Goal: Task Accomplishment & Management: Complete application form

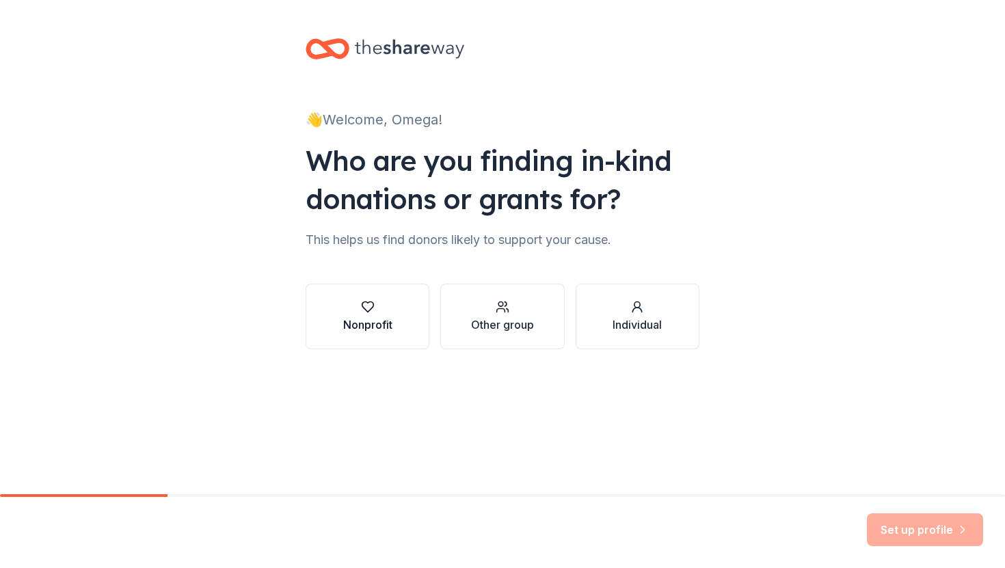
click at [393, 321] on button "Nonprofit" at bounding box center [367, 317] width 124 height 66
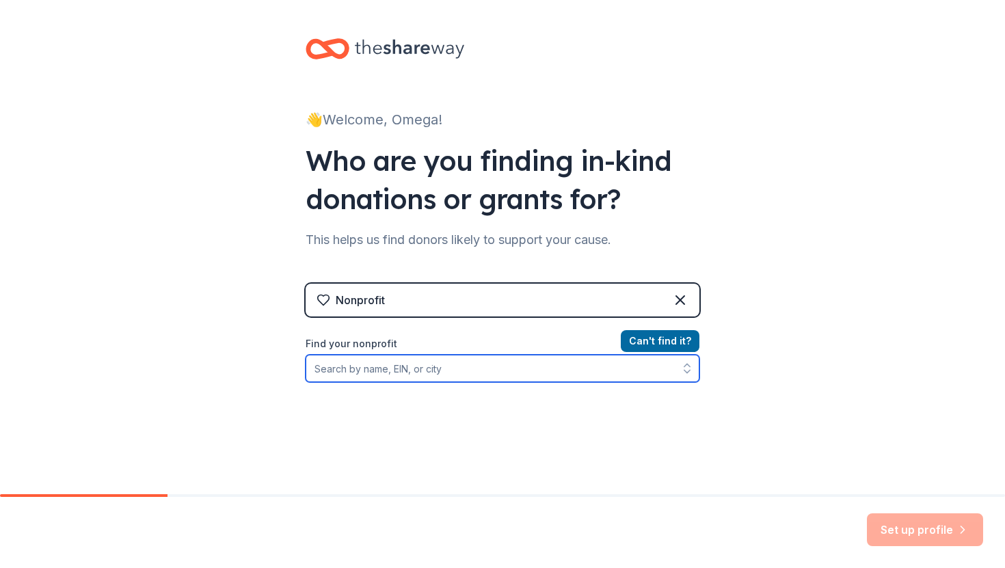
click at [406, 370] on input "Find your nonprofit" at bounding box center [502, 368] width 394 height 27
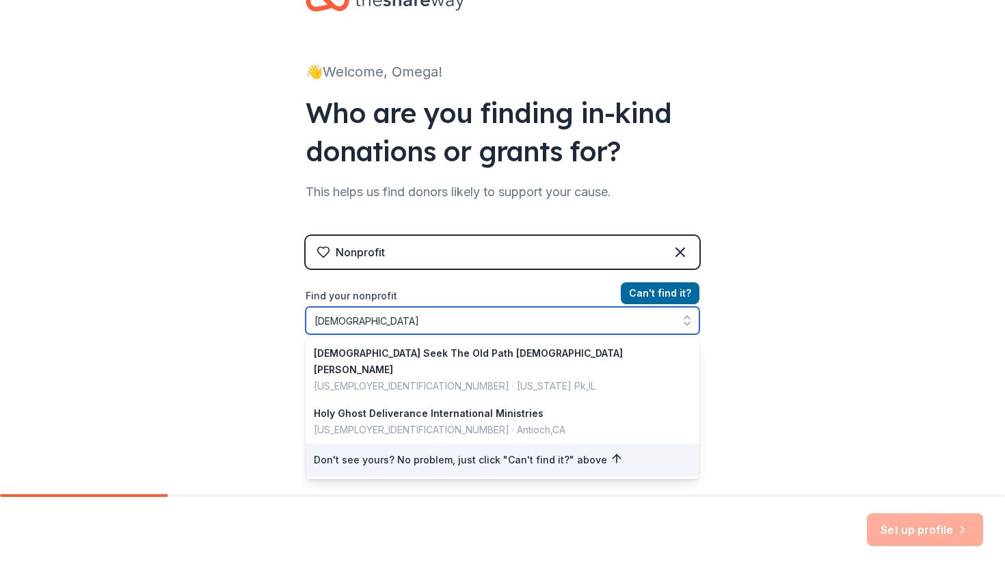
scroll to position [90, 0]
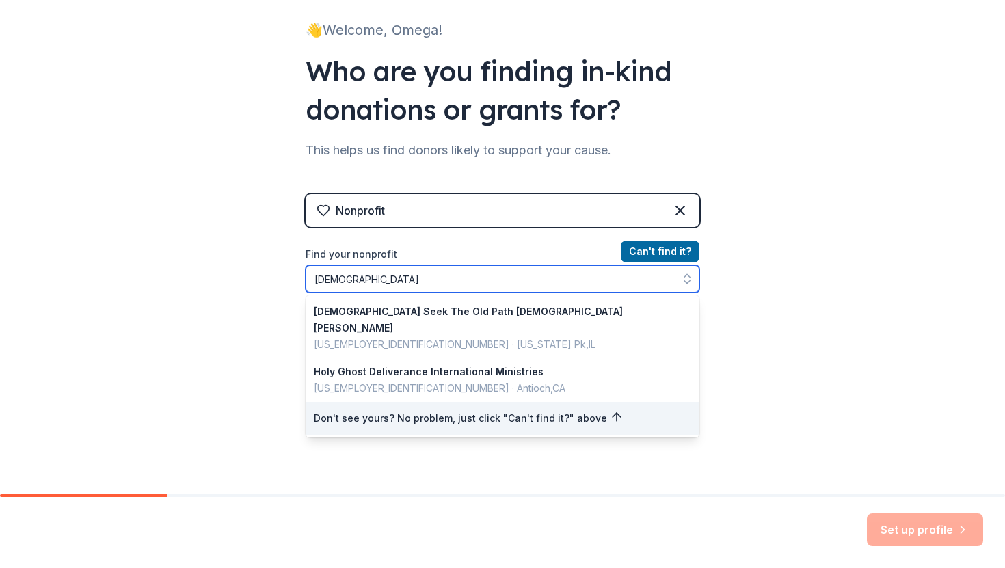
click at [308, 277] on input "[DEMOGRAPHIC_DATA]" at bounding box center [502, 278] width 394 height 27
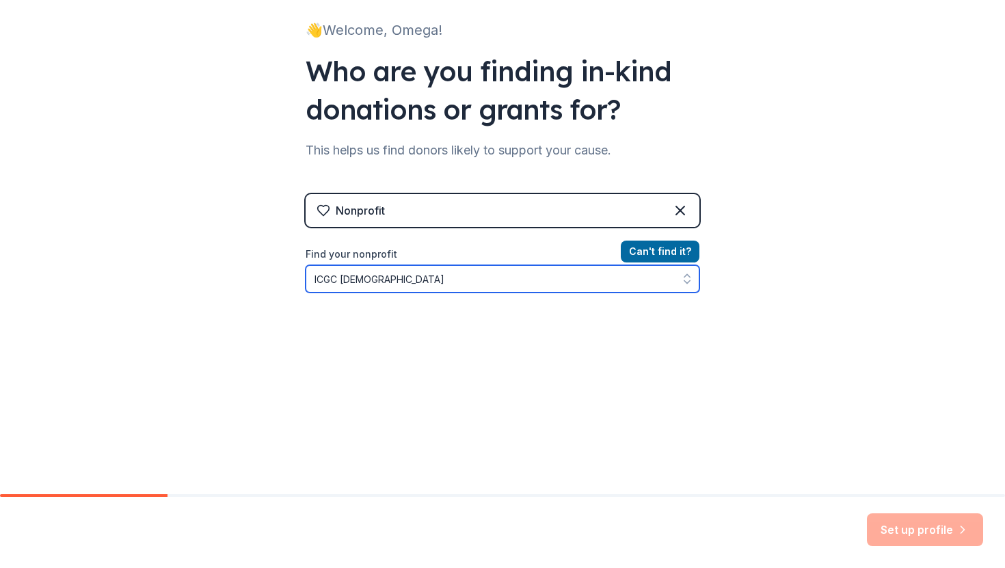
click at [314, 277] on input "ICGC [DEMOGRAPHIC_DATA]" at bounding box center [502, 278] width 394 height 27
drag, startPoint x: 562, startPoint y: 275, endPoint x: 480, endPoint y: 282, distance: 81.6
click at [480, 282] on input "[GEOGRAPHIC_DATA][DEMOGRAPHIC_DATA] [DEMOGRAPHIC_DATA]" at bounding box center [502, 278] width 394 height 27
type input "[DEMOGRAPHIC_DATA][GEOGRAPHIC_DATA]"
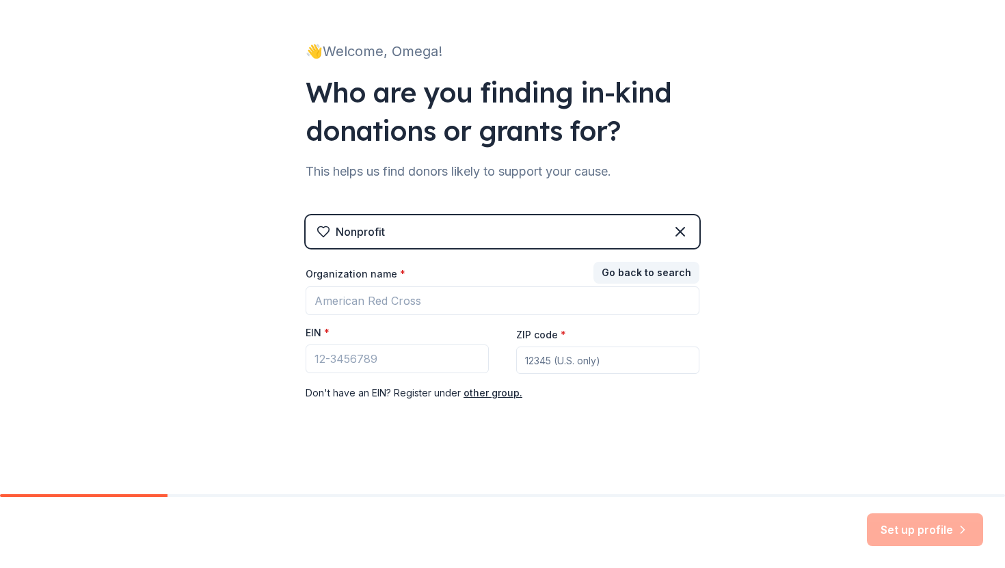
scroll to position [68, 0]
click at [489, 230] on div "Nonprofit" at bounding box center [502, 231] width 394 height 33
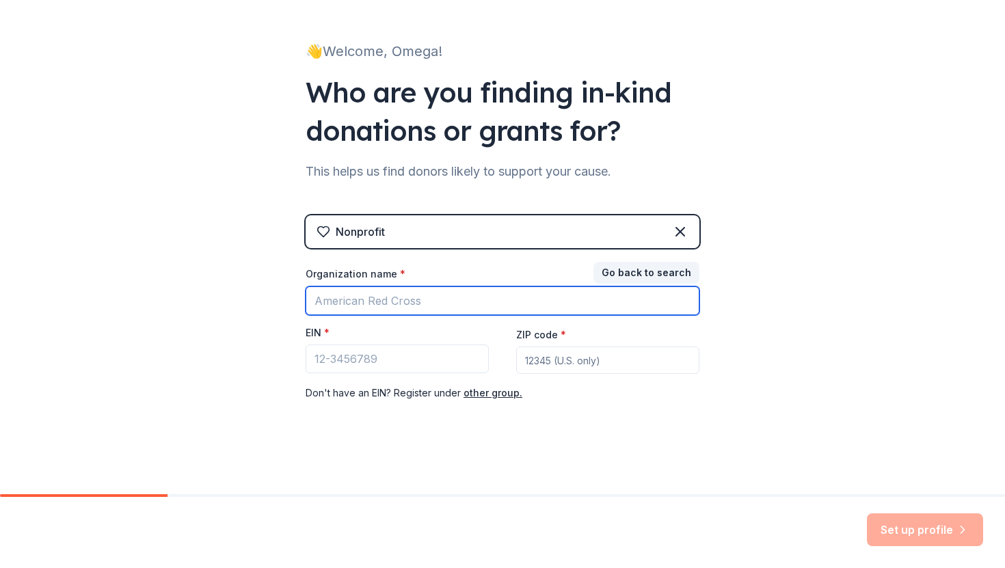
click at [474, 305] on input "Organization name *" at bounding box center [502, 300] width 394 height 29
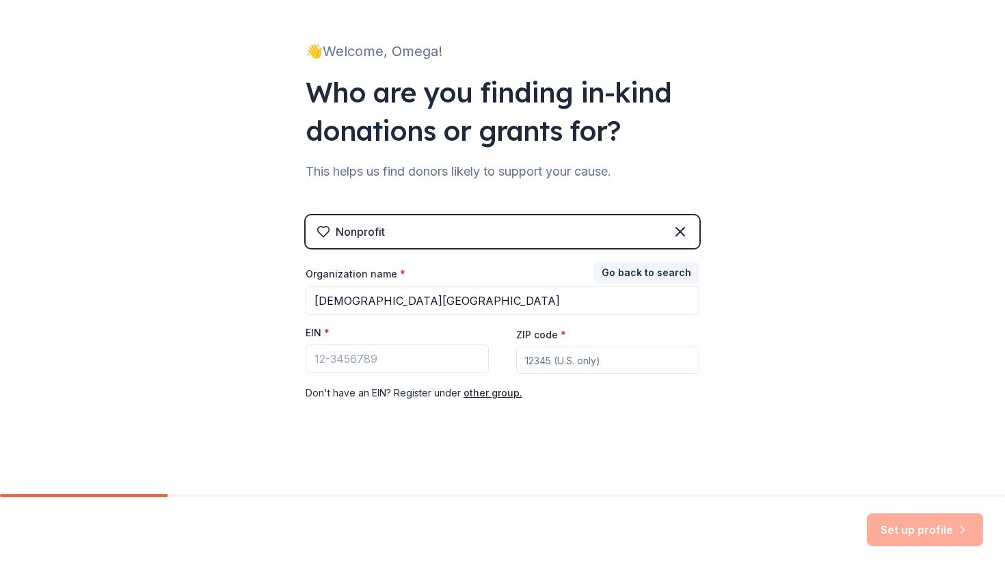
click at [276, 281] on div "👋 Welcome, Omega! Who are you finding in-kind donations or grants for? This hel…" at bounding box center [502, 213] width 1005 height 562
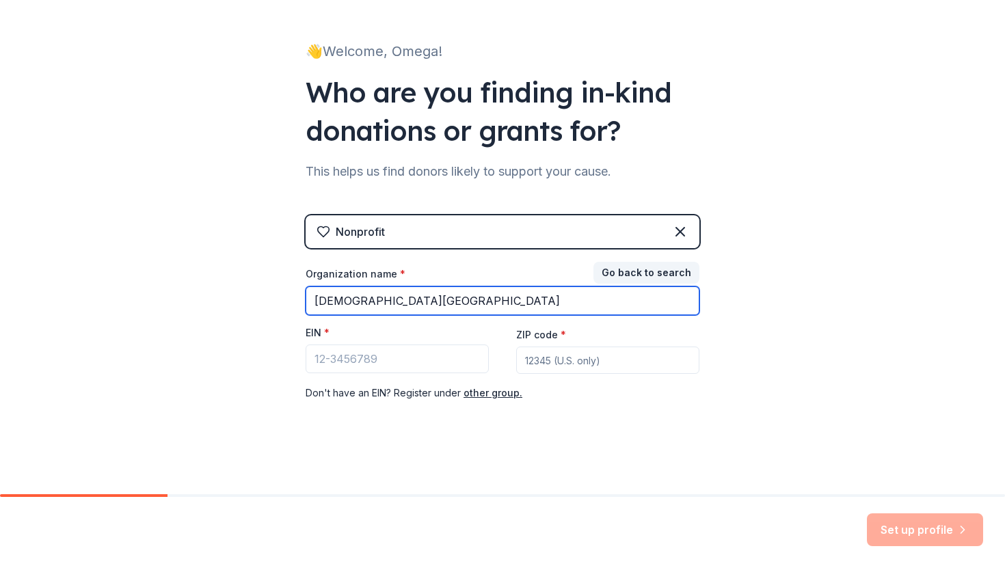
click at [352, 292] on input "[DEMOGRAPHIC_DATA][GEOGRAPHIC_DATA]" at bounding box center [502, 300] width 394 height 29
click at [530, 303] on input "[DEMOGRAPHIC_DATA][GEOGRAPHIC_DATA]" at bounding box center [502, 300] width 394 height 29
click at [529, 303] on input "[DEMOGRAPHIC_DATA][GEOGRAPHIC_DATA]" at bounding box center [502, 300] width 394 height 29
click at [444, 300] on input "[DEMOGRAPHIC_DATA][GEOGRAPHIC_DATA]" at bounding box center [502, 300] width 394 height 29
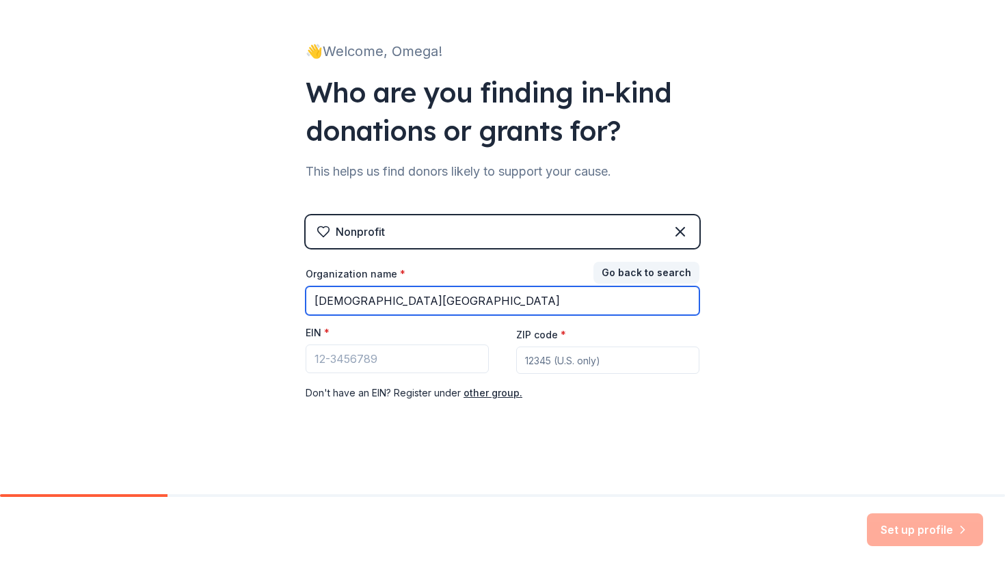
click at [508, 295] on input "[DEMOGRAPHIC_DATA][GEOGRAPHIC_DATA]" at bounding box center [502, 300] width 394 height 29
type input "[DEMOGRAPHIC_DATA][GEOGRAPHIC_DATA]"
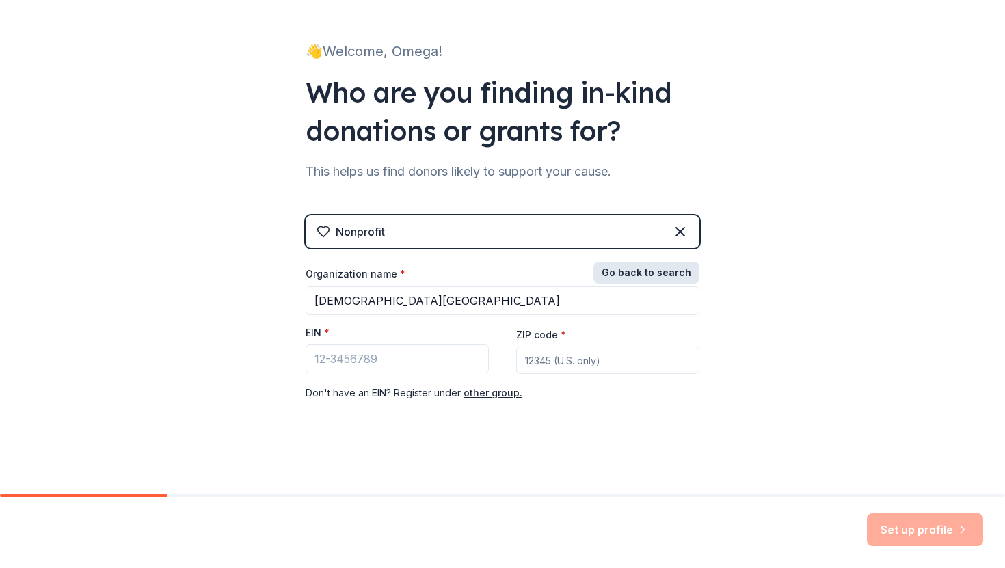
click at [612, 274] on button "Go back to search" at bounding box center [646, 273] width 106 height 22
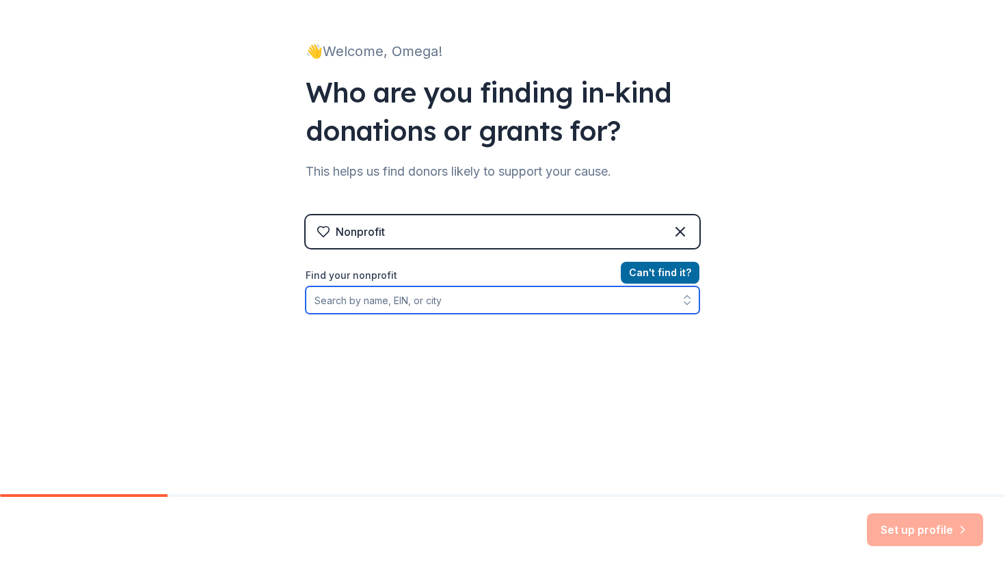
click at [492, 310] on input "Find your nonprofit" at bounding box center [502, 299] width 394 height 27
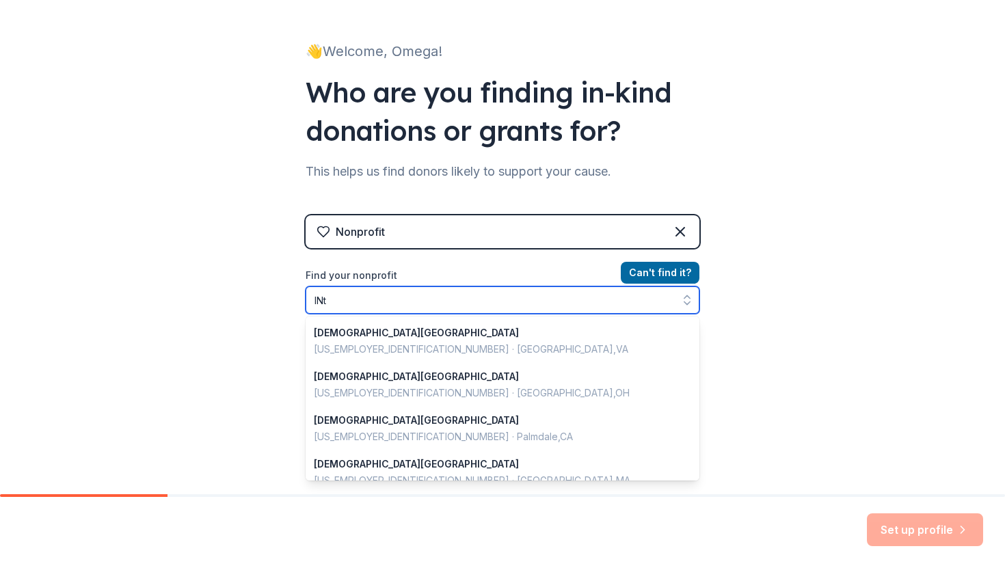
scroll to position [965, 0]
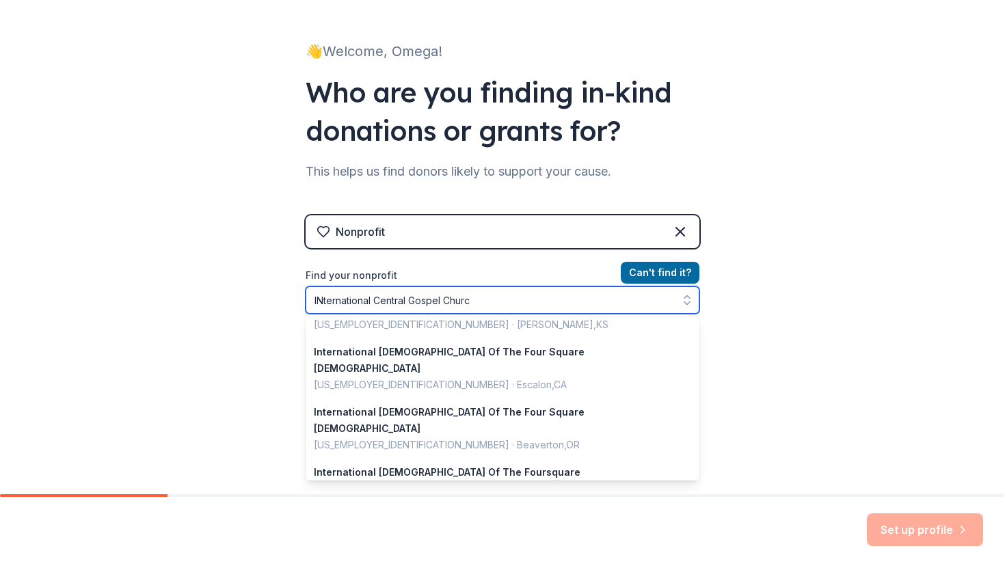
type input "INternational [DEMOGRAPHIC_DATA]"
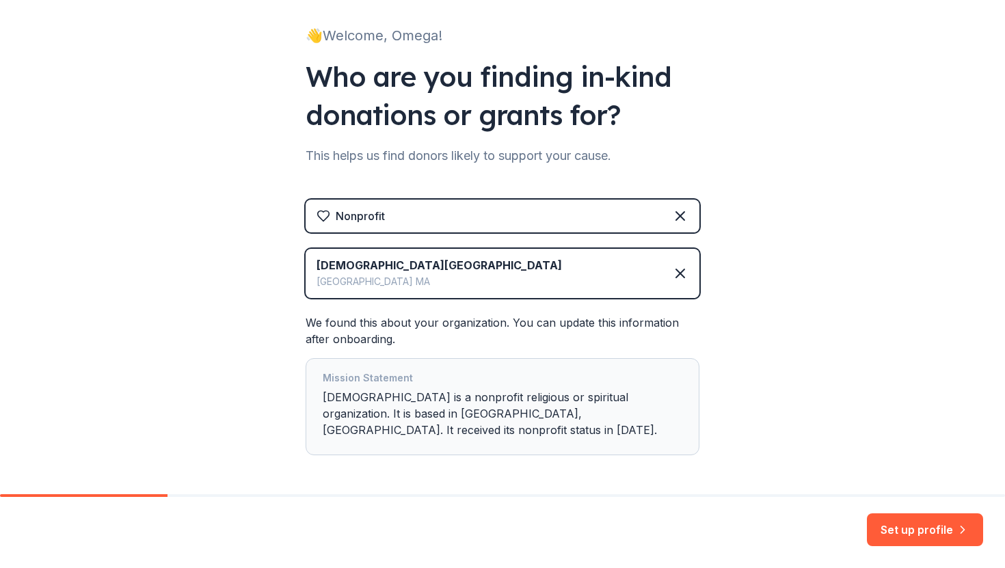
scroll to position [138, 0]
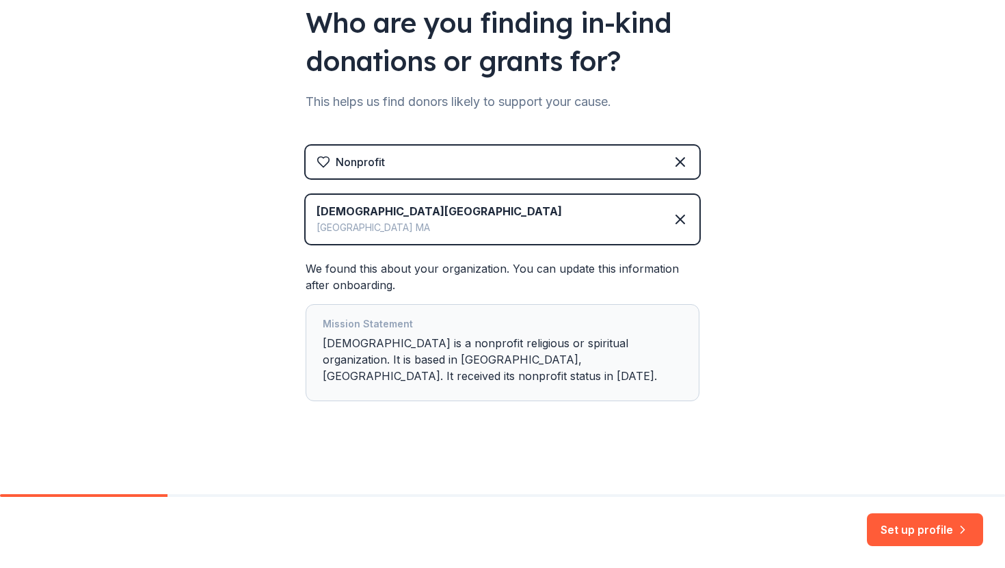
click at [357, 341] on div "Mission Statement International [DEMOGRAPHIC_DATA] is a nonprofit religious or …" at bounding box center [502, 353] width 359 height 74
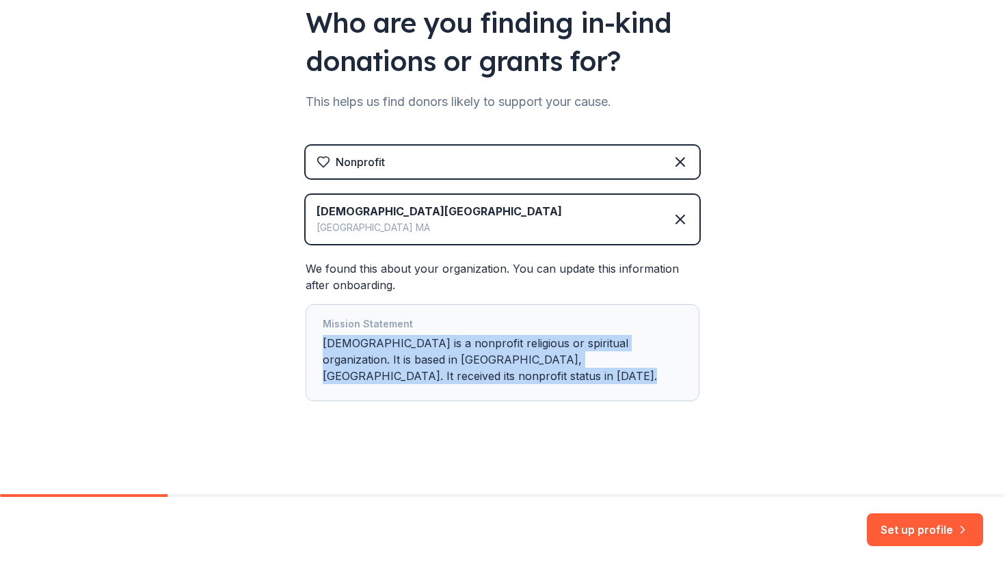
click at [357, 341] on div "Mission Statement International [DEMOGRAPHIC_DATA] is a nonprofit religious or …" at bounding box center [502, 353] width 359 height 74
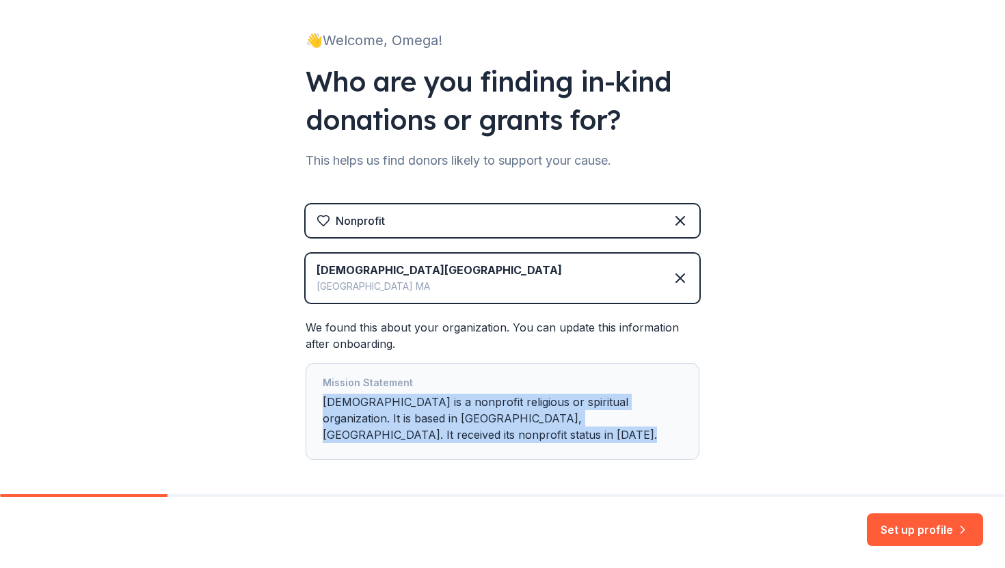
scroll to position [77, 0]
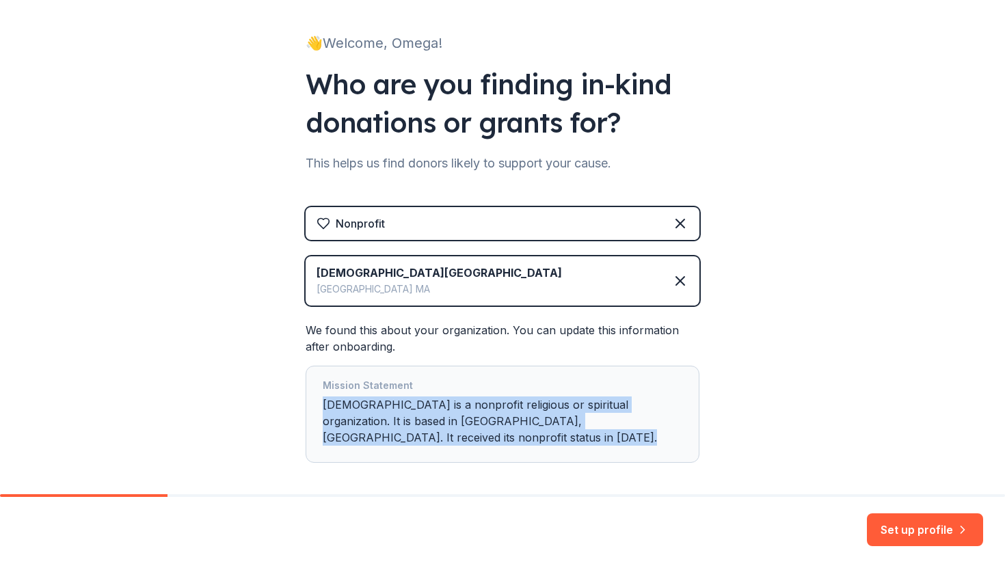
click at [449, 429] on div "Mission Statement International [DEMOGRAPHIC_DATA] is a nonprofit religious or …" at bounding box center [502, 414] width 359 height 74
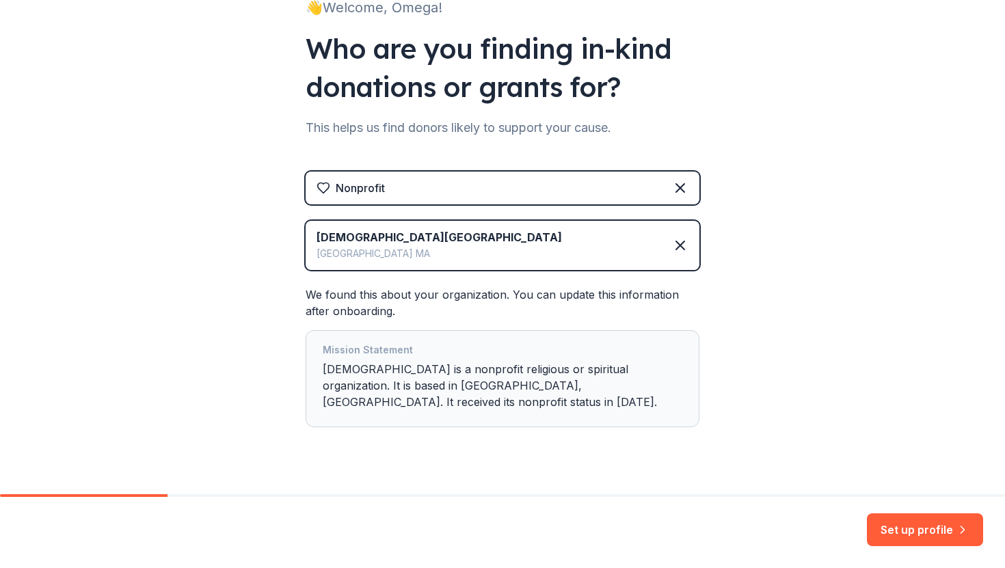
scroll to position [138, 0]
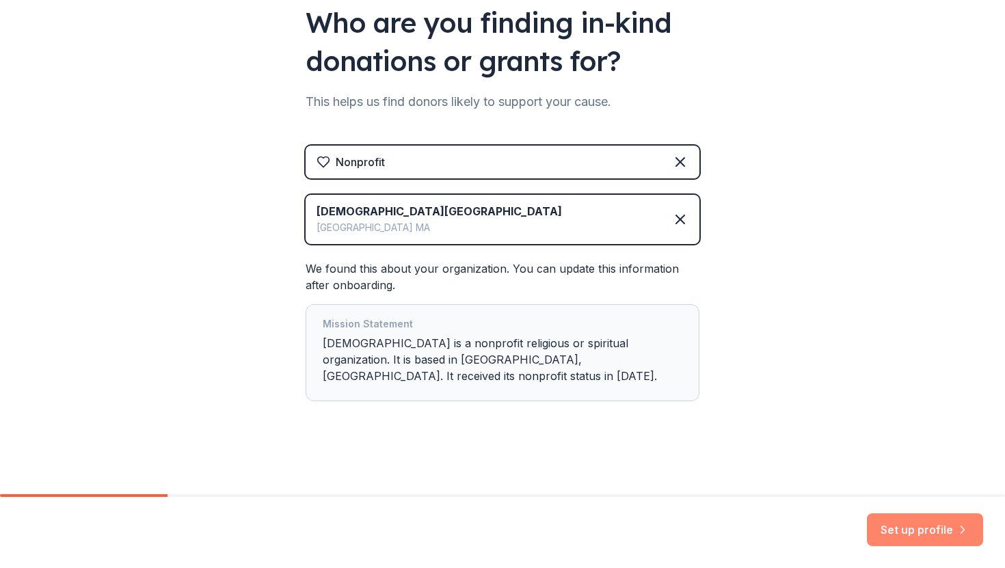
click at [897, 528] on button "Set up profile" at bounding box center [925, 529] width 116 height 33
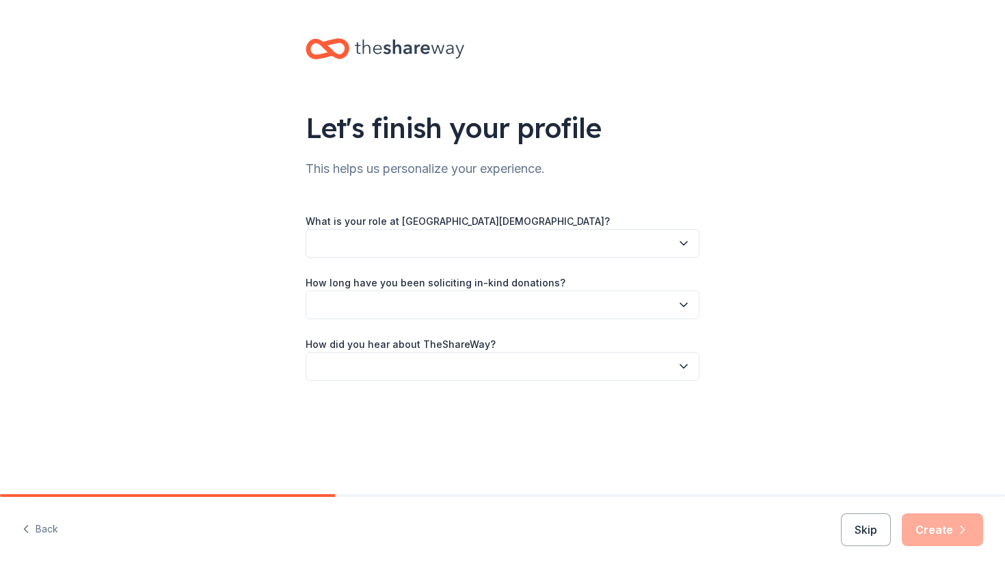
click at [520, 254] on button "button" at bounding box center [502, 243] width 394 height 29
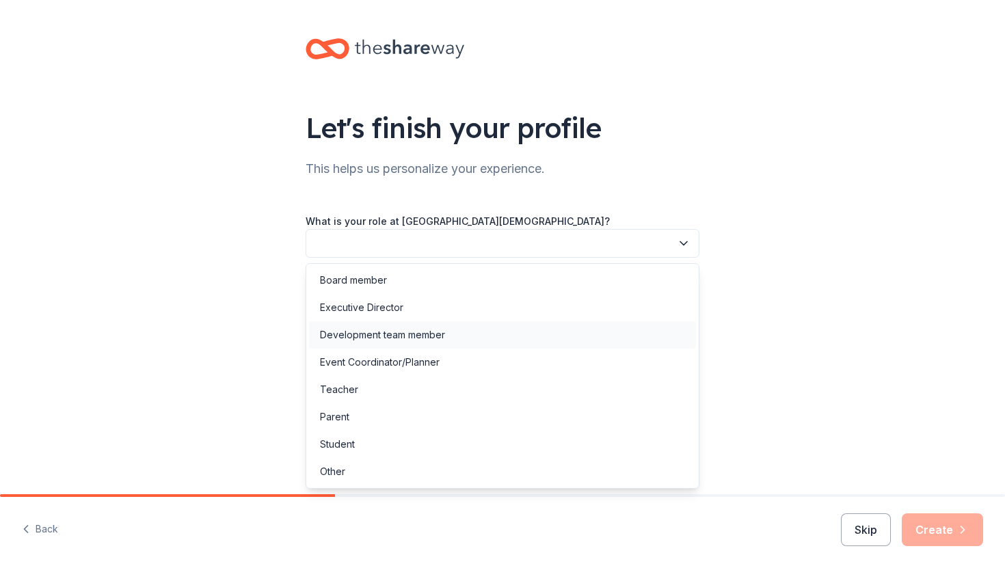
click at [418, 330] on div "Development team member" at bounding box center [382, 335] width 125 height 16
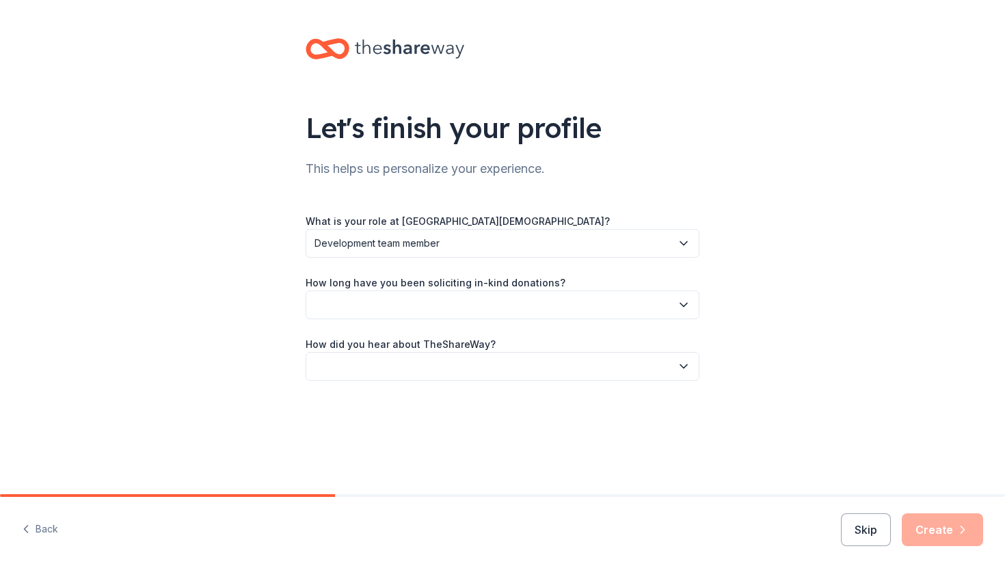
click at [392, 319] on div "What is your role at [GEOGRAPHIC_DATA][DEMOGRAPHIC_DATA]? Development team memb…" at bounding box center [502, 297] width 394 height 168
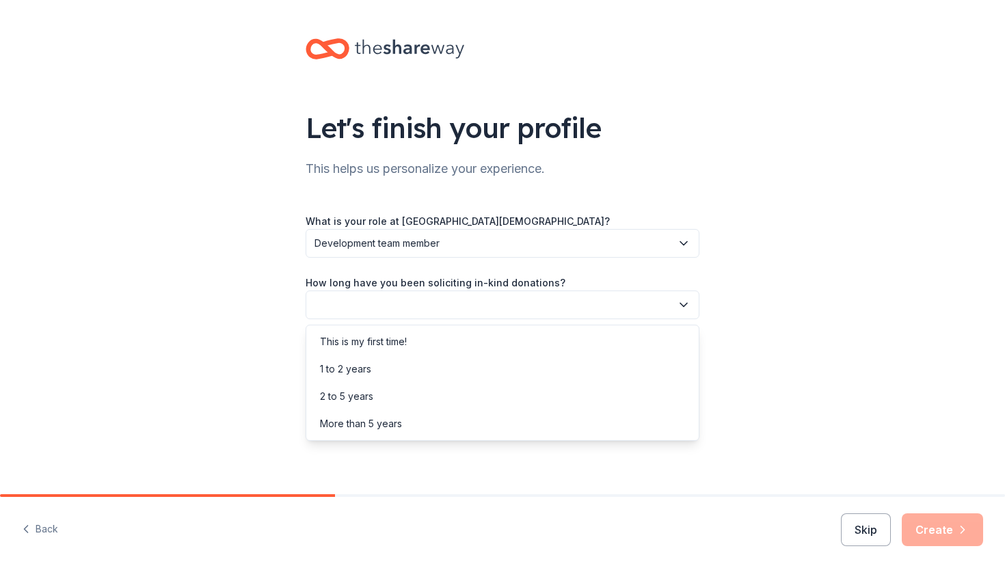
click at [372, 302] on button "button" at bounding box center [502, 304] width 394 height 29
click at [377, 336] on div "This is my first time!" at bounding box center [363, 342] width 87 height 16
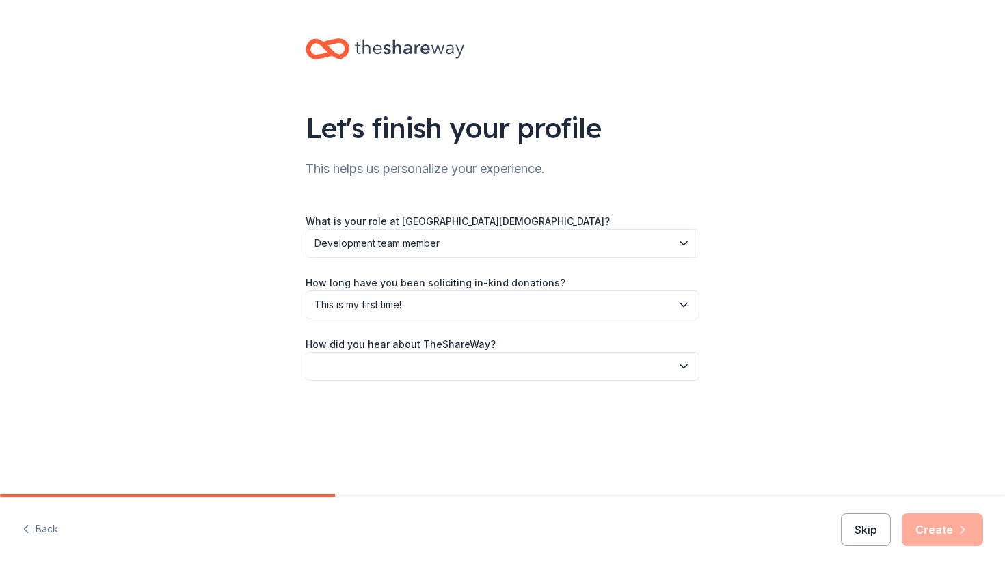
click at [380, 370] on button "button" at bounding box center [502, 366] width 394 height 29
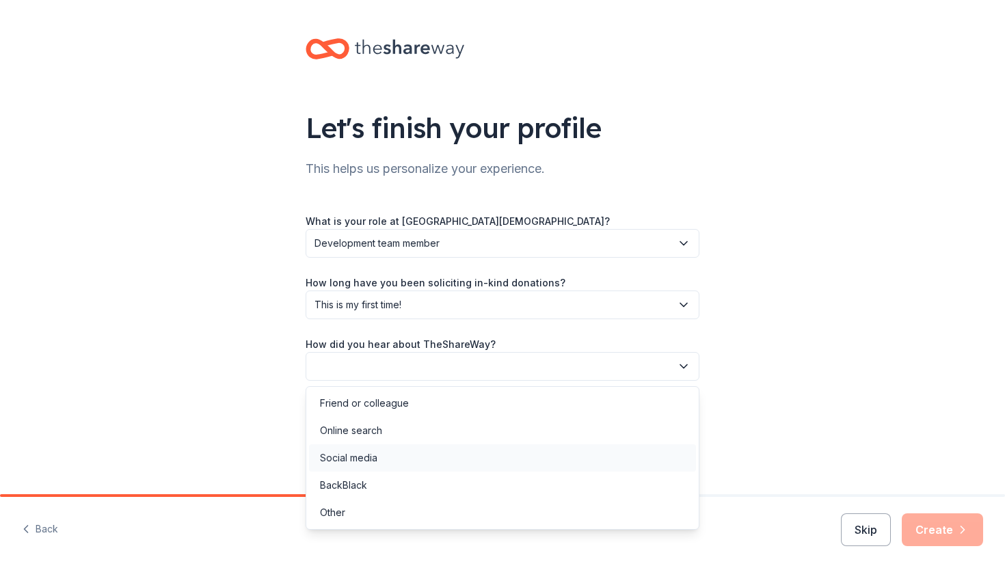
click at [392, 449] on div "Social media" at bounding box center [502, 457] width 387 height 27
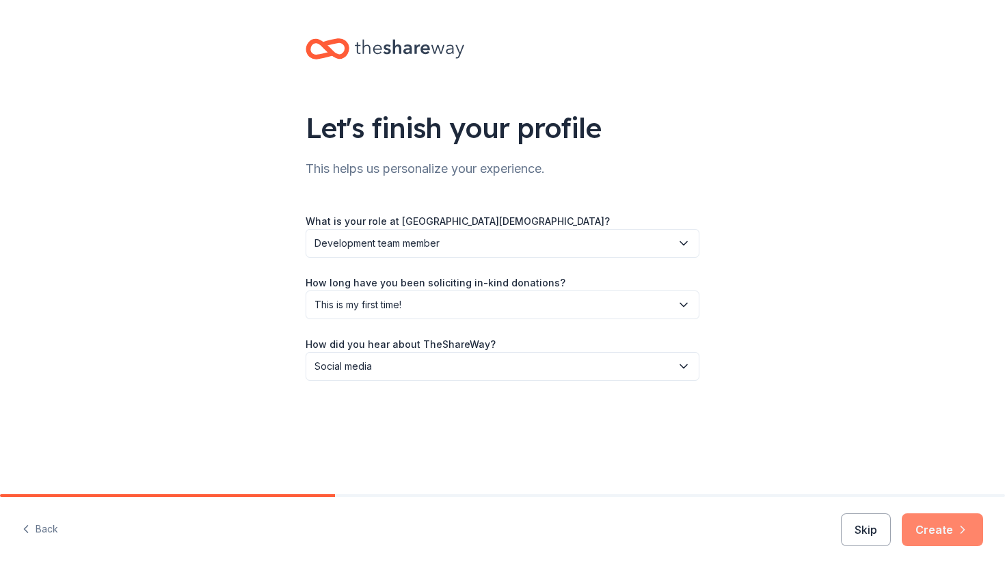
click at [921, 530] on button "Create" at bounding box center [941, 529] width 81 height 33
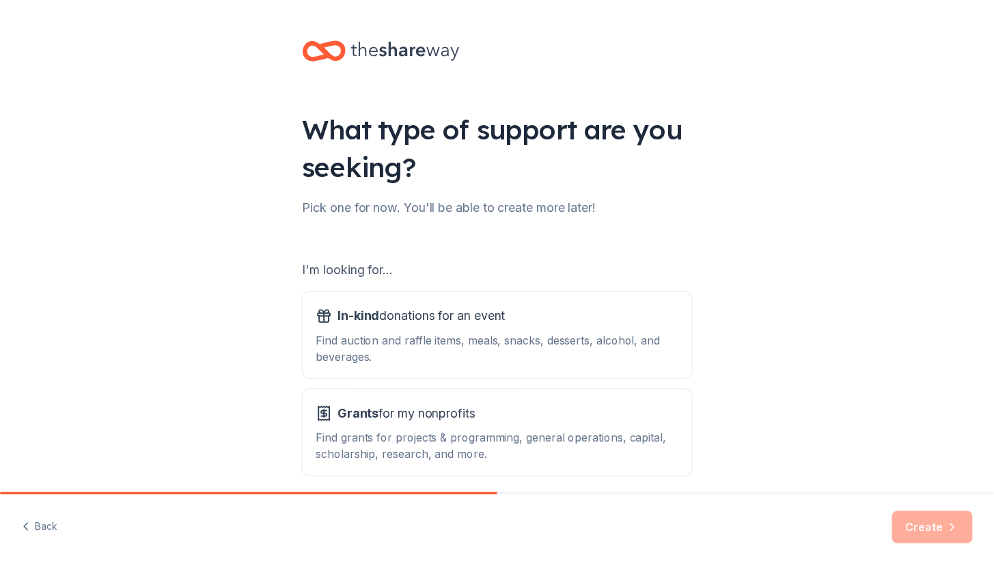
scroll to position [57, 0]
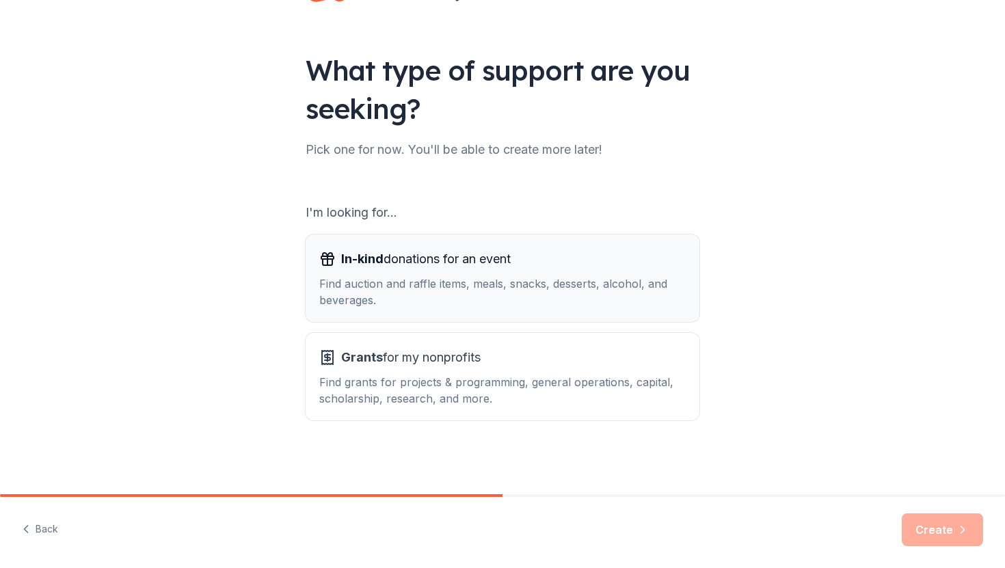
click at [427, 293] on div "Find auction and raffle items, meals, snacks, desserts, alcohol, and beverages." at bounding box center [502, 291] width 366 height 33
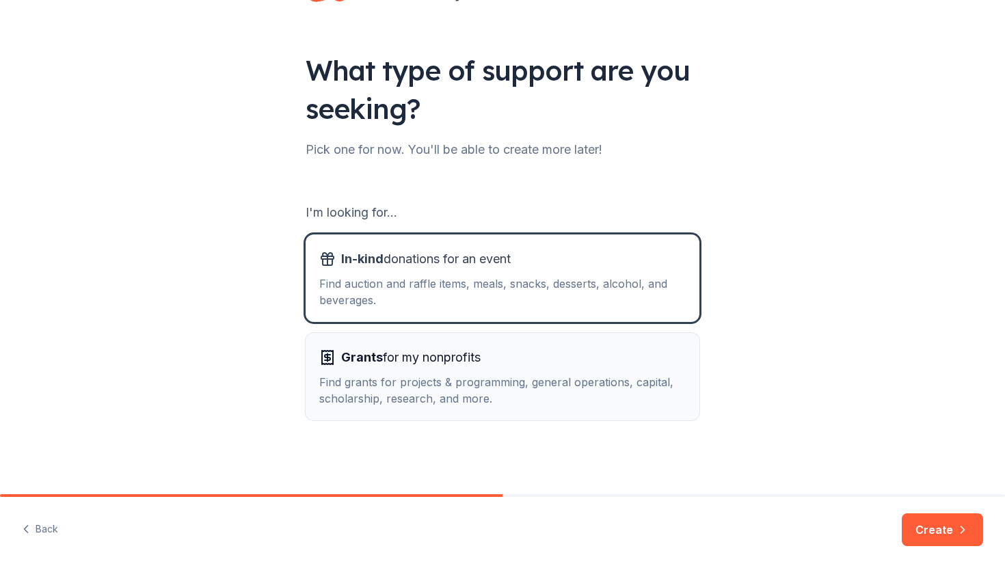
click at [426, 377] on div "Find grants for projects & programming, general operations, capital, scholarshi…" at bounding box center [502, 390] width 366 height 33
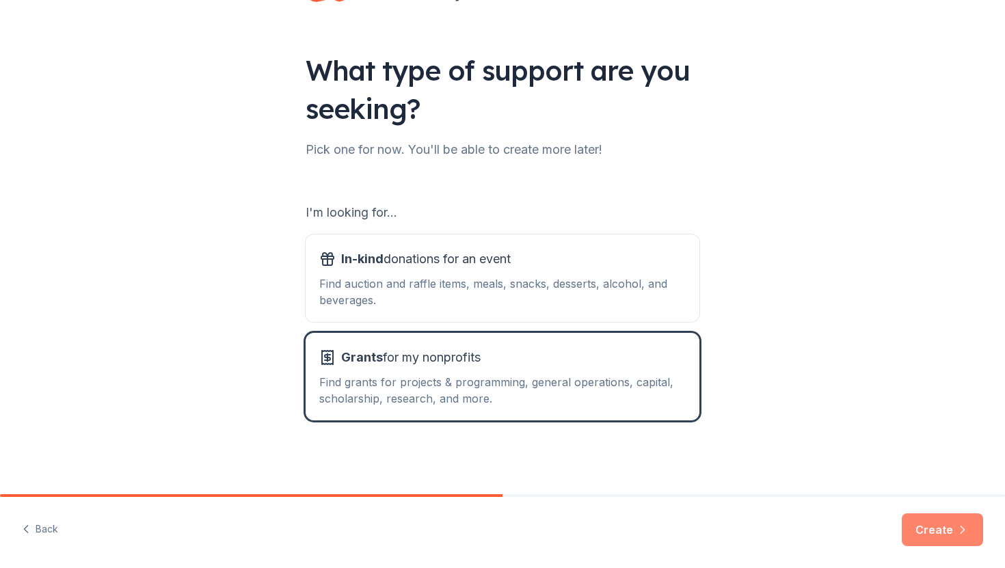
click at [949, 531] on button "Create" at bounding box center [941, 529] width 81 height 33
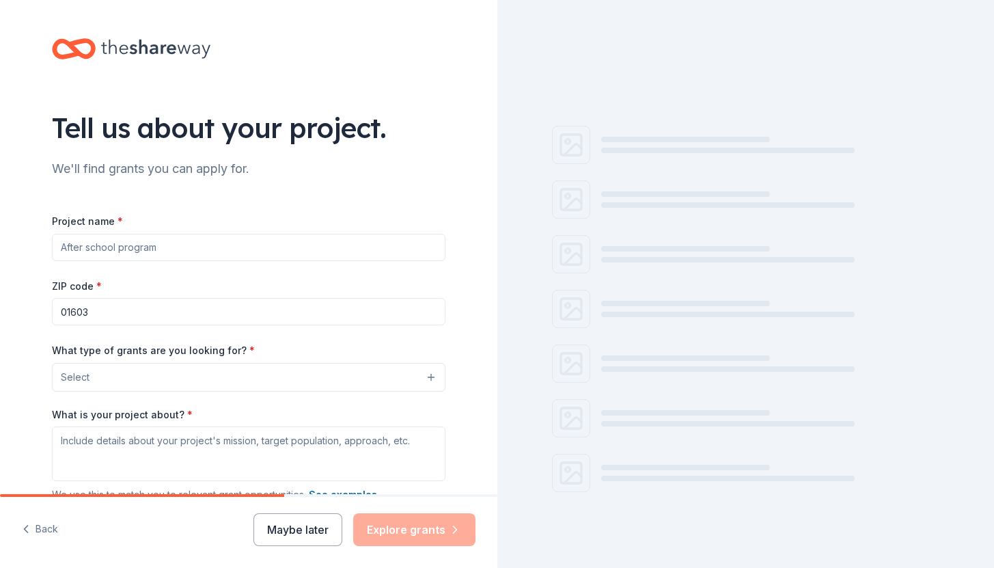
click at [355, 262] on div "Project name * ZIP code * 01603 What type of grants are you looking for? * Sele…" at bounding box center [249, 400] width 394 height 375
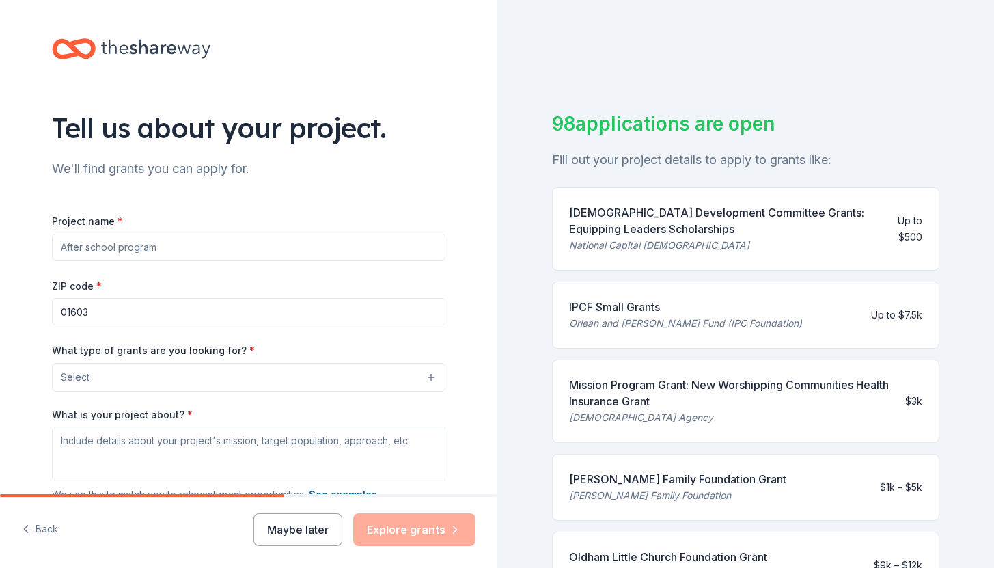
click at [351, 260] on input "Project name *" at bounding box center [249, 247] width 394 height 27
type input "Omega Generation Camp 2026"
click at [240, 307] on input "01603" at bounding box center [249, 311] width 394 height 27
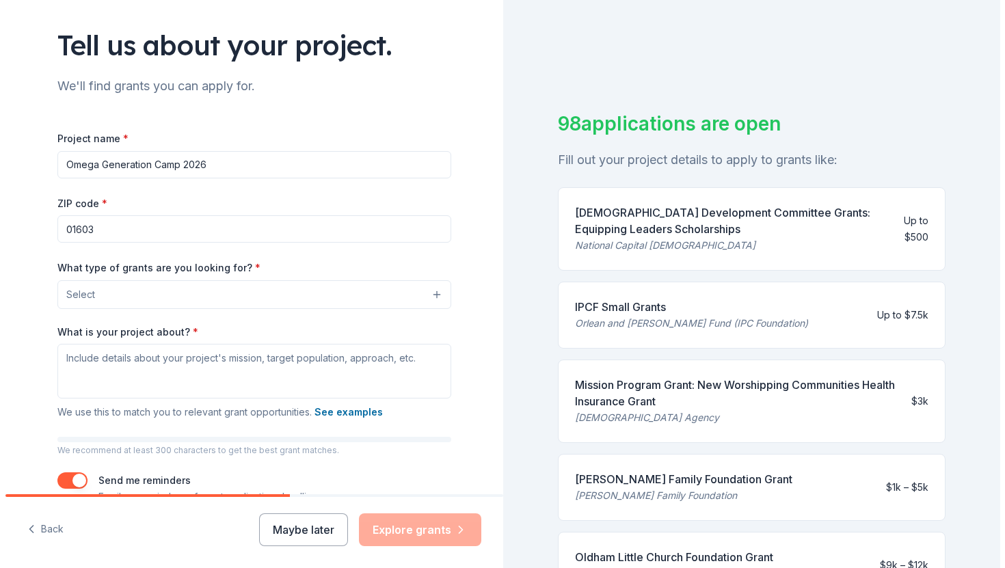
scroll to position [94, 0]
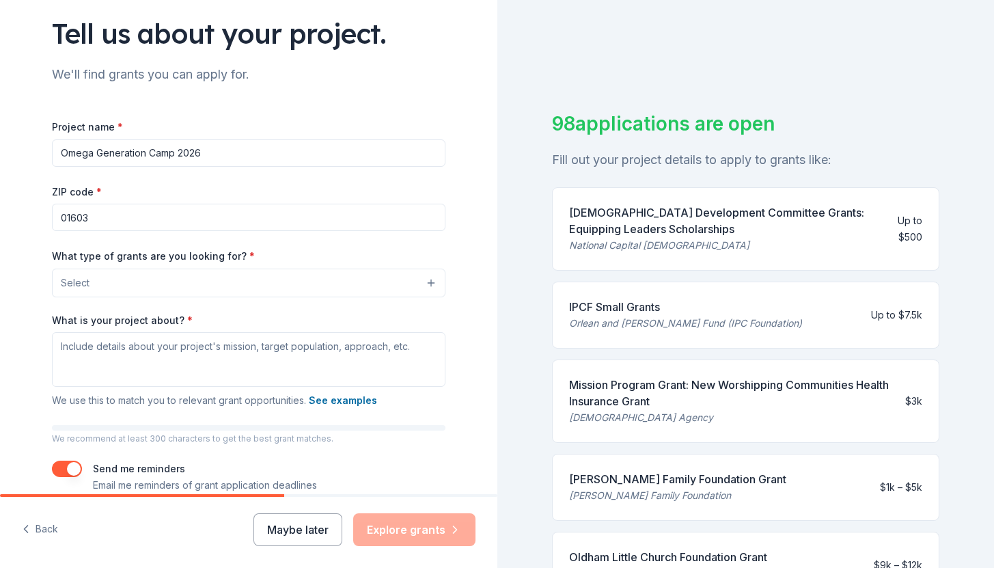
click at [200, 280] on button "Select" at bounding box center [249, 283] width 394 height 29
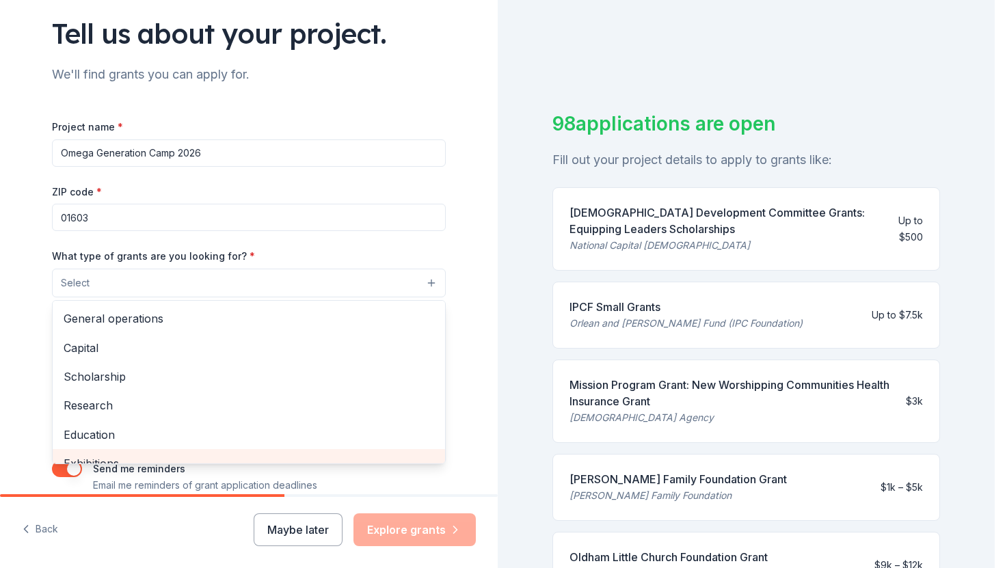
scroll to position [0, 0]
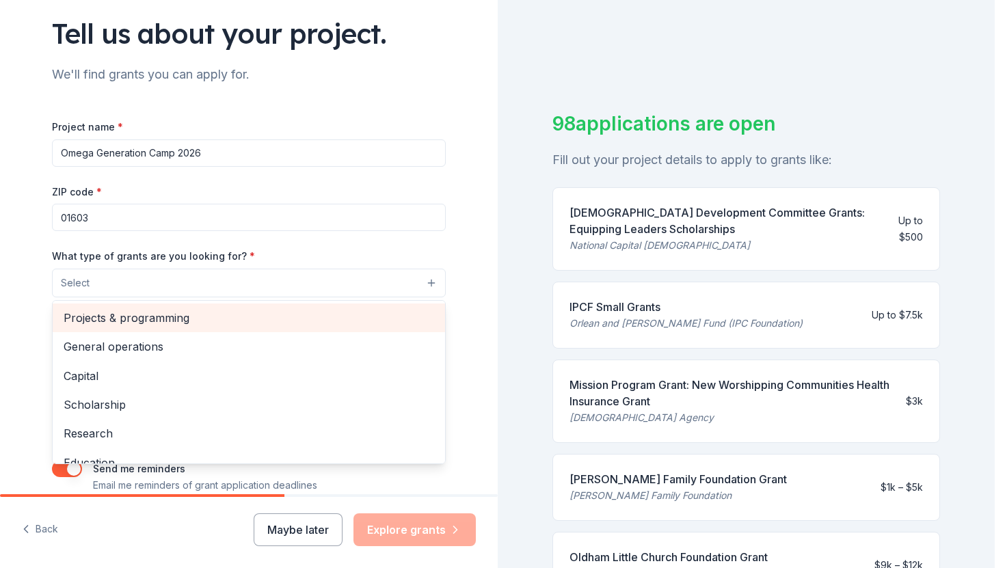
click at [195, 325] on span "Projects & programming" at bounding box center [249, 318] width 370 height 18
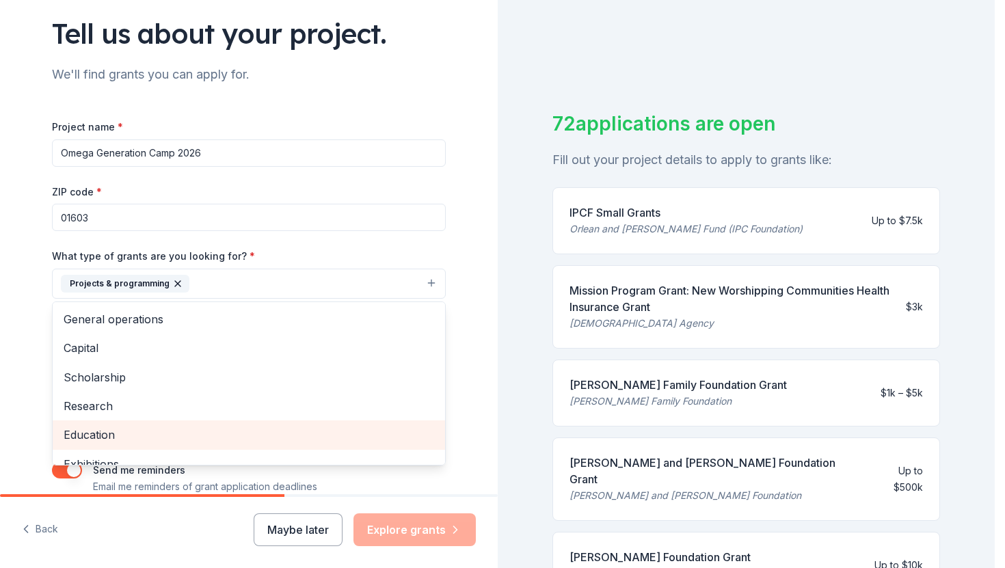
click at [182, 434] on span "Education" at bounding box center [249, 435] width 370 height 18
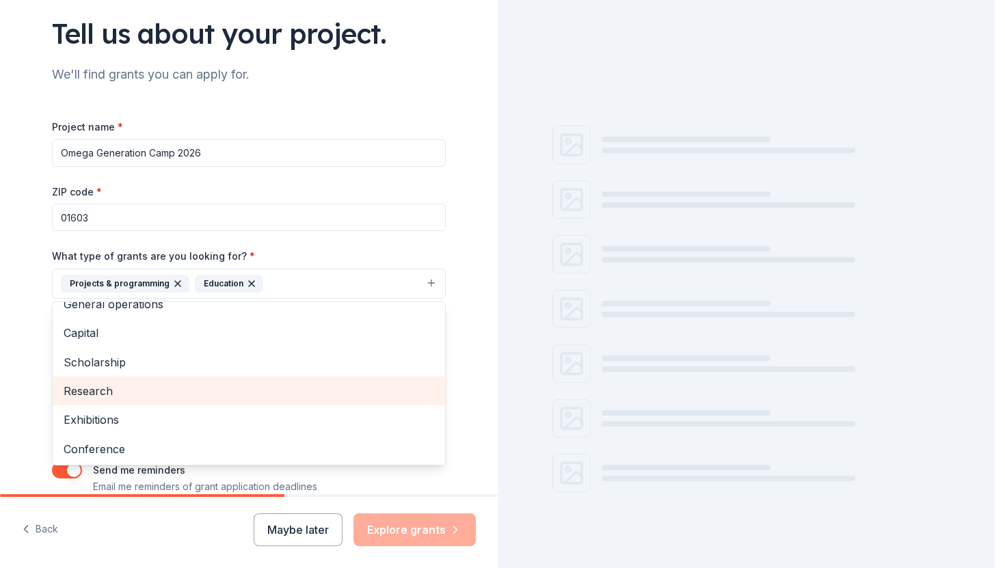
scroll to position [23, 0]
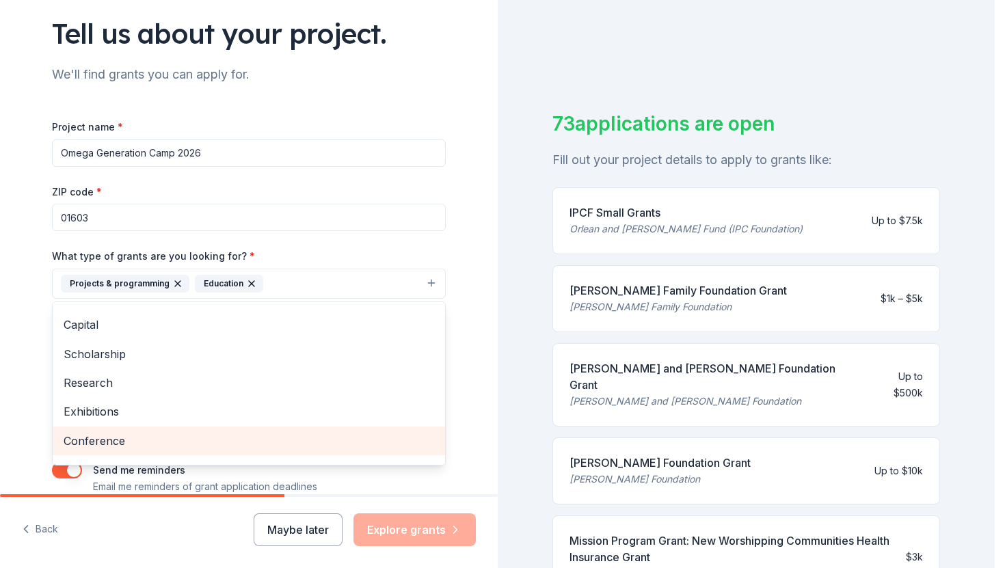
click at [178, 435] on span "Conference" at bounding box center [249, 441] width 370 height 18
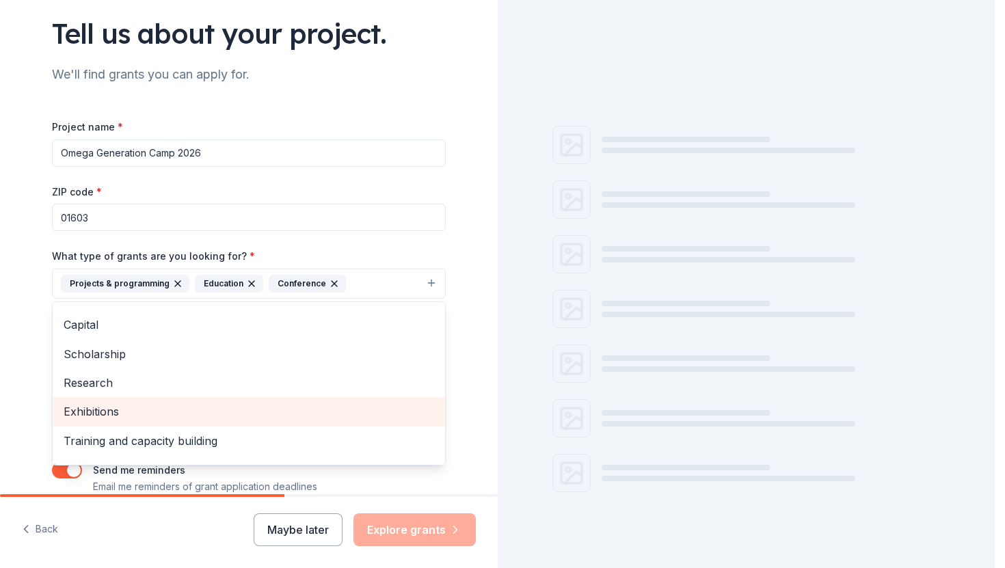
click at [178, 410] on span "Exhibitions" at bounding box center [249, 412] width 370 height 18
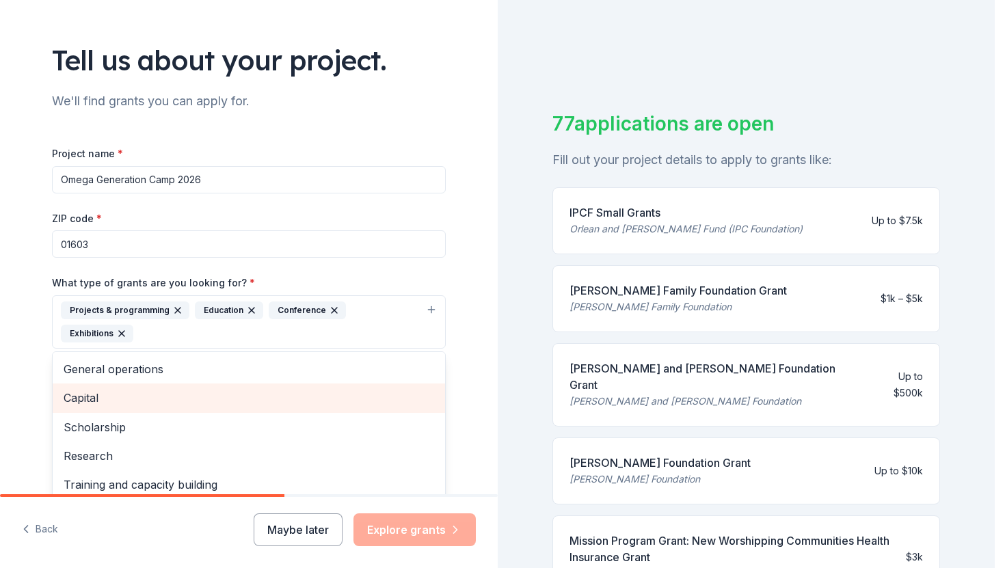
scroll to position [53, 0]
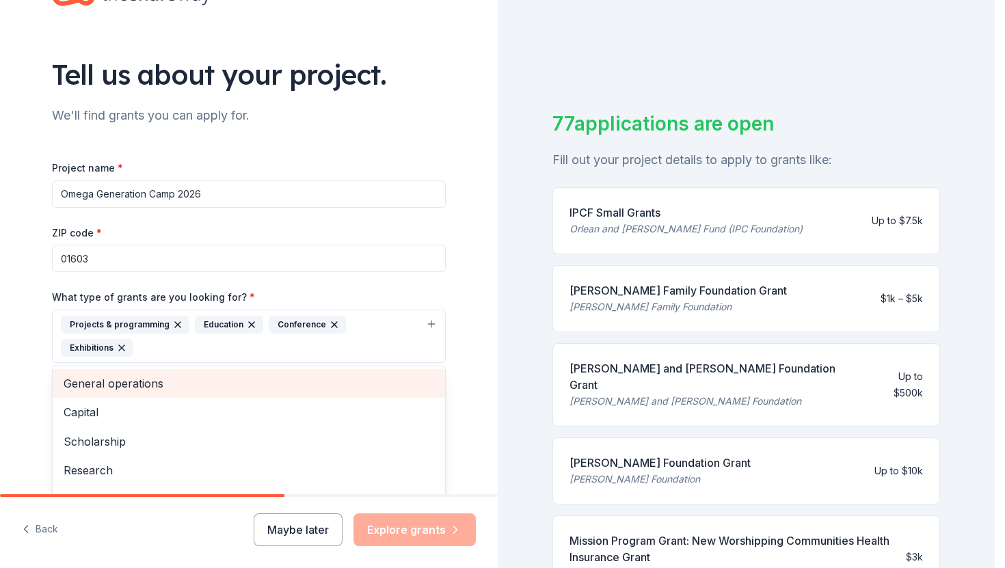
click at [178, 375] on span "General operations" at bounding box center [249, 384] width 370 height 18
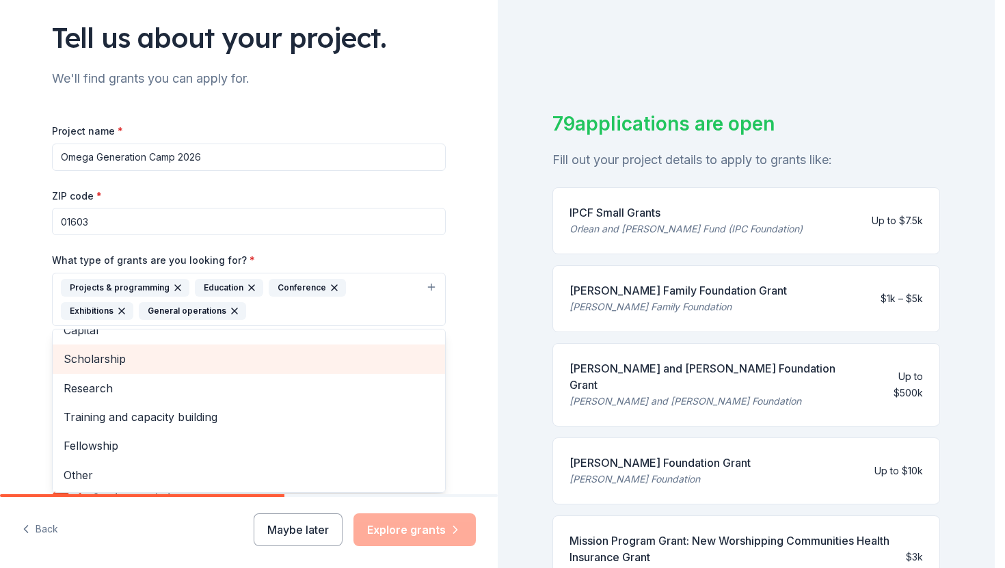
scroll to position [0, 0]
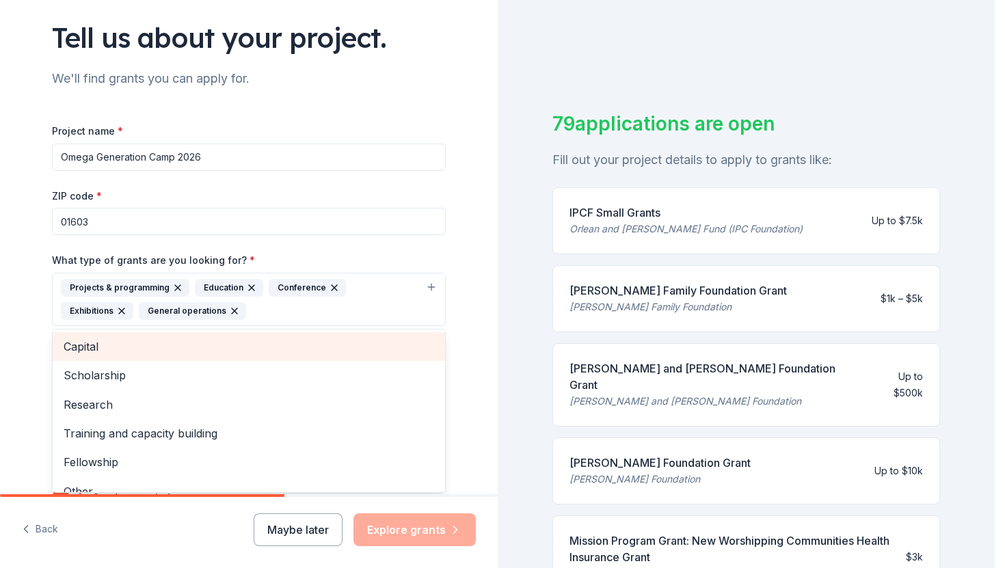
click at [176, 351] on span "Capital" at bounding box center [249, 347] width 370 height 18
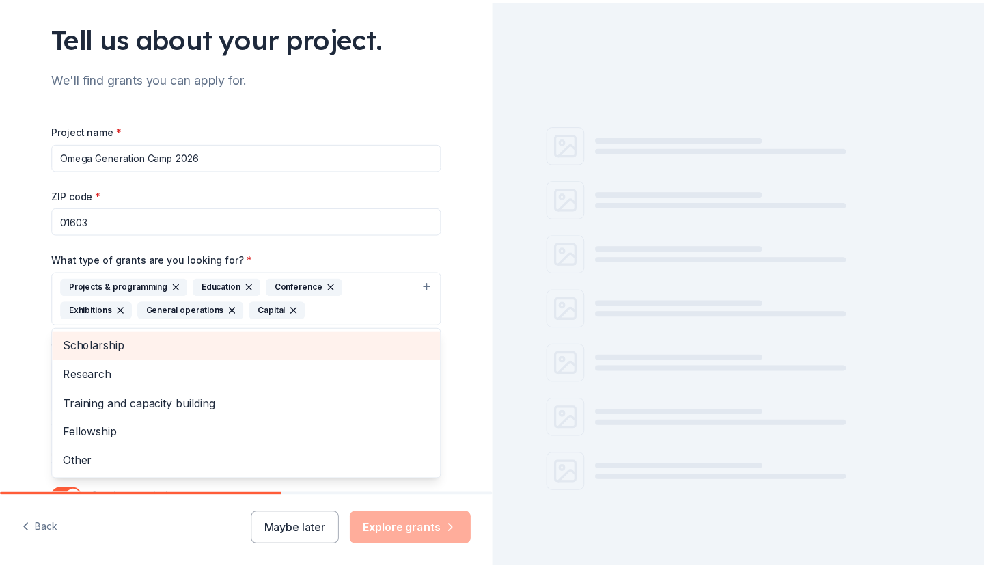
scroll to position [122, 0]
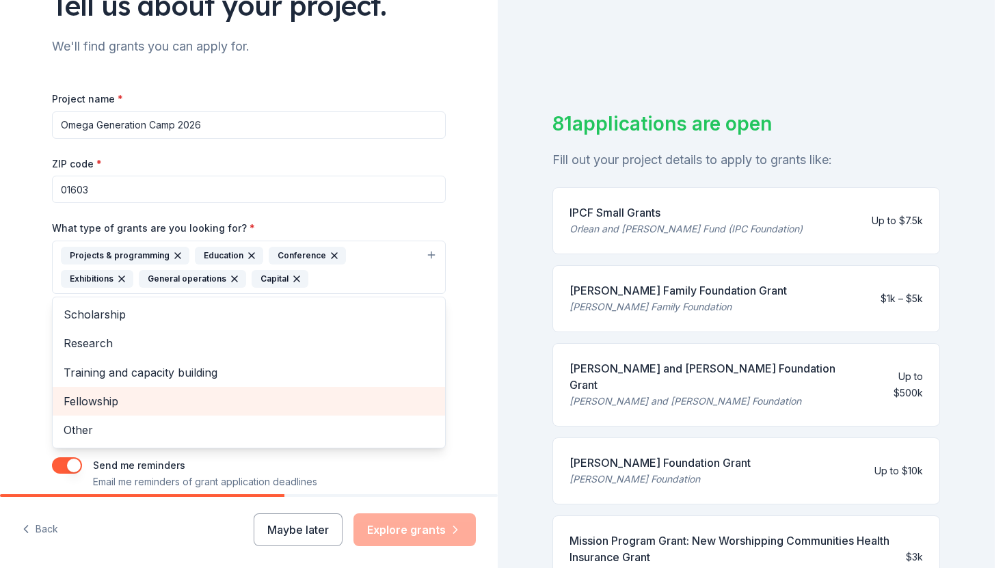
click at [165, 378] on span "Training and capacity building" at bounding box center [249, 373] width 370 height 18
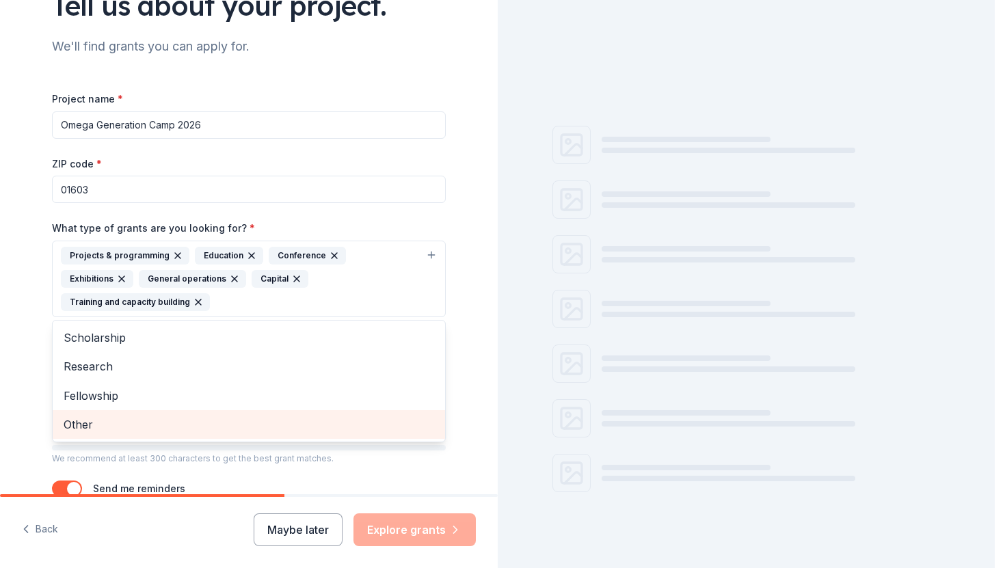
click at [161, 416] on span "Other" at bounding box center [249, 425] width 370 height 18
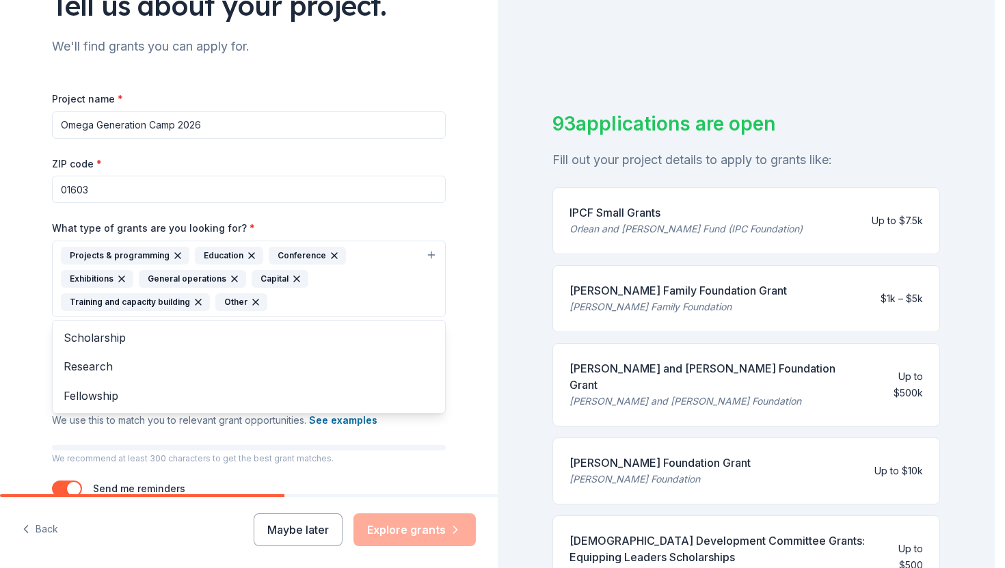
click at [15, 381] on div "Tell us about your project. We'll find grants you can apply for. Project name *…" at bounding box center [249, 228] width 498 height 701
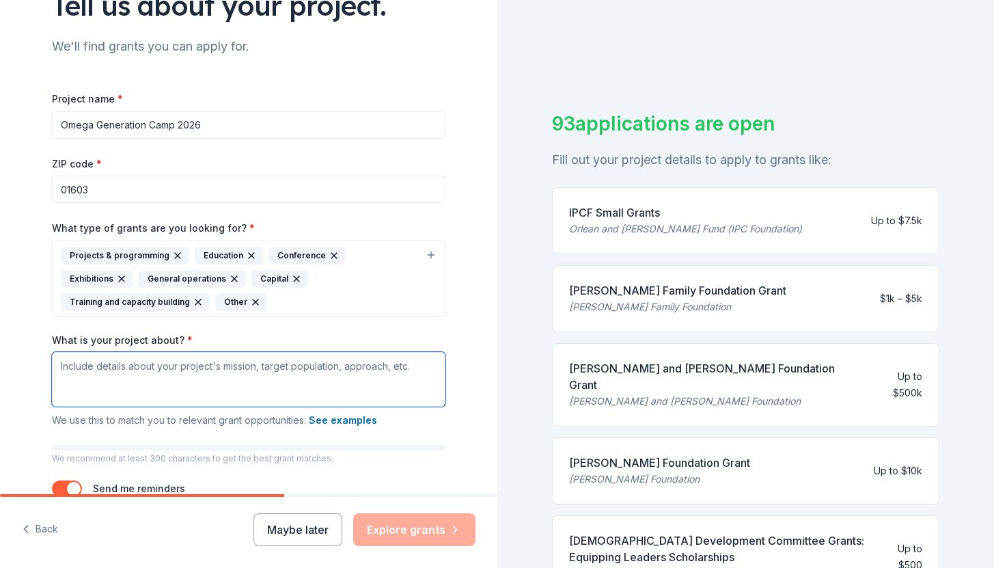
click at [92, 372] on textarea "What is your project about? *" at bounding box center [249, 379] width 394 height 55
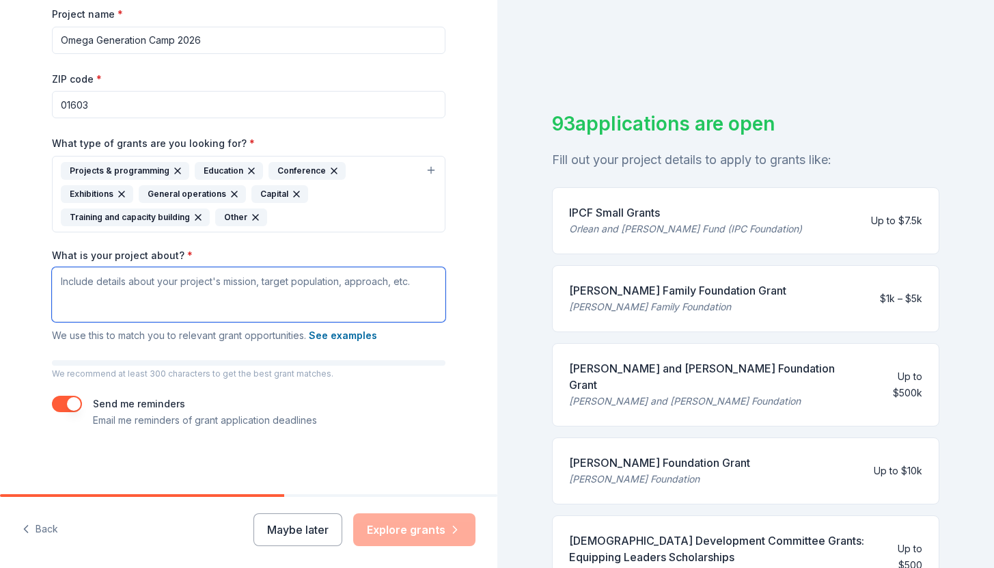
scroll to position [16, 0]
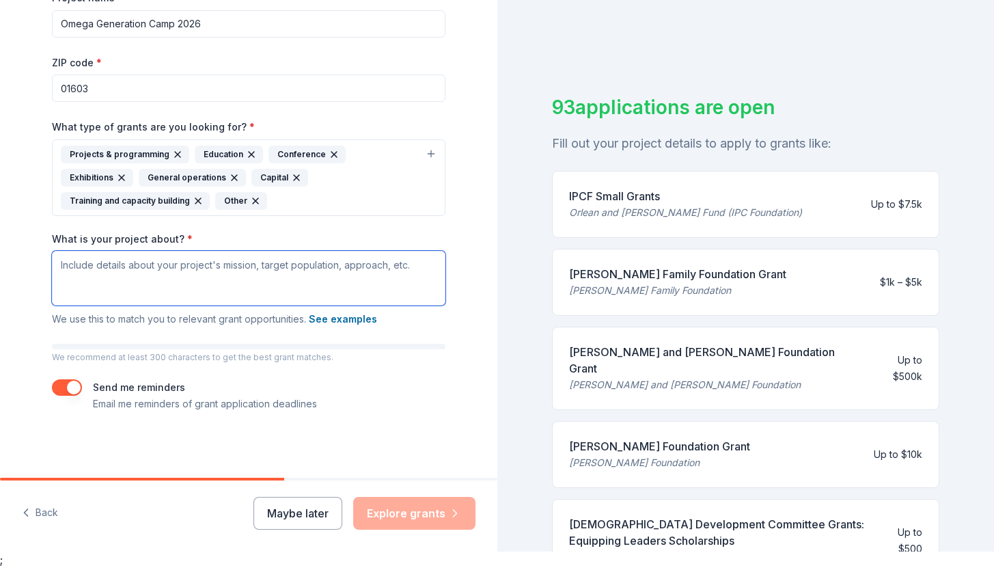
click at [284, 280] on textarea "What is your project about? *" at bounding box center [249, 278] width 394 height 55
paste textarea "Programming Our primary offering is a five-day camp and conference that include…"
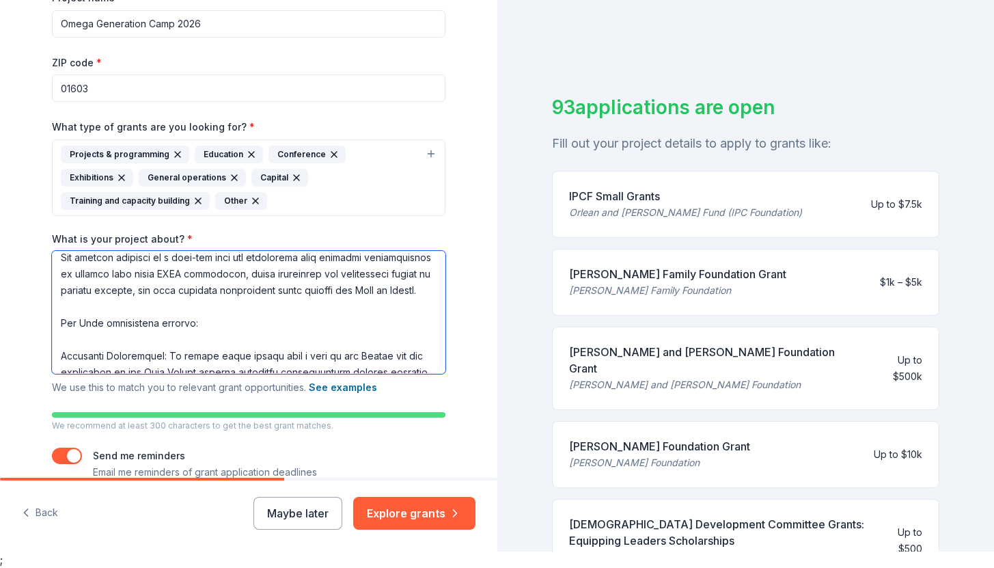
scroll to position [0, 0]
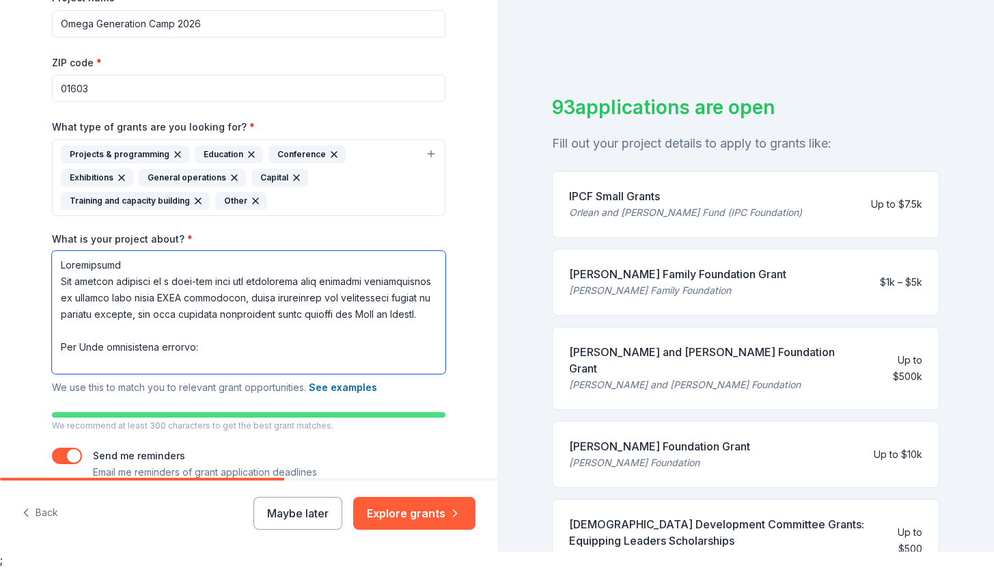
click at [204, 271] on textarea "What is your project about? *" at bounding box center [249, 312] width 394 height 123
paste textarea "Lorem Ipsumdolor SIT (Ametc Adi) elits do eiusmodte, incidid, utl etdol m aliqu…"
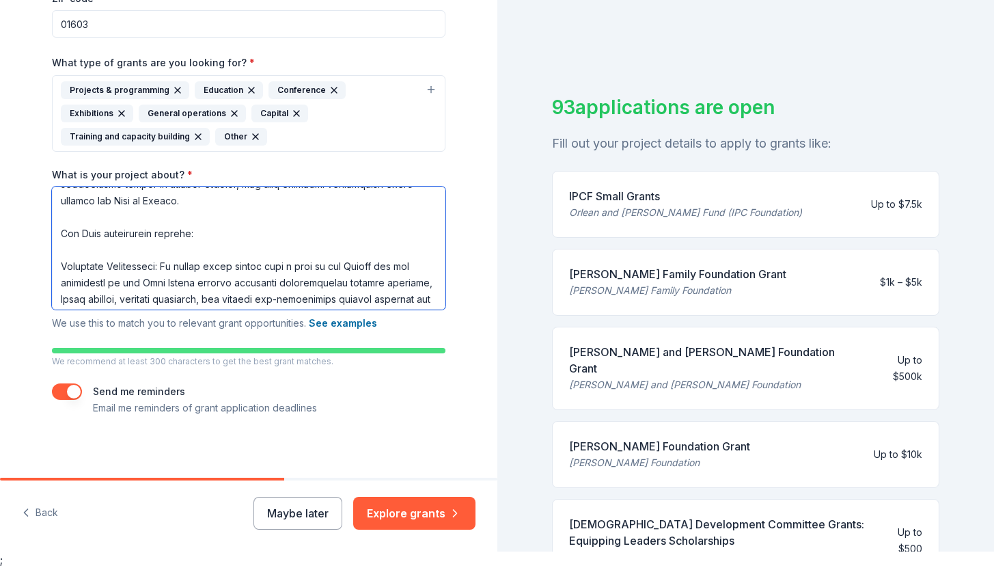
scroll to position [275, 0]
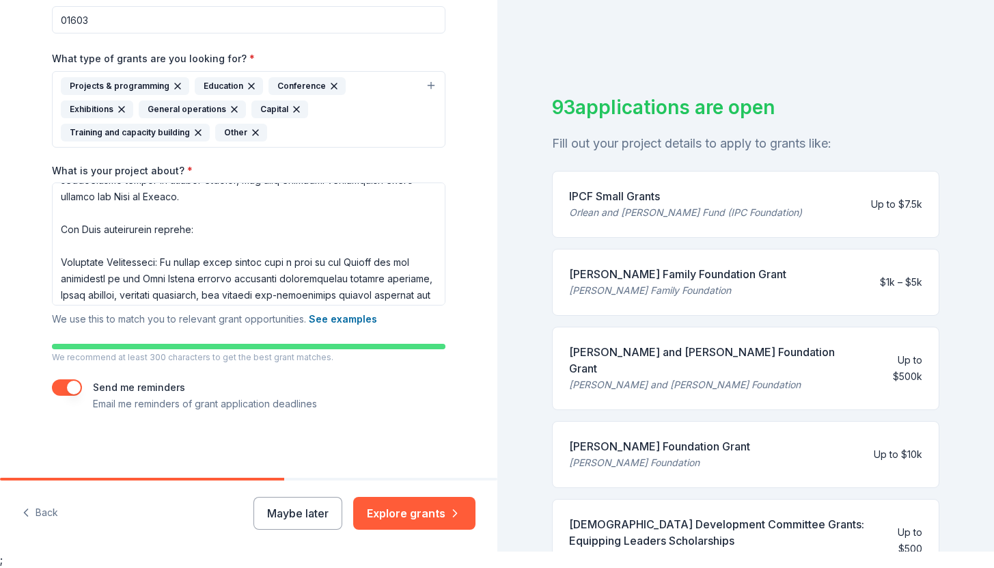
drag, startPoint x: 378, startPoint y: 508, endPoint x: 337, endPoint y: 347, distance: 165.8
click at [337, 349] on div "Tell us about your project. We'll find grants you can apply for. Project name *…" at bounding box center [249, 268] width 498 height 568
click at [328, 318] on button "See examples" at bounding box center [343, 319] width 68 height 16
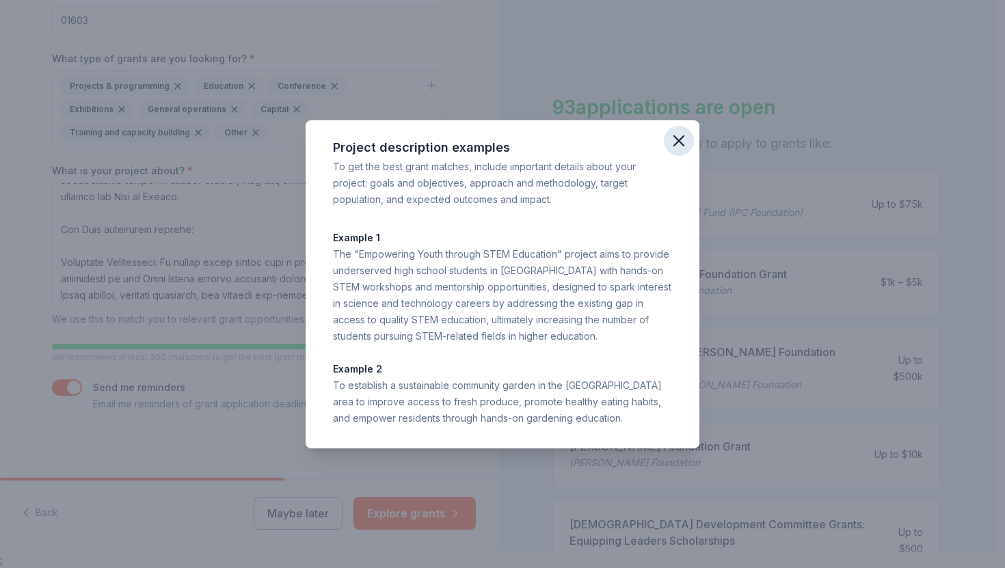
click at [675, 135] on icon "button" at bounding box center [678, 140] width 19 height 19
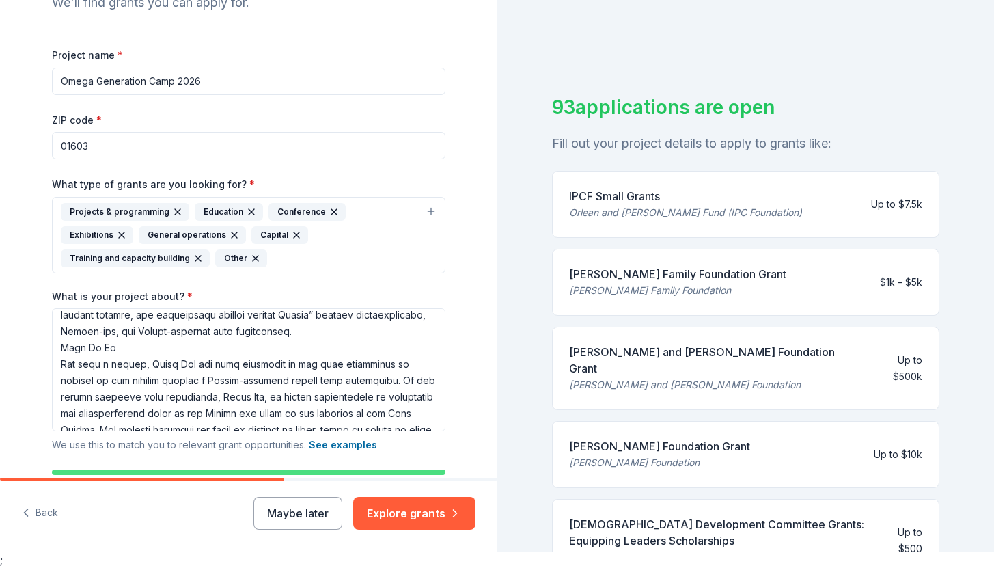
scroll to position [63, 0]
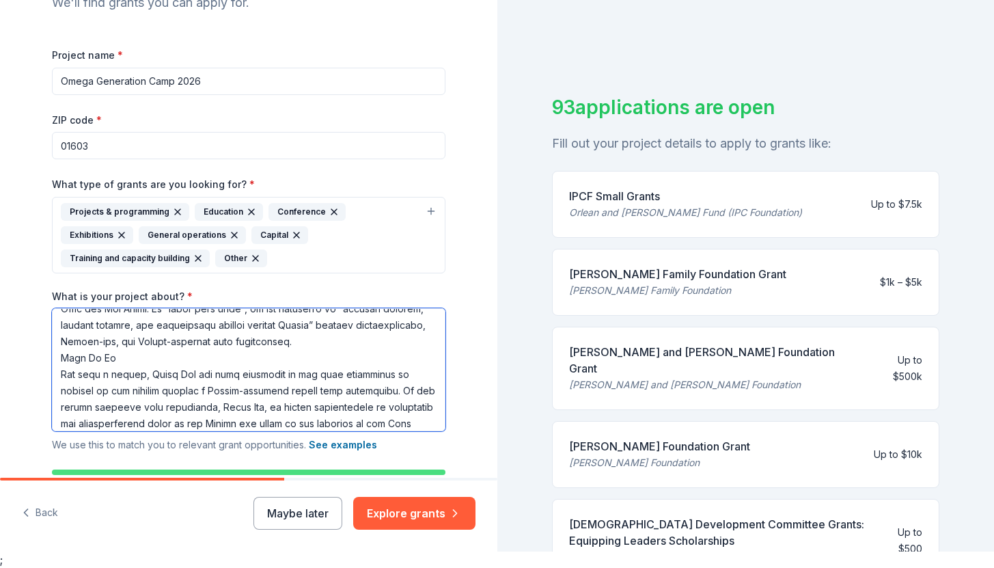
click at [54, 357] on textarea "What is your project about? *" at bounding box center [249, 369] width 394 height 123
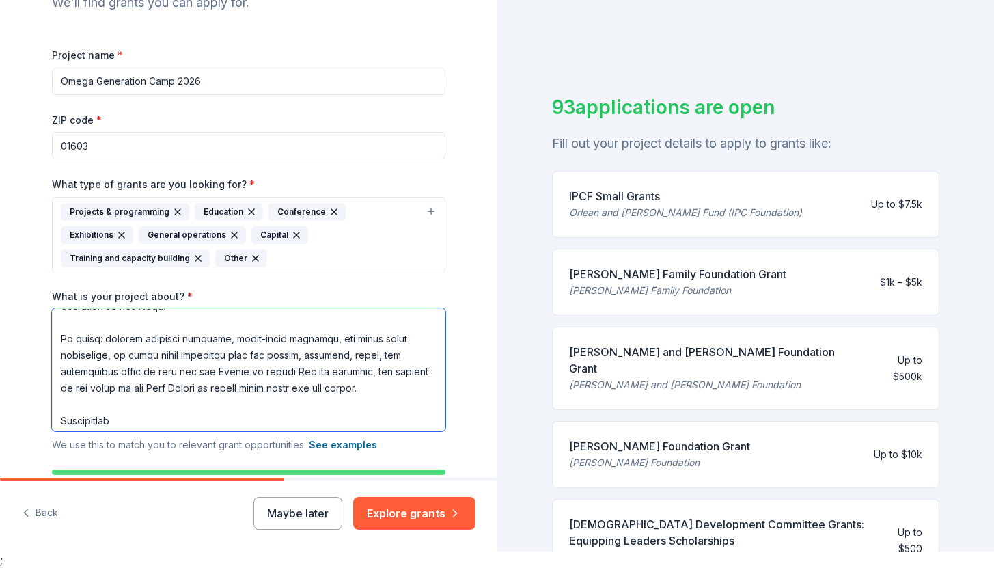
scroll to position [393, 0]
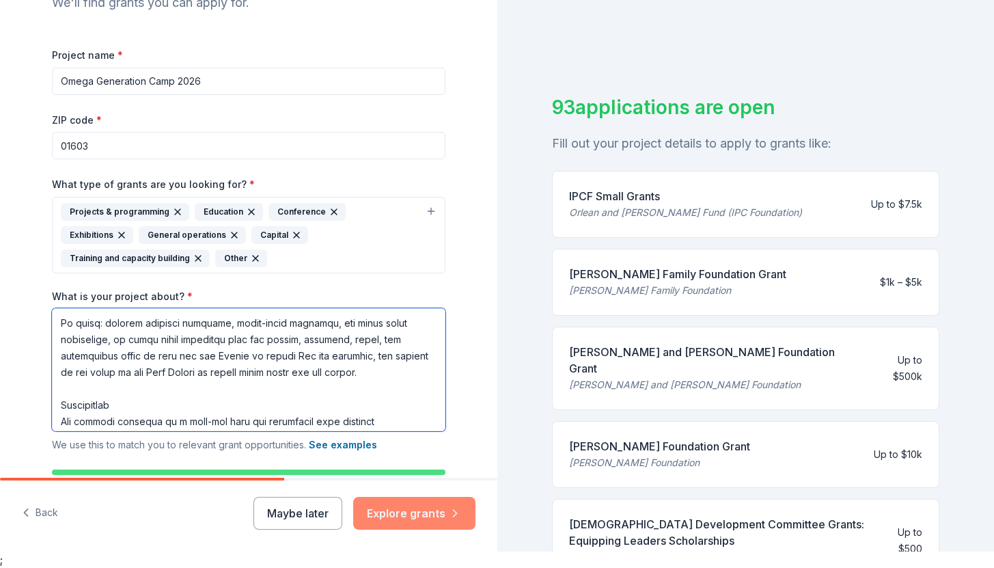
type textarea "Lorem Ipsumdolor SIT (Ametc Adi) elits do eiusmodte, incidid, utl etdol m aliqu…"
click at [405, 511] on button "Explore grants" at bounding box center [414, 513] width 122 height 33
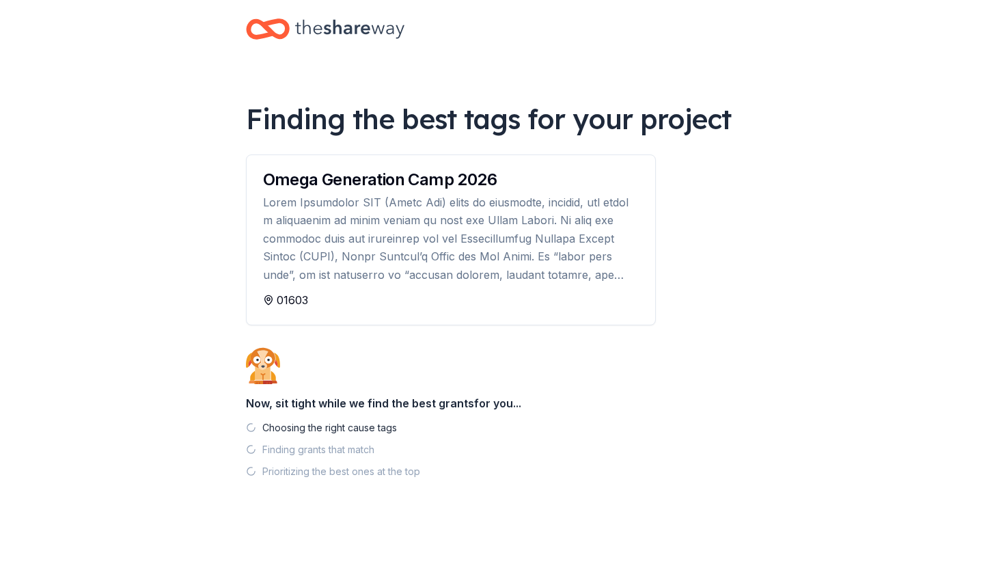
scroll to position [16, 0]
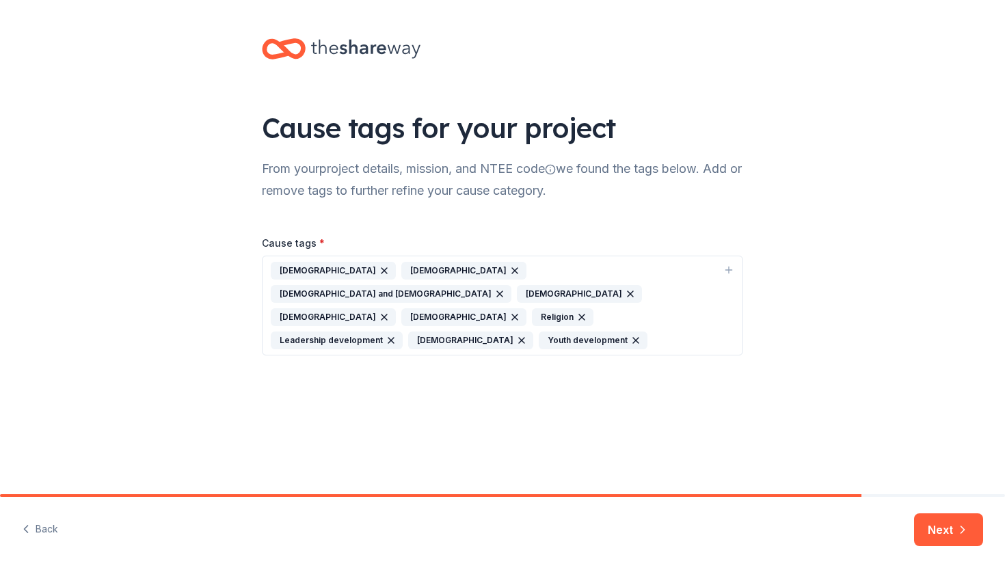
click at [493, 322] on div "[DEMOGRAPHIC_DATA] and [DEMOGRAPHIC_DATA] Methodism [DEMOGRAPHIC_DATA] Religion…" at bounding box center [494, 305] width 447 height 87
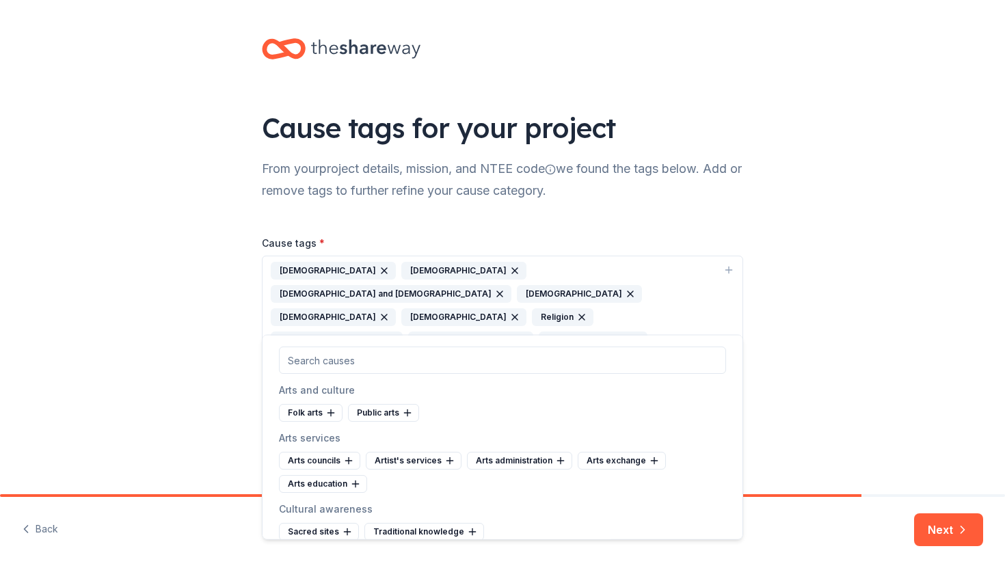
click at [424, 358] on input "text" at bounding box center [502, 359] width 447 height 27
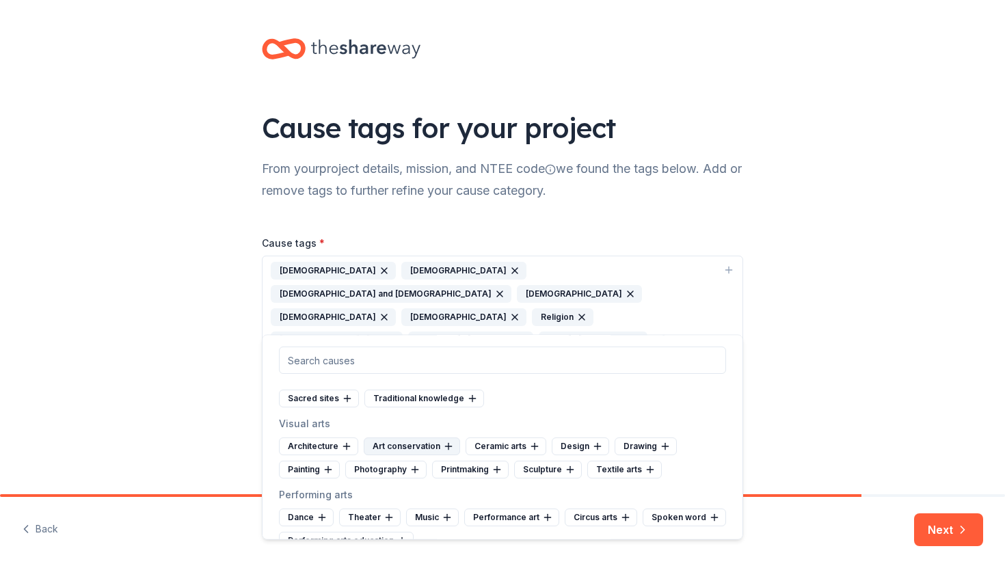
scroll to position [139, 0]
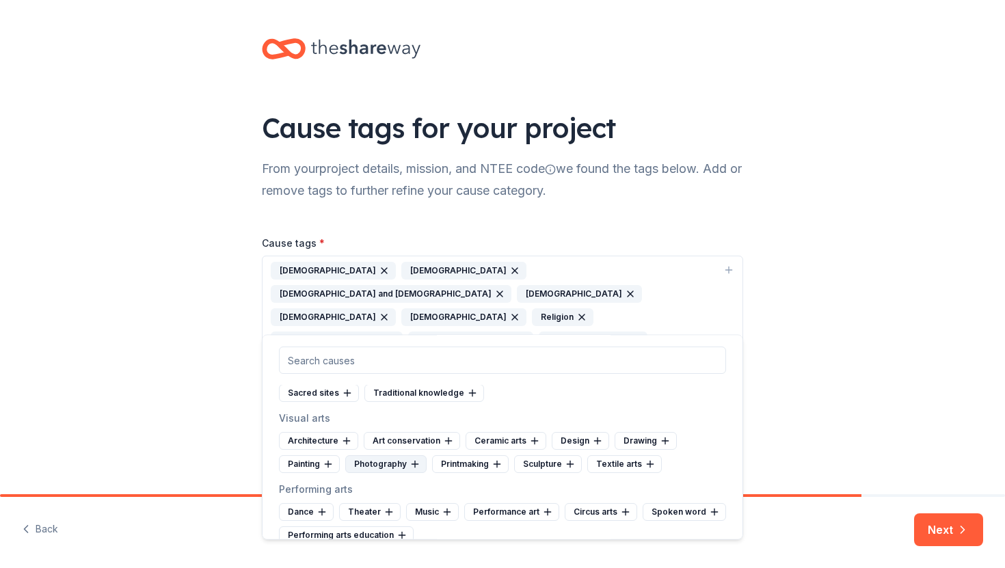
click at [412, 464] on icon at bounding box center [414, 464] width 11 height 11
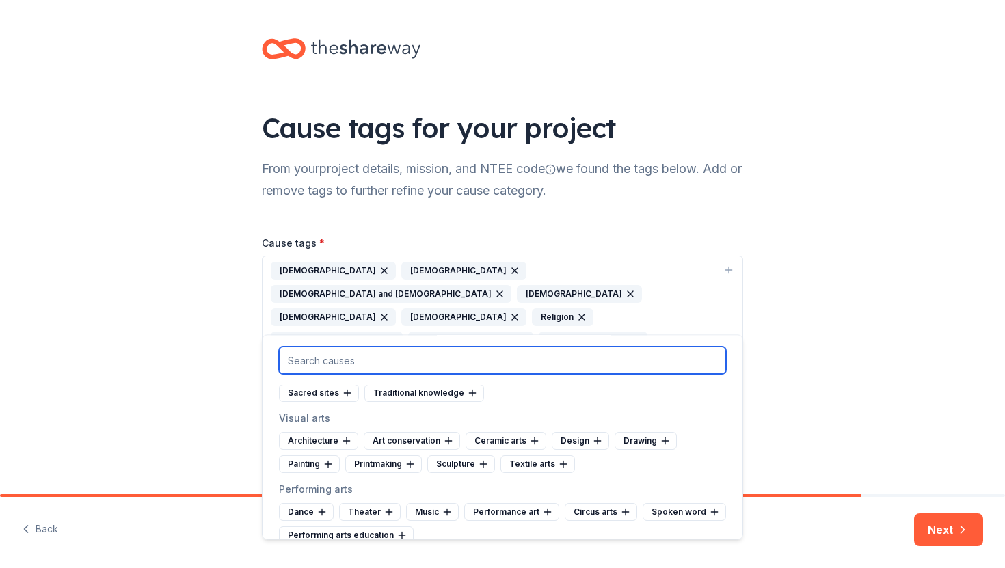
click at [464, 360] on input "text" at bounding box center [502, 359] width 447 height 27
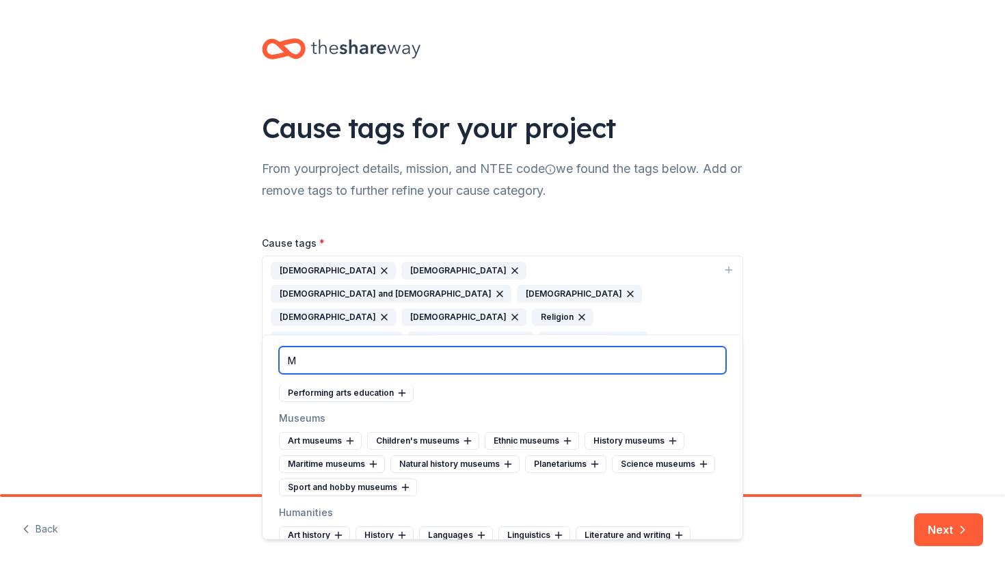
scroll to position [0, 0]
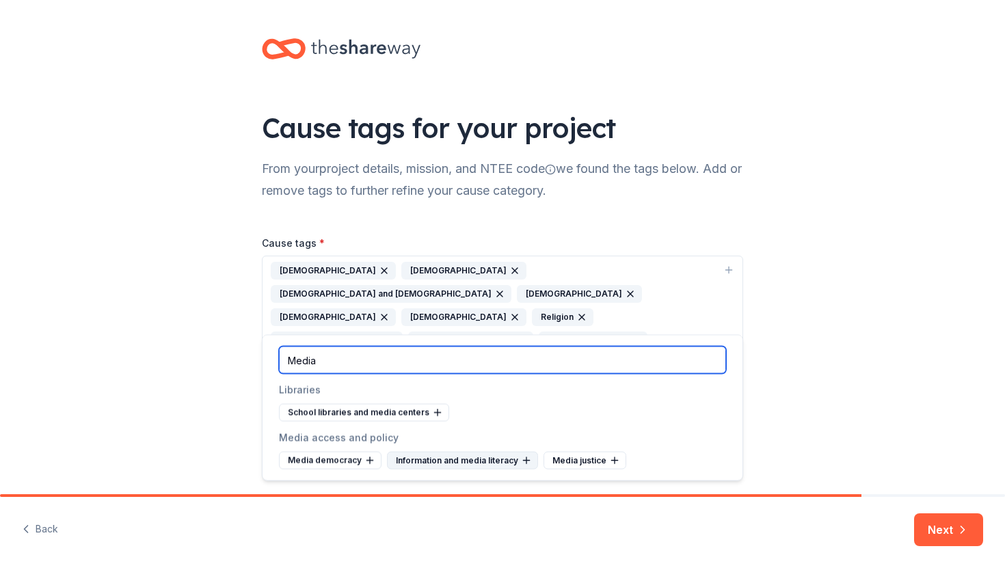
type input "Media"
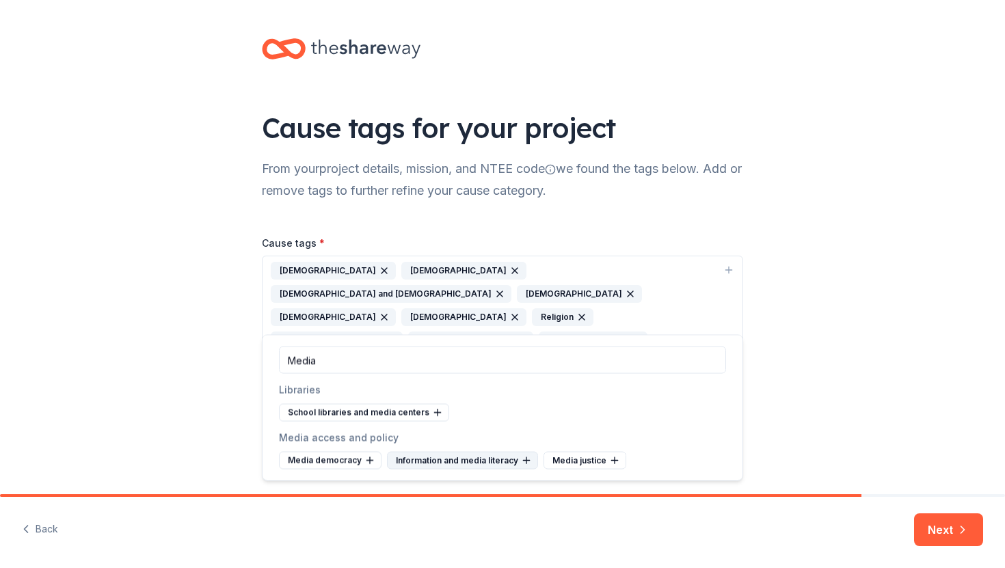
click at [521, 461] on icon at bounding box center [526, 460] width 11 height 11
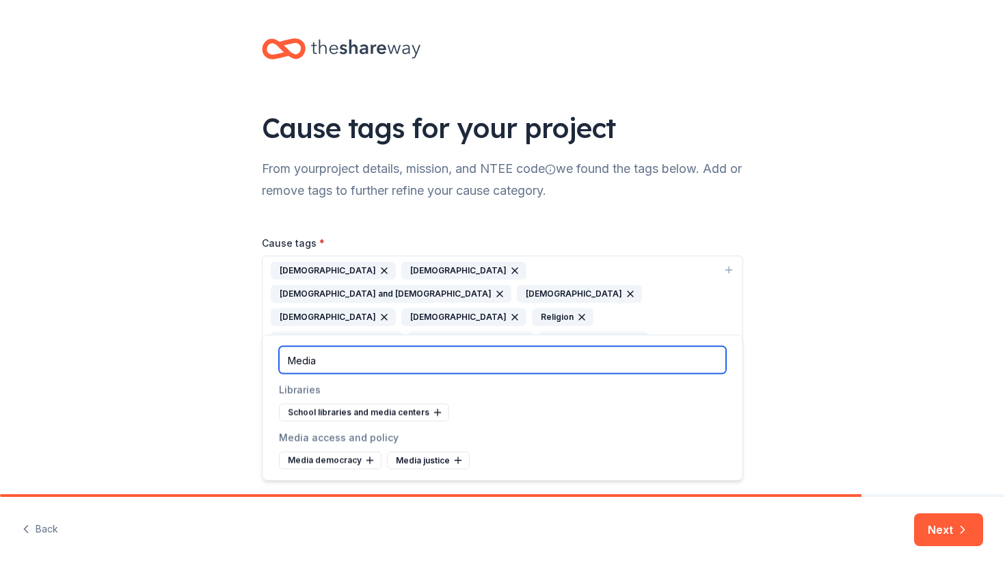
click at [441, 373] on input "Media" at bounding box center [502, 359] width 447 height 27
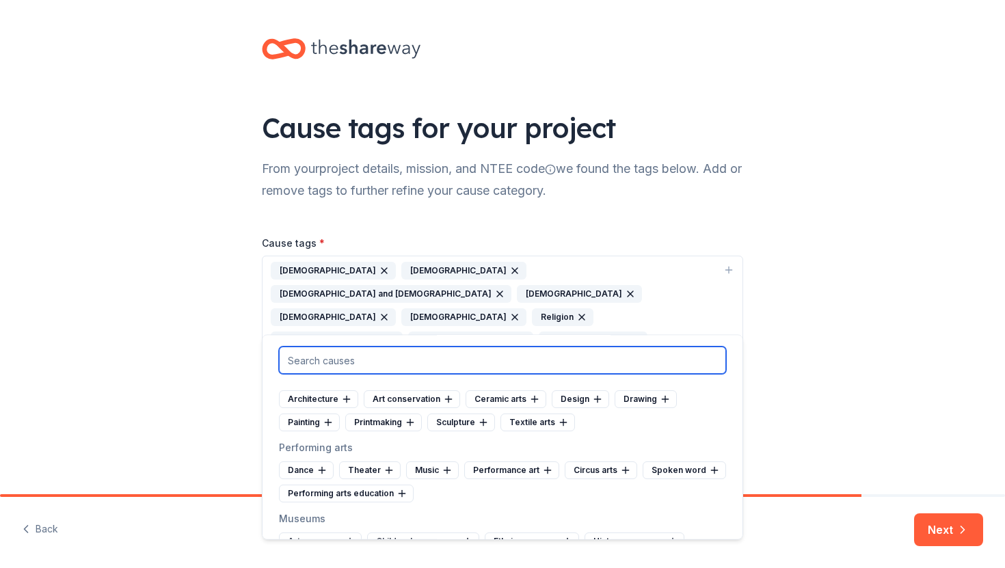
scroll to position [183, 0]
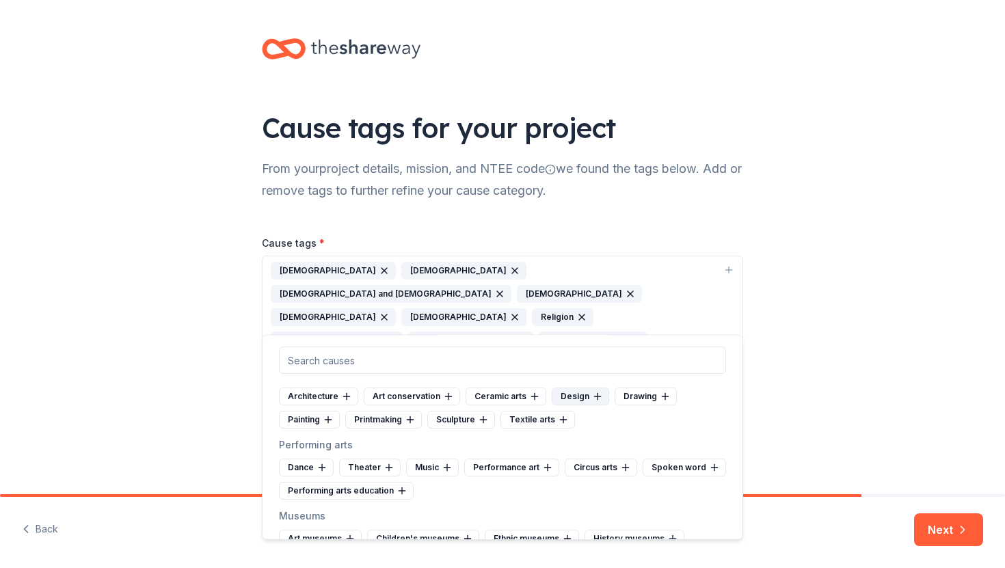
click at [597, 394] on icon at bounding box center [597, 396] width 0 height 6
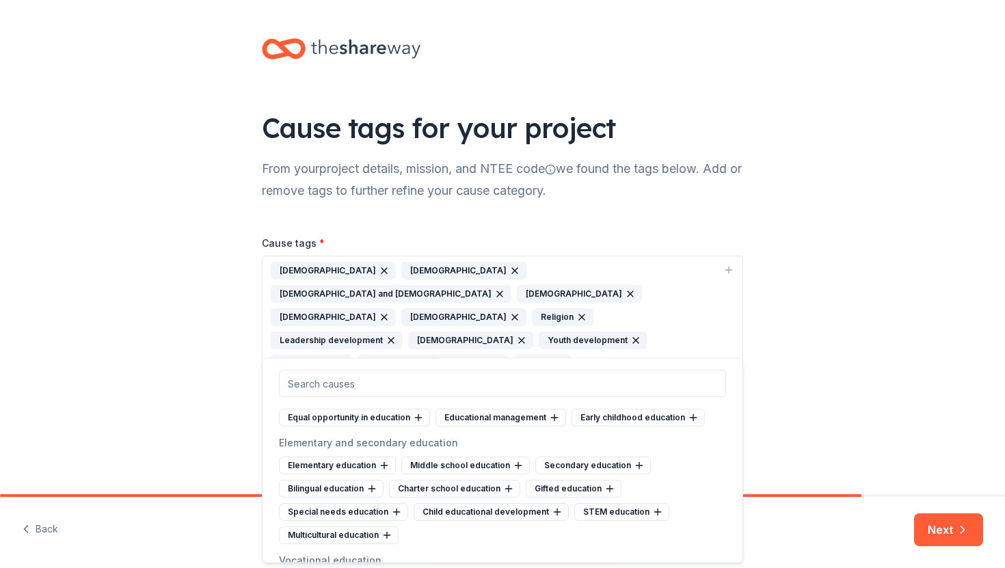
scroll to position [542, 0]
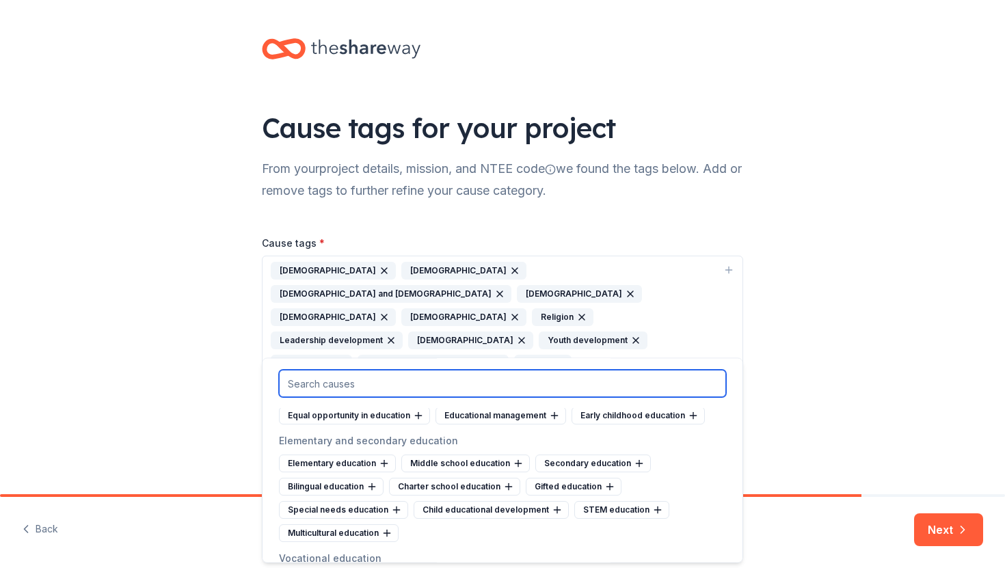
click at [560, 386] on input "text" at bounding box center [502, 383] width 447 height 27
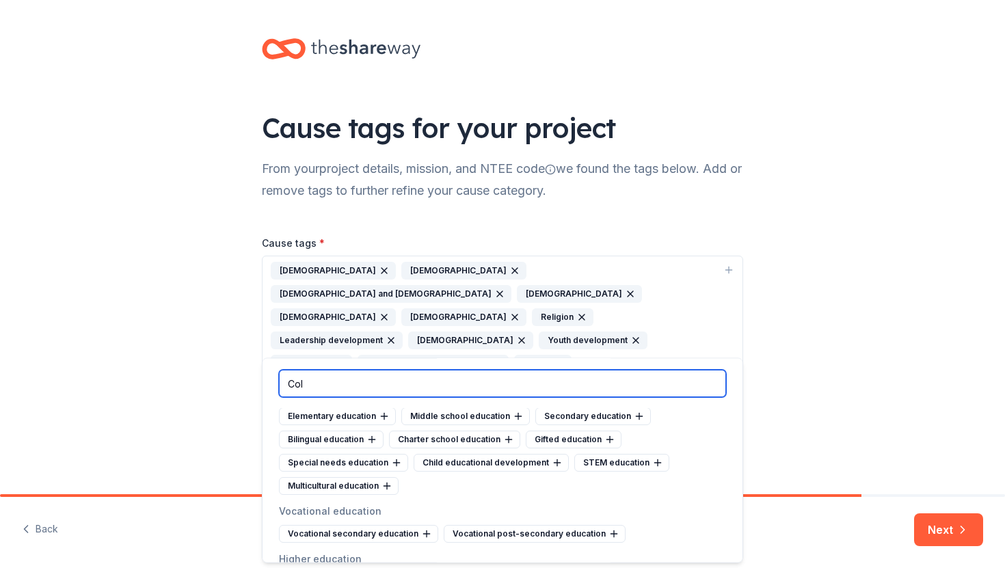
scroll to position [0, 0]
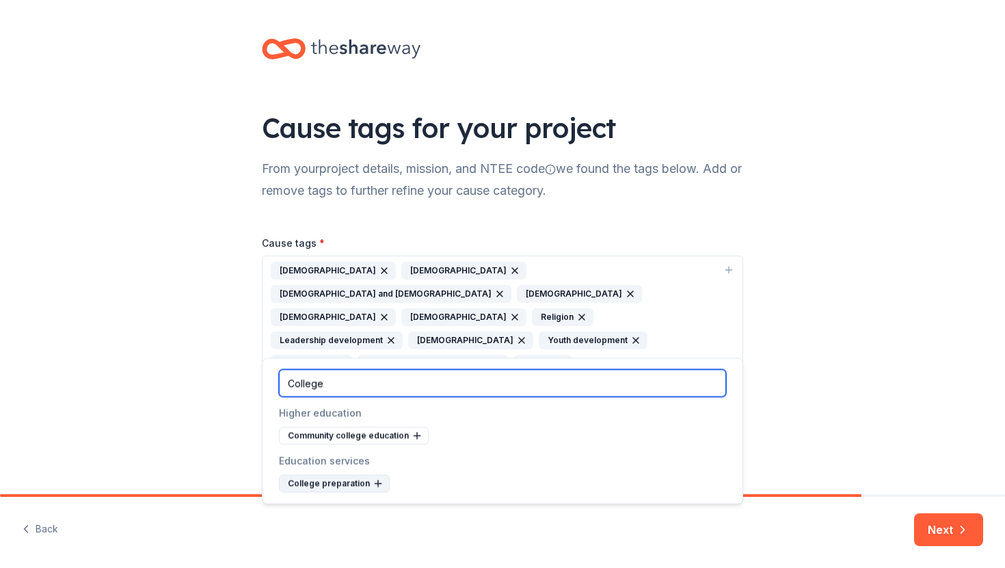
type input "College"
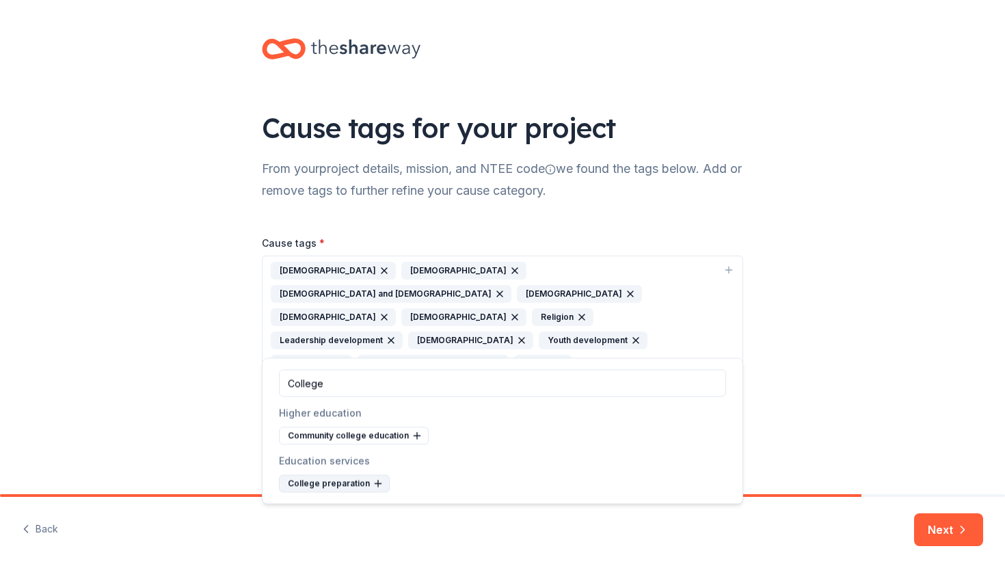
click at [368, 489] on div "College preparation" at bounding box center [334, 484] width 111 height 18
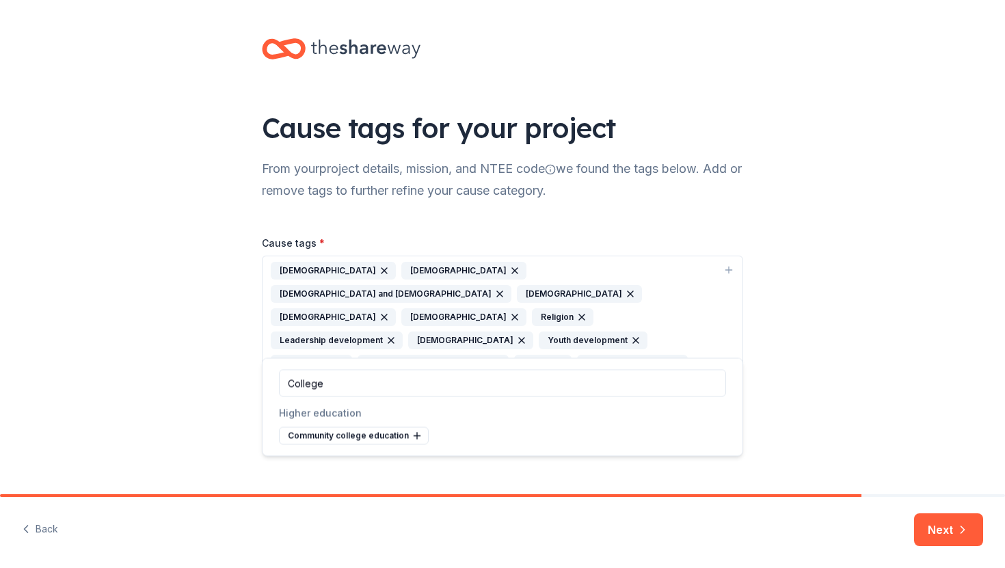
click at [378, 398] on div "College" at bounding box center [502, 383] width 480 height 49
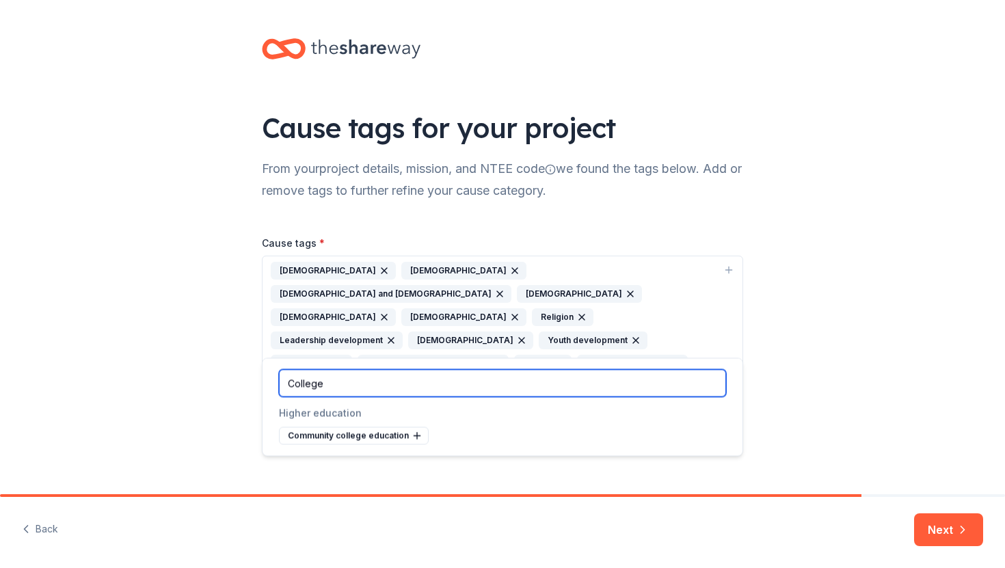
click at [378, 379] on input "College" at bounding box center [502, 383] width 447 height 27
click at [374, 377] on input "College" at bounding box center [502, 383] width 447 height 27
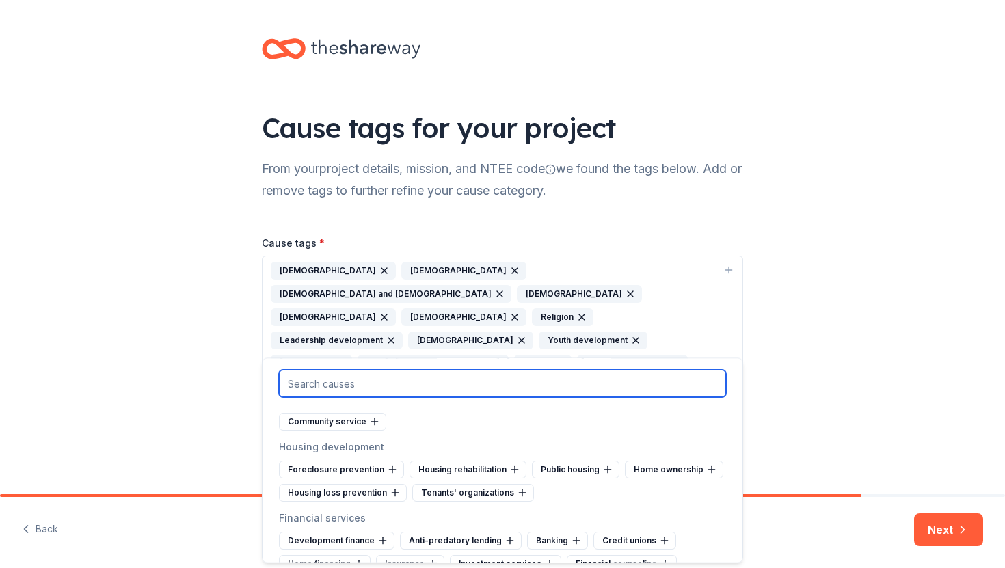
scroll to position [4425, 0]
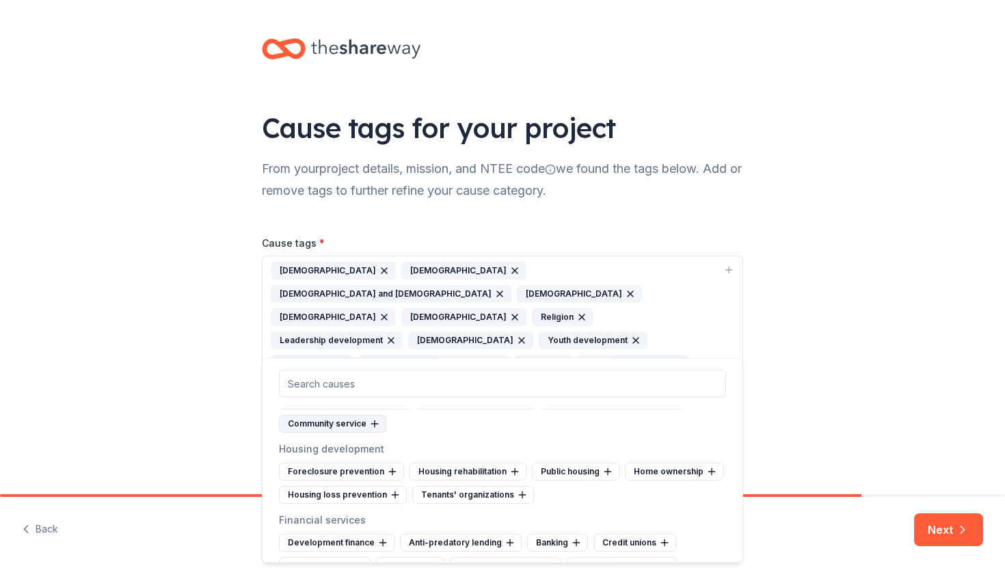
click at [370, 430] on icon at bounding box center [374, 424] width 11 height 11
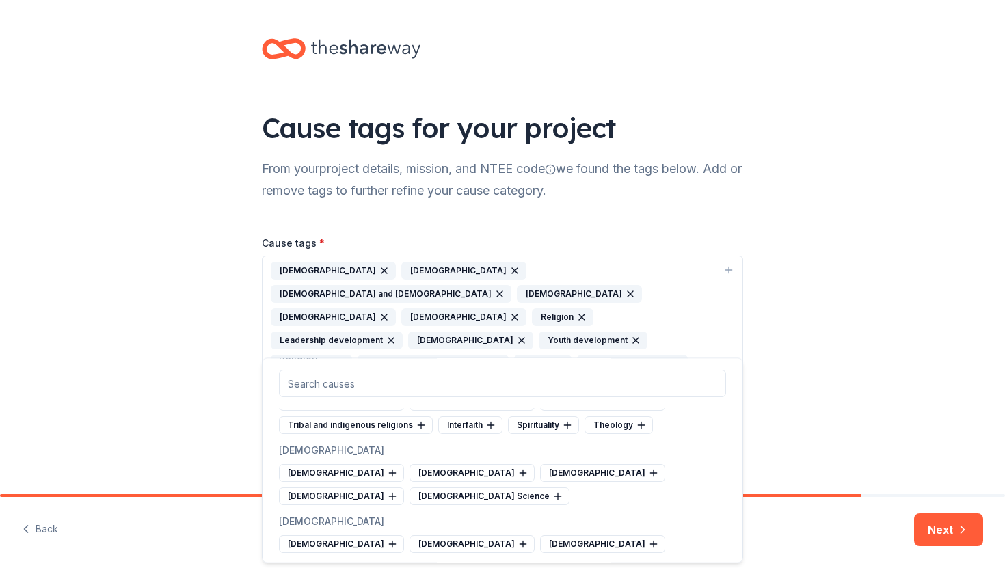
scroll to position [4735, 0]
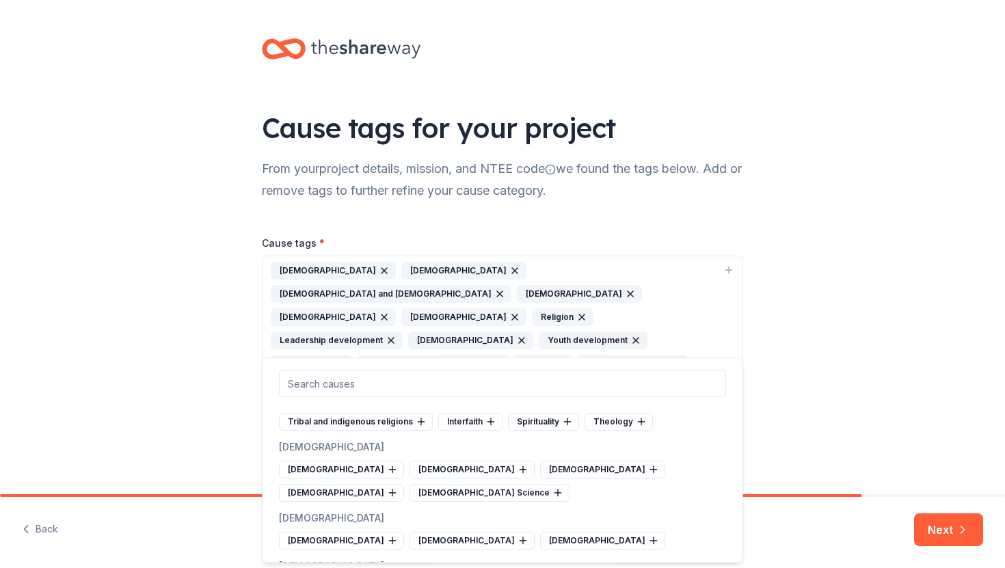
click at [649, 457] on div "Arts and culture Folk arts Public arts Arts services Arts councils Artist's ser…" at bounding box center [502, 460] width 481 height 205
click at [638, 428] on icon at bounding box center [641, 422] width 11 height 11
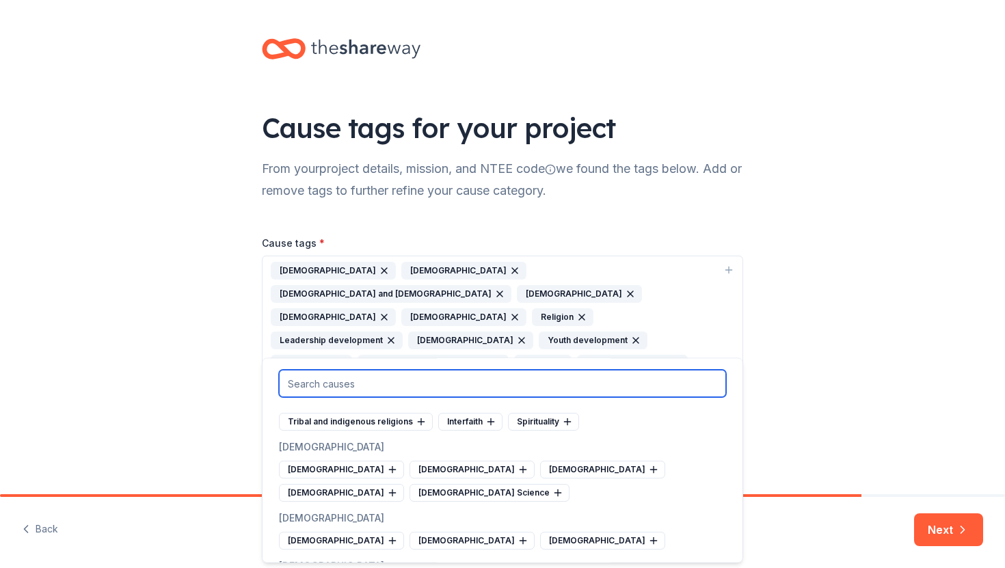
click at [558, 385] on input "text" at bounding box center [502, 383] width 447 height 27
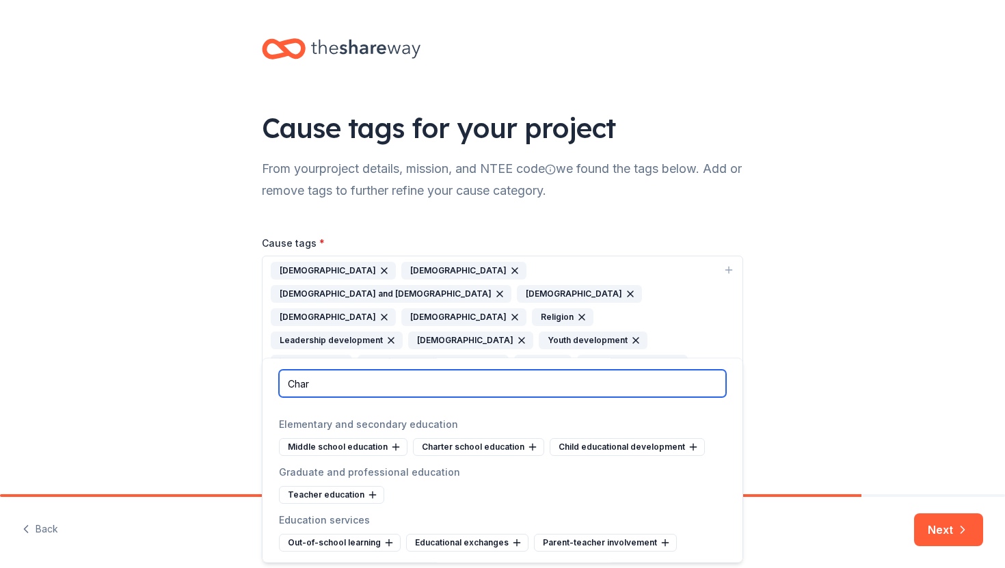
scroll to position [0, 0]
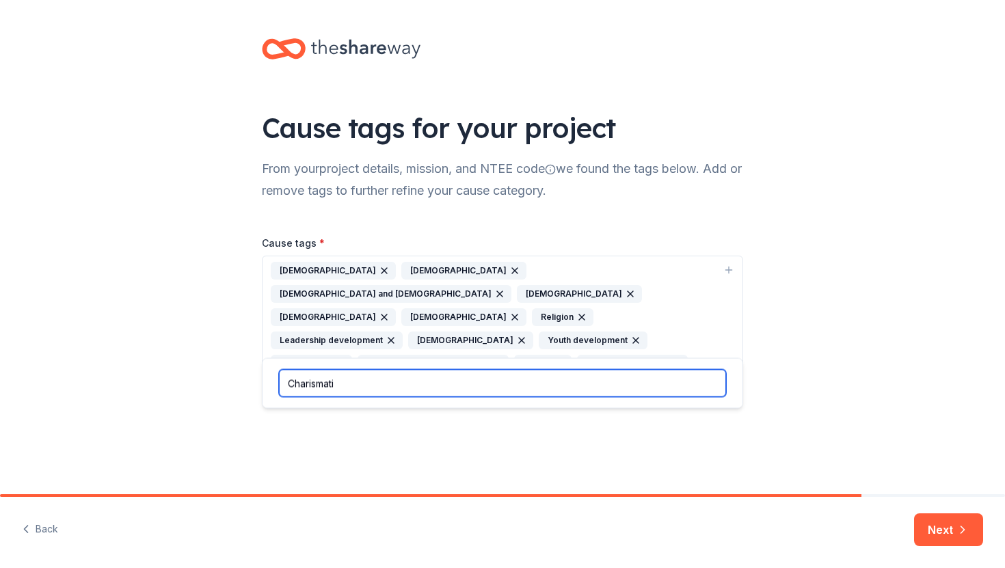
type input "Charismatic"
type input "[DEMOGRAPHIC_DATA]"
type input "Bapti"
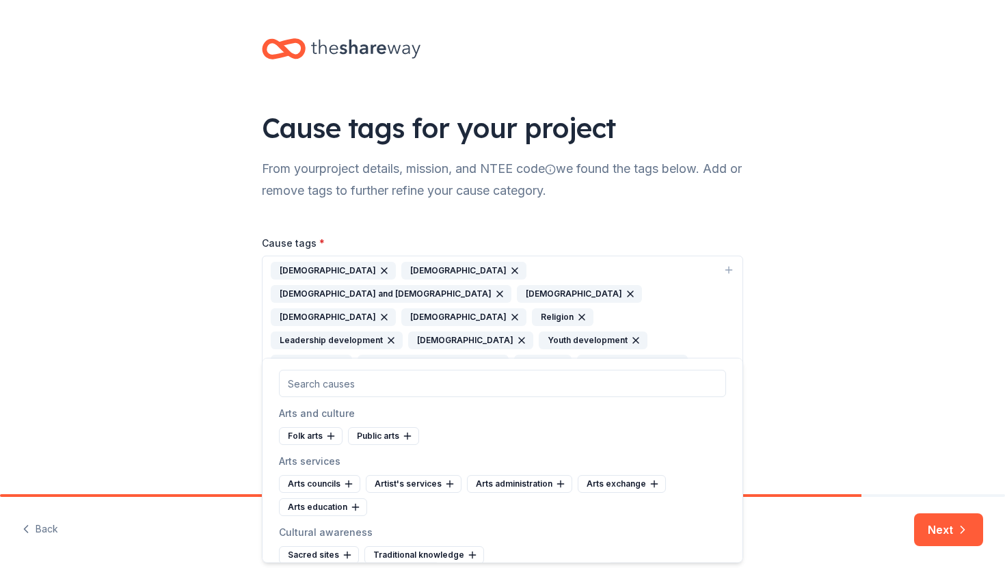
click at [789, 234] on div "Cause tags for your project From your project details, mission, and NTEE code w…" at bounding box center [502, 233] width 1005 height 467
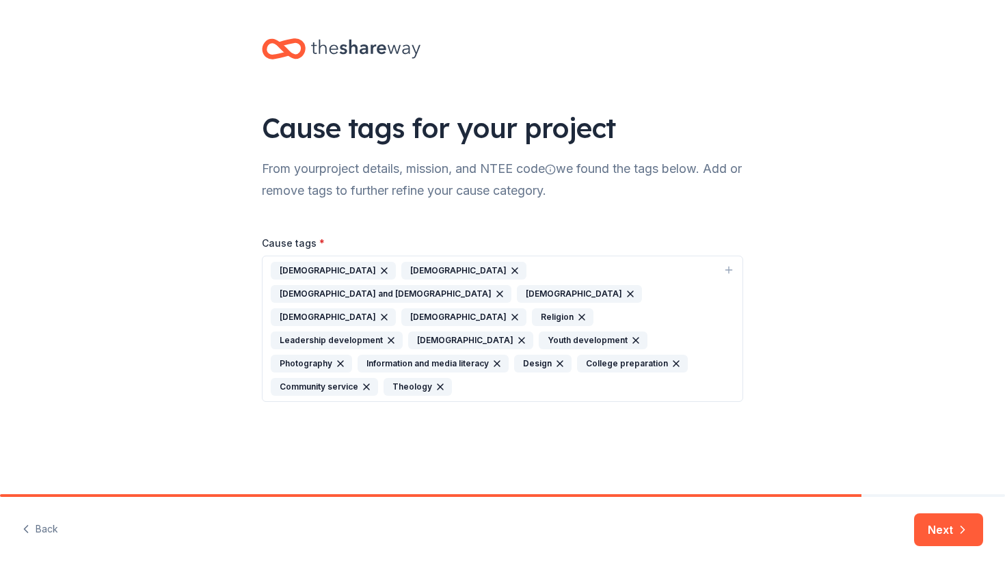
click at [698, 344] on div "[DEMOGRAPHIC_DATA] [DEMOGRAPHIC_DATA] [DEMOGRAPHIC_DATA] and [DEMOGRAPHIC_DATA]…" at bounding box center [494, 329] width 447 height 134
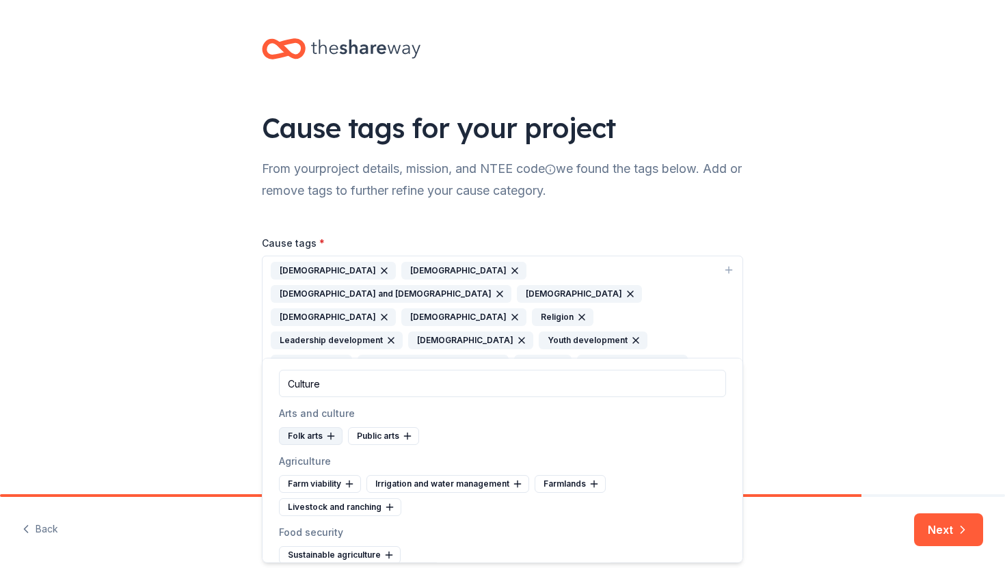
type input "Culture"
click at [340, 436] on div "Folk arts" at bounding box center [311, 436] width 64 height 18
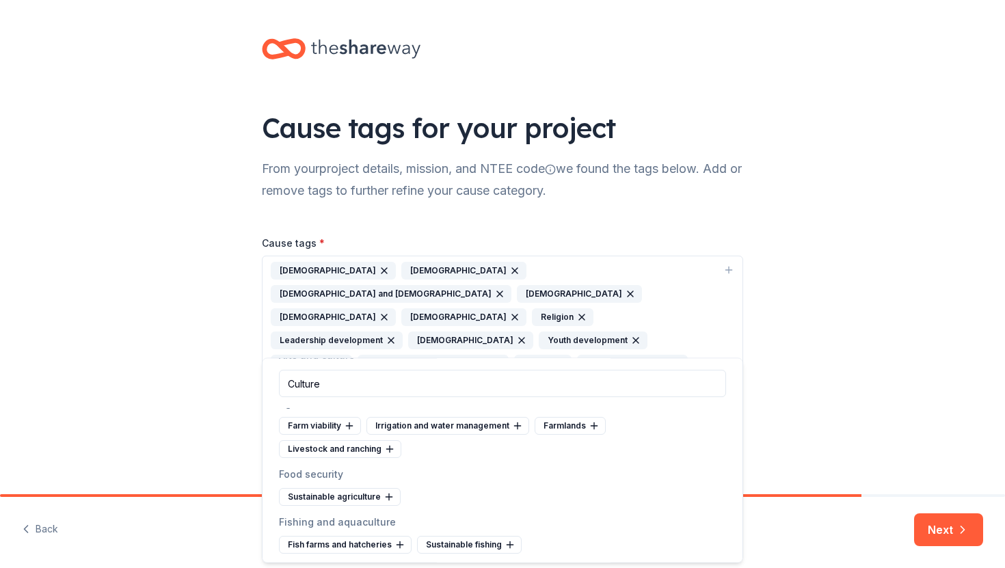
scroll to position [108, 0]
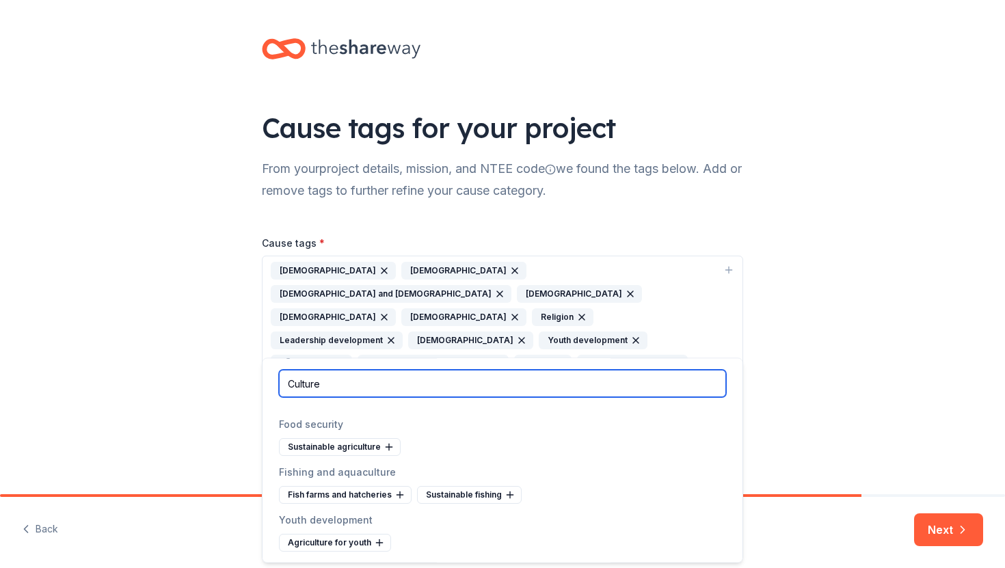
click at [365, 386] on input "Culture" at bounding box center [502, 383] width 447 height 27
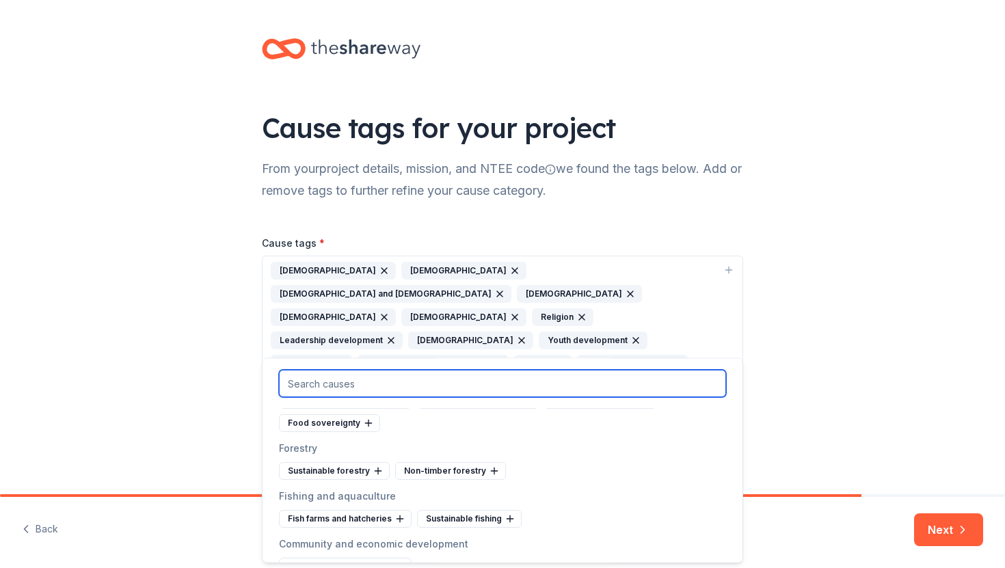
paste input "Lorem Ipsumdolor SIT (Ametc Adi) elits do eiusmodte, incidid, utl etdol m aliqu…"
type input "Lorem Ipsumdolor SIT (Ametc Adi) elits do eiusmodte, incidid, utl etdol m aliqu…"
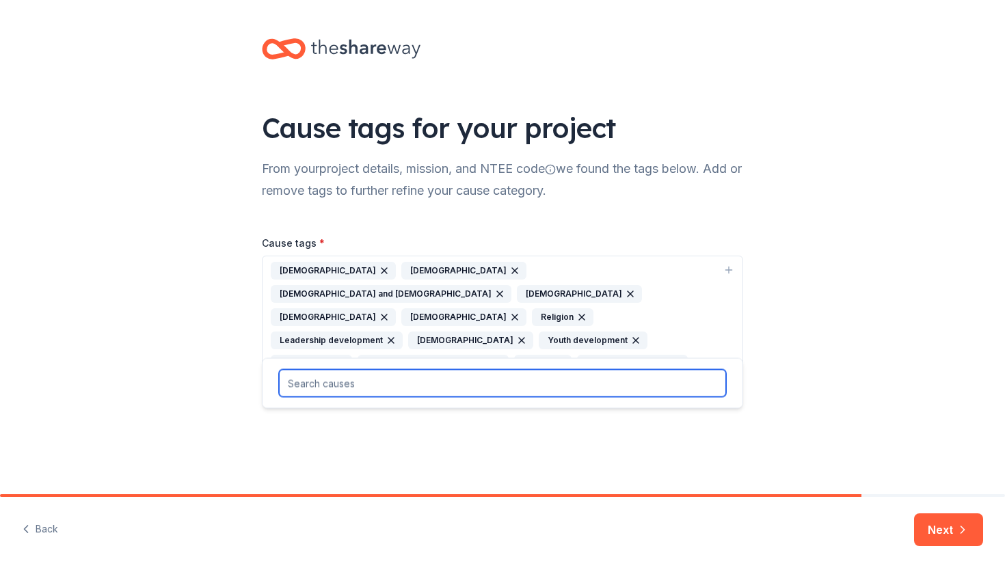
scroll to position [0, 0]
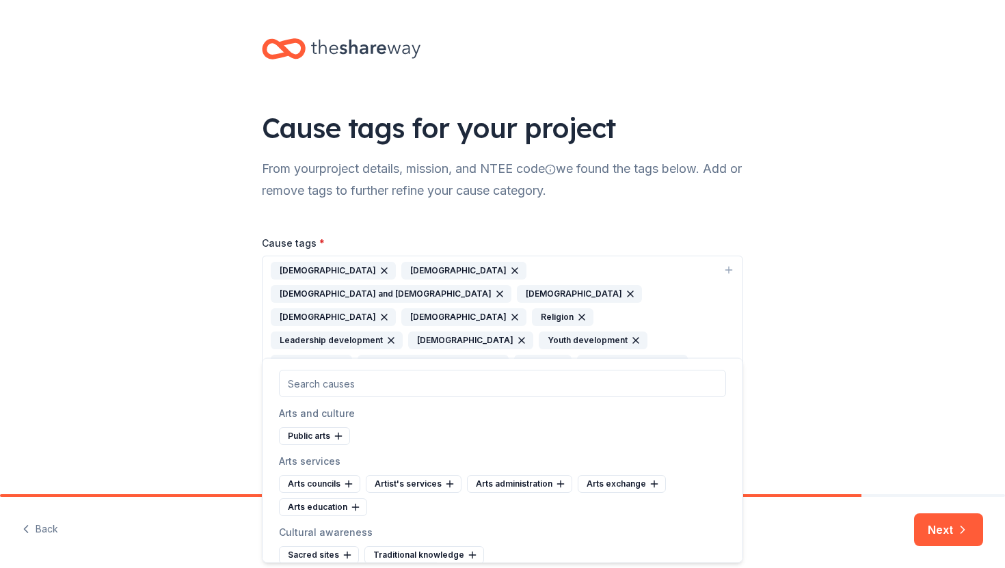
click at [697, 290] on div "[DEMOGRAPHIC_DATA] [DEMOGRAPHIC_DATA] [DEMOGRAPHIC_DATA] and [DEMOGRAPHIC_DATA]…" at bounding box center [494, 329] width 447 height 134
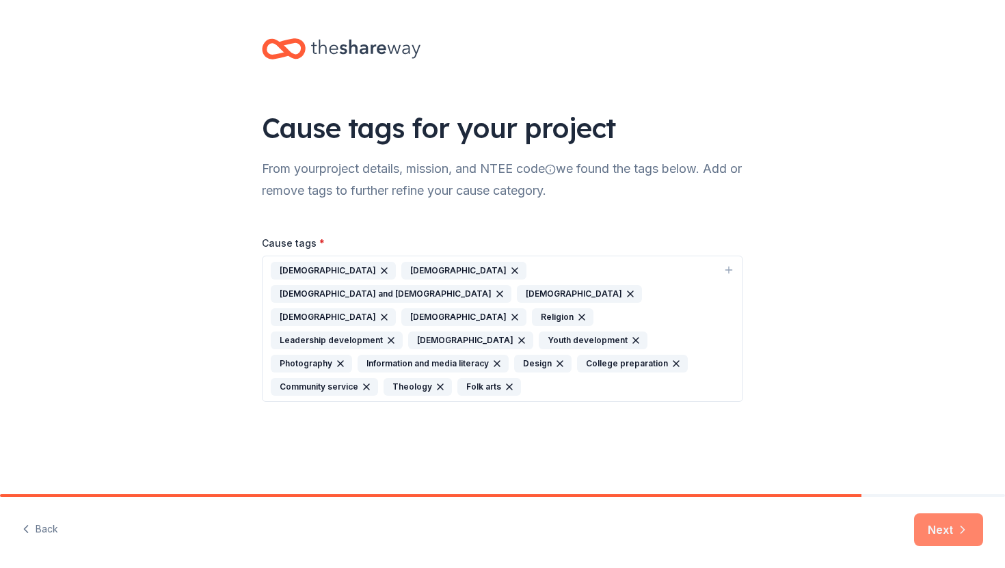
click at [948, 528] on button "Next" at bounding box center [948, 529] width 69 height 33
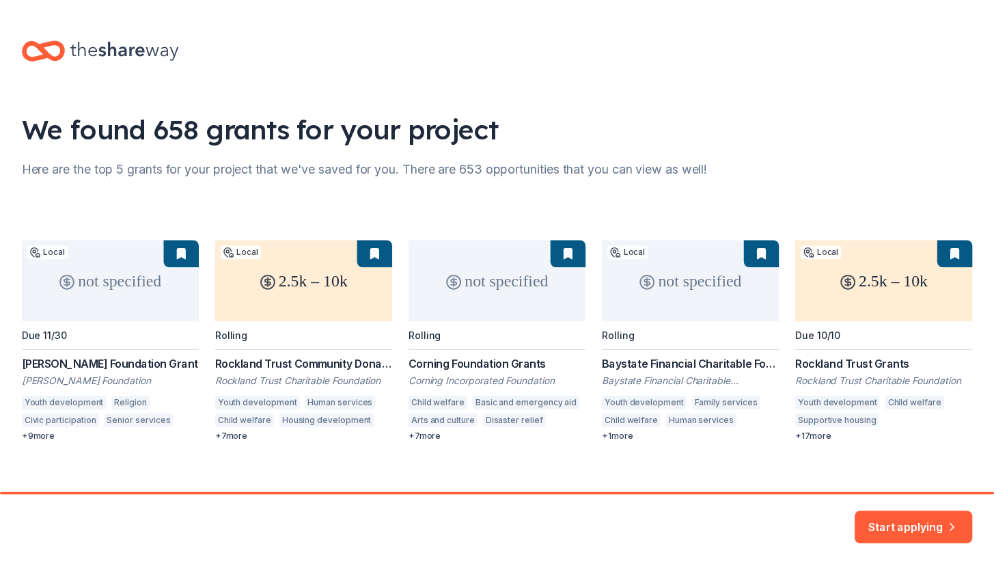
scroll to position [15, 0]
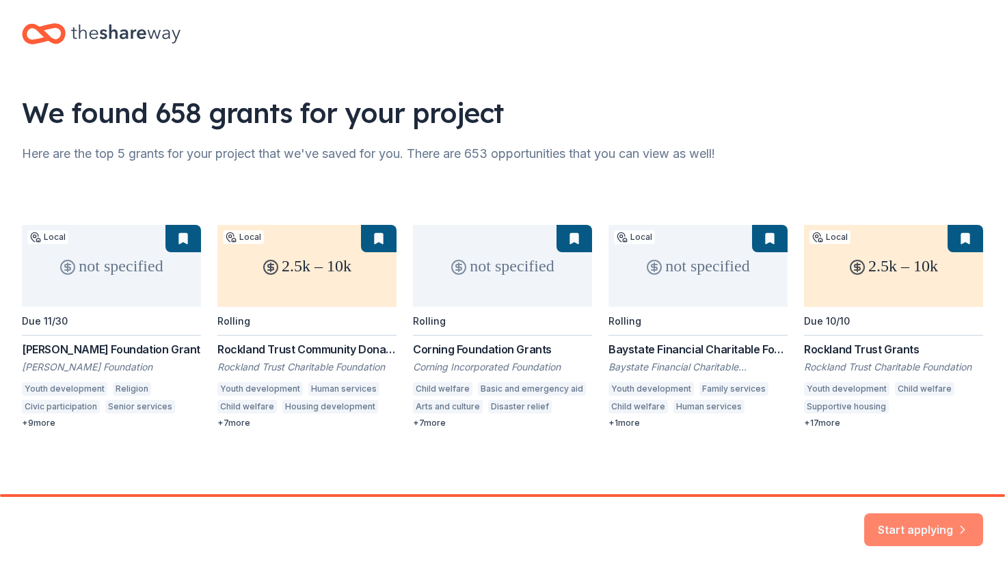
click at [894, 532] on button "Start applying" at bounding box center [923, 522] width 119 height 33
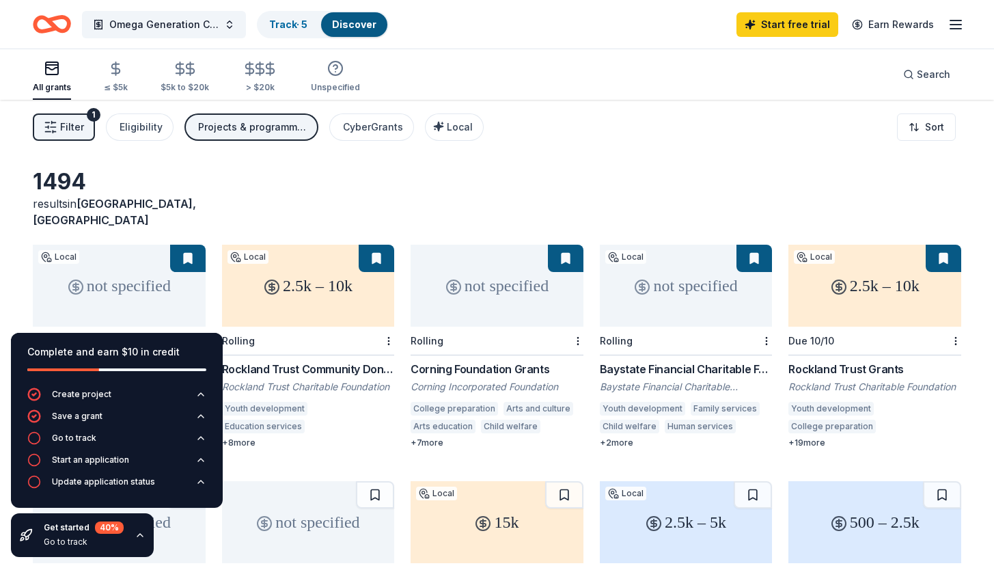
click at [959, 21] on line "button" at bounding box center [956, 21] width 11 height 0
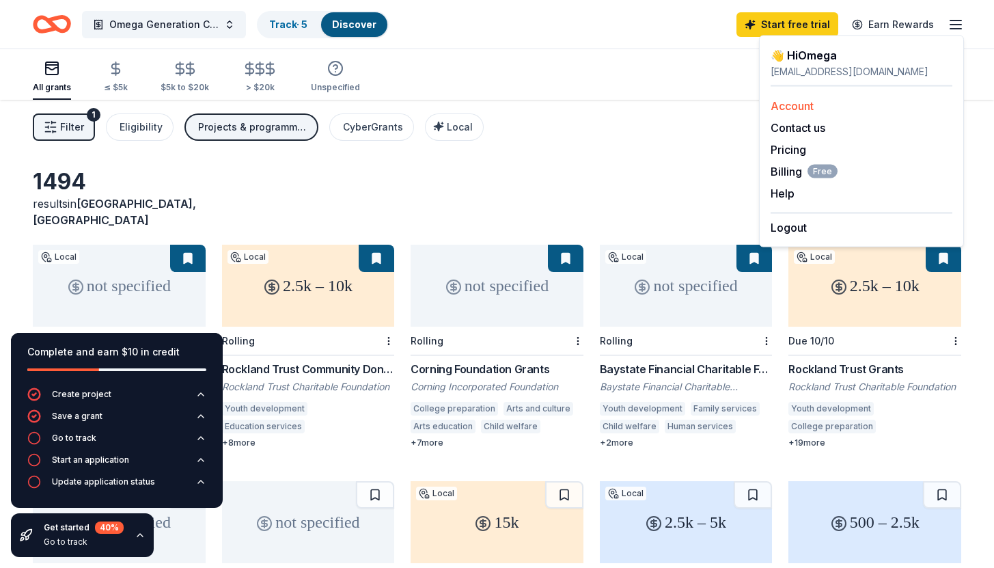
click at [798, 100] on link "Account" at bounding box center [792, 106] width 43 height 14
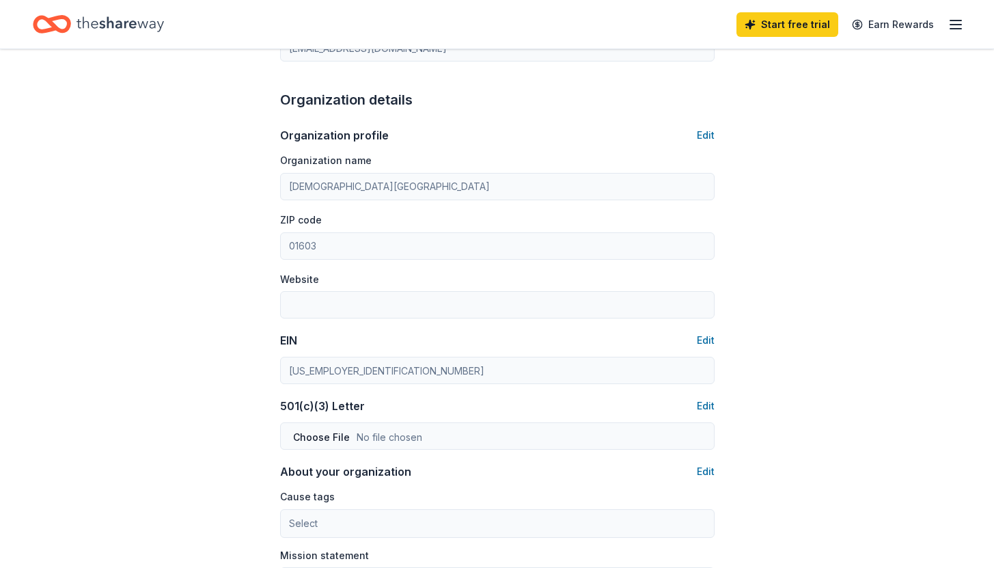
scroll to position [754, 0]
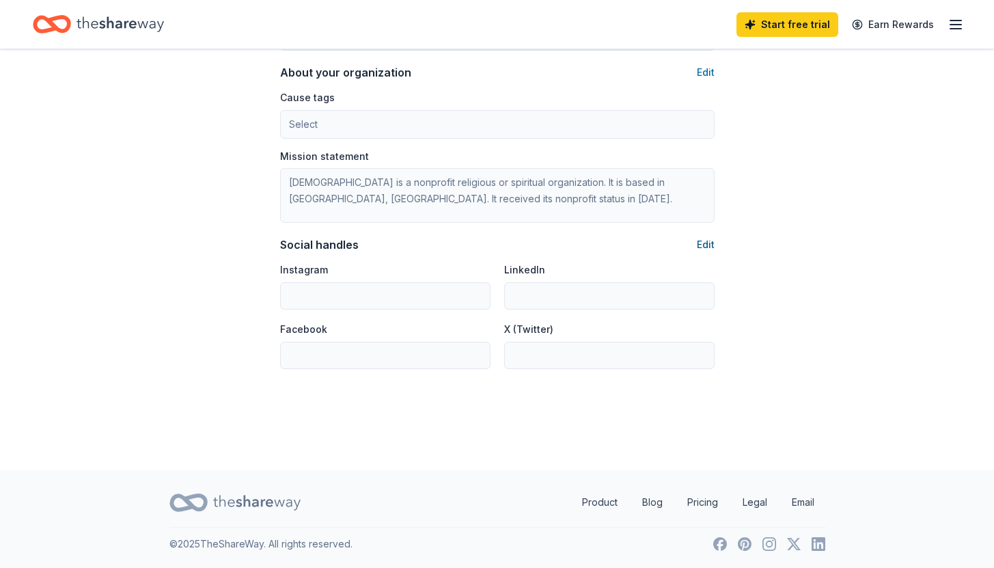
click at [699, 243] on button "Edit" at bounding box center [706, 244] width 18 height 16
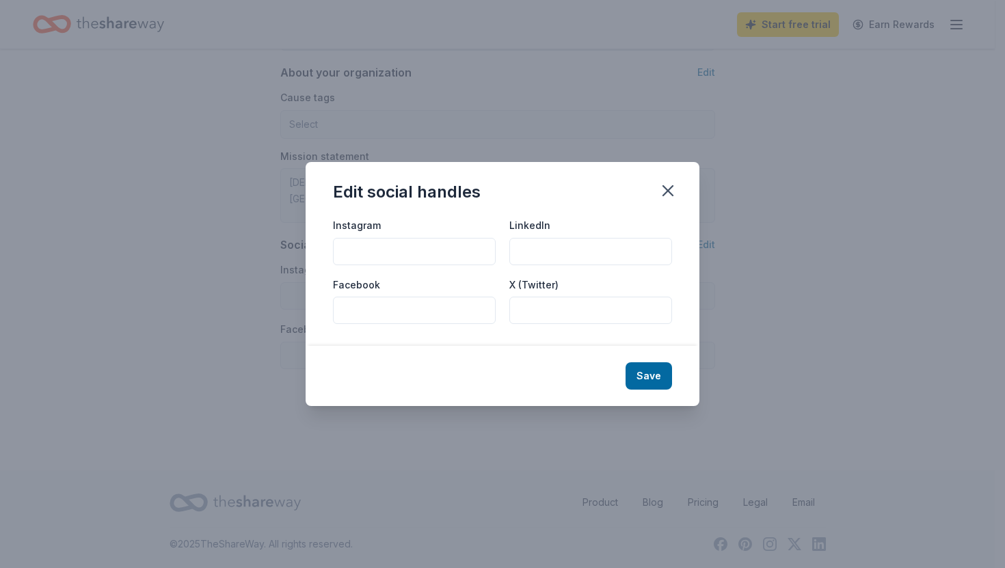
click at [436, 264] on input "Instagram" at bounding box center [414, 251] width 163 height 27
click at [527, 246] on input "LinkedIn" at bounding box center [590, 251] width 163 height 27
click at [426, 260] on input "Instagram" at bounding box center [414, 251] width 163 height 27
type input "@omegagenusa"
click at [672, 379] on div "Save" at bounding box center [502, 376] width 394 height 60
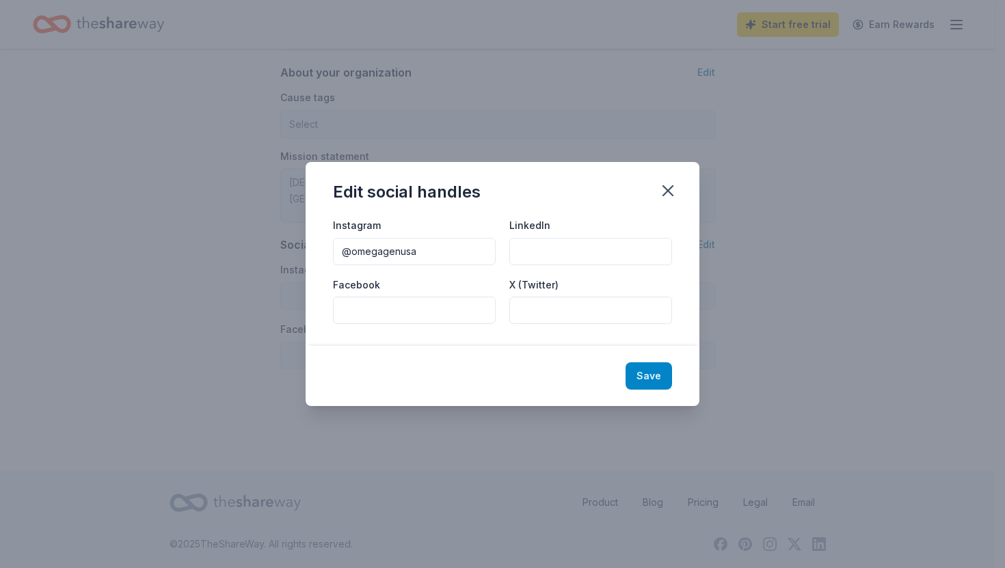
click at [662, 379] on button "Save" at bounding box center [648, 375] width 46 height 27
type input "@omegagenusa"
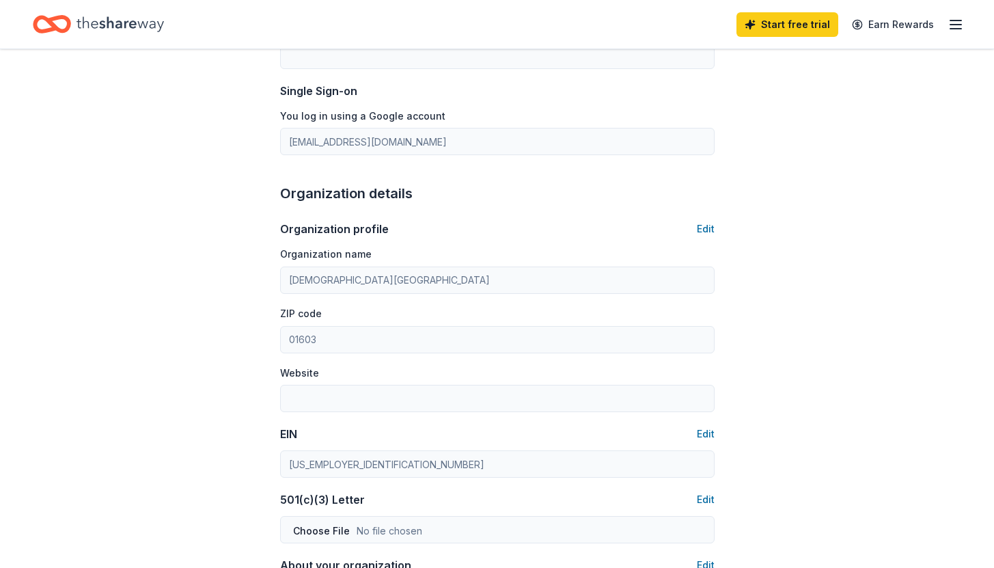
scroll to position [260, 0]
click at [700, 226] on button "Edit" at bounding box center [706, 230] width 18 height 16
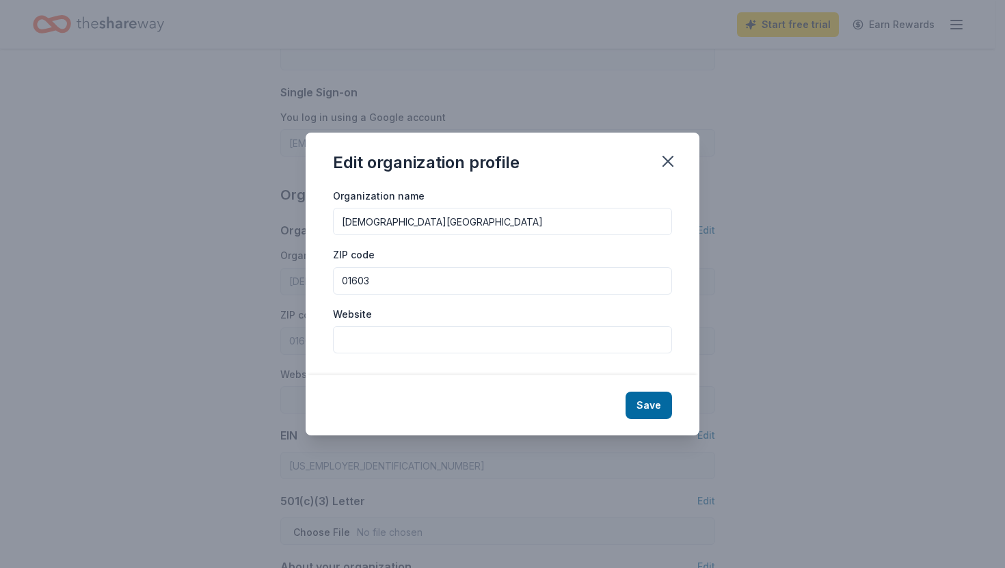
click at [478, 336] on input "Website" at bounding box center [502, 339] width 339 height 27
type input "[DOMAIN_NAME]"
click at [384, 288] on input "01603" at bounding box center [502, 280] width 339 height 27
click at [661, 404] on button "Save" at bounding box center [648, 405] width 46 height 27
type input "[DOMAIN_NAME]"
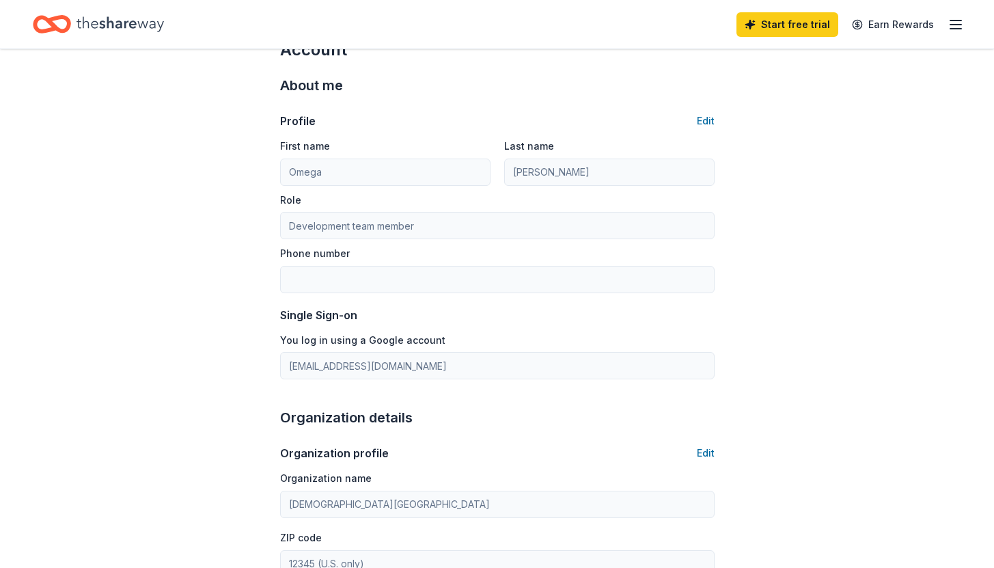
scroll to position [0, 0]
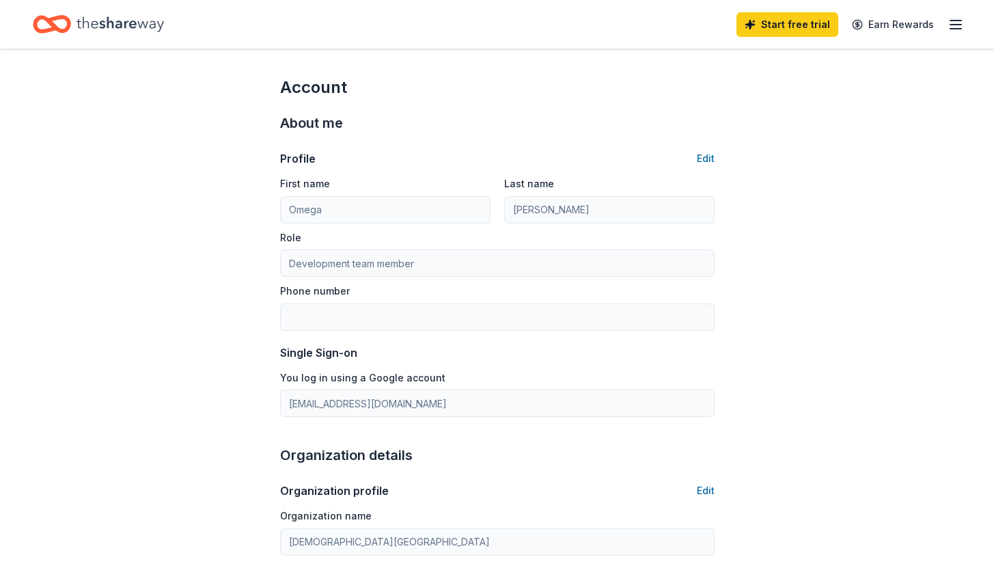
click at [83, 27] on icon "Home" at bounding box center [120, 24] width 87 height 28
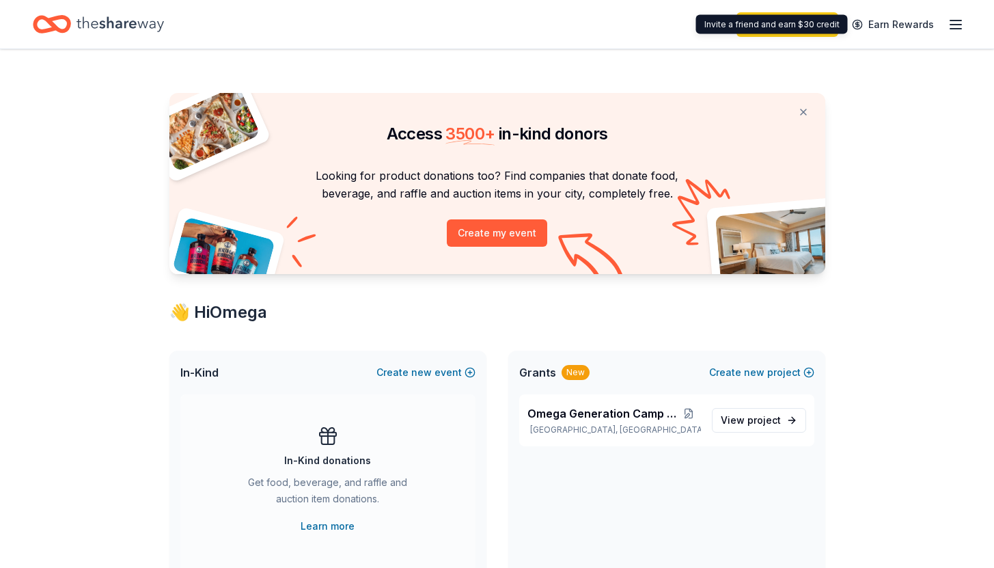
click at [962, 23] on icon "button" at bounding box center [956, 24] width 16 height 16
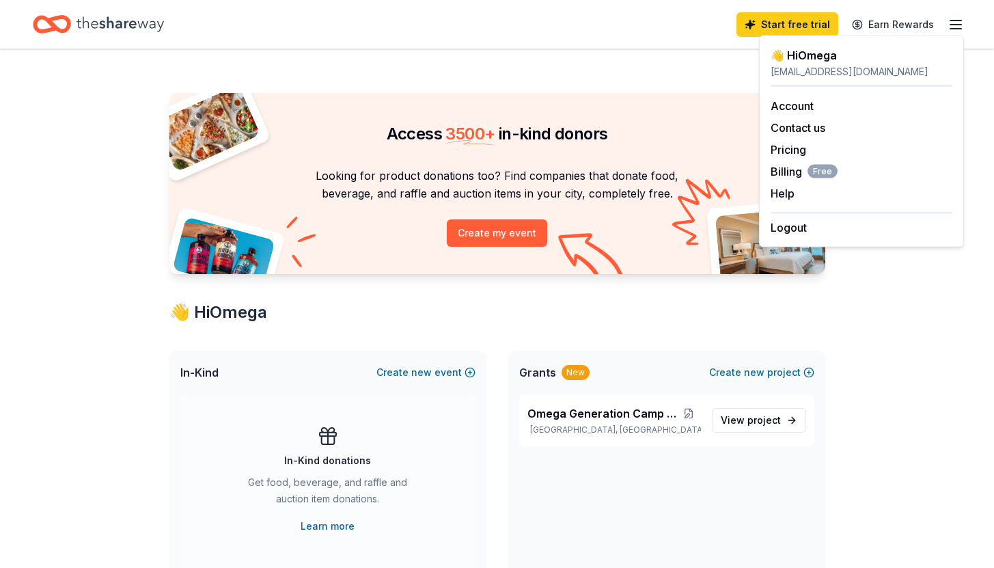
click at [654, 74] on div "Access 3500 + in-kind donors Looking for product donations too? Find companies …" at bounding box center [498, 538] width 700 height 979
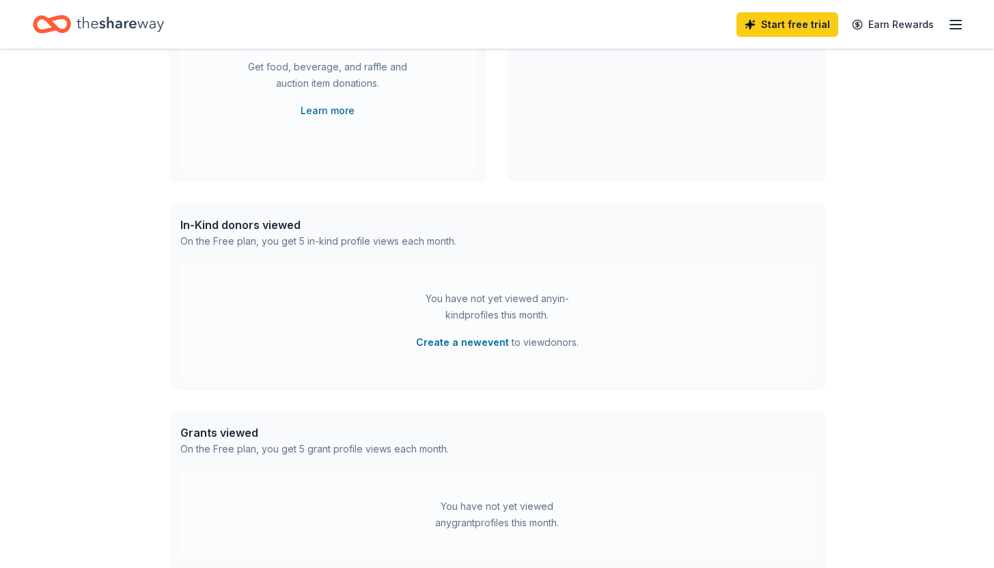
scroll to position [249, 0]
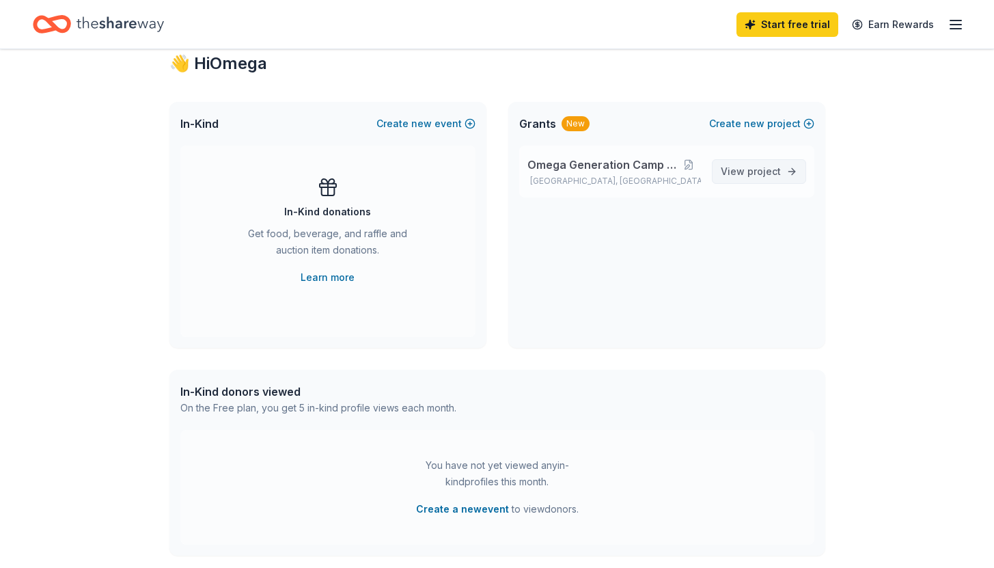
click at [725, 176] on span "View project" at bounding box center [751, 171] width 60 height 16
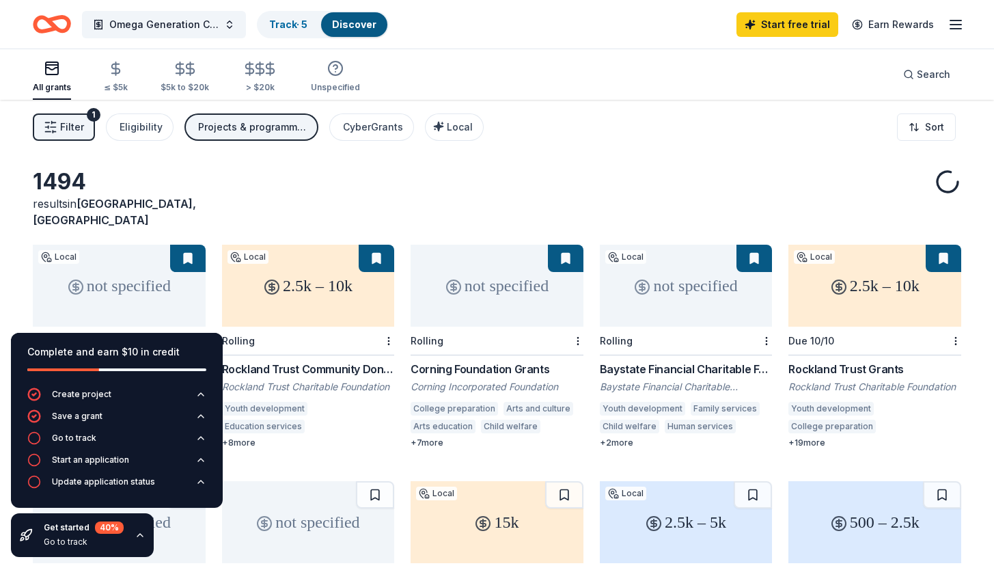
click at [126, 348] on div "Complete and earn $10 in credit" at bounding box center [116, 352] width 179 height 16
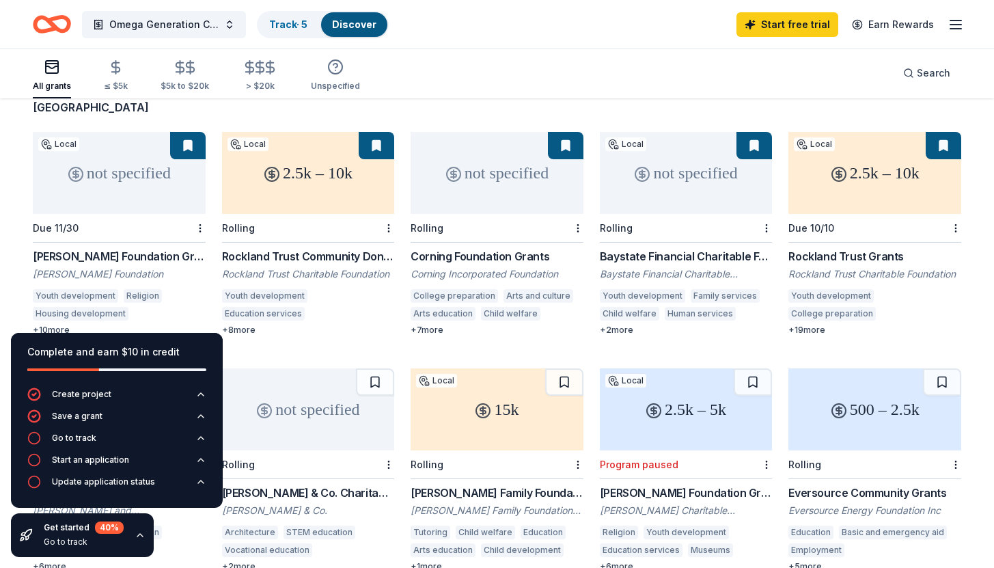
scroll to position [122, 0]
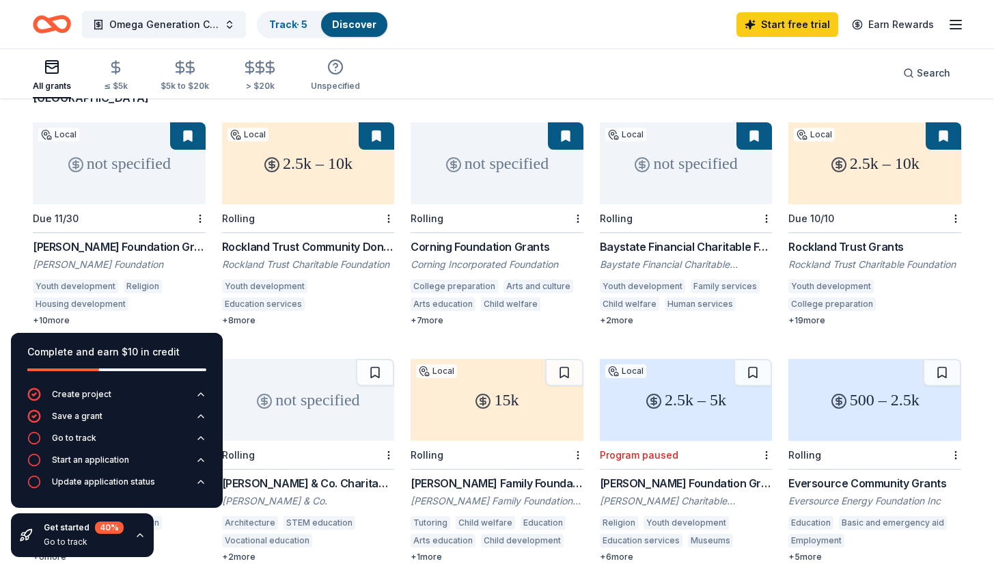
click at [145, 166] on div "not specified" at bounding box center [119, 163] width 173 height 82
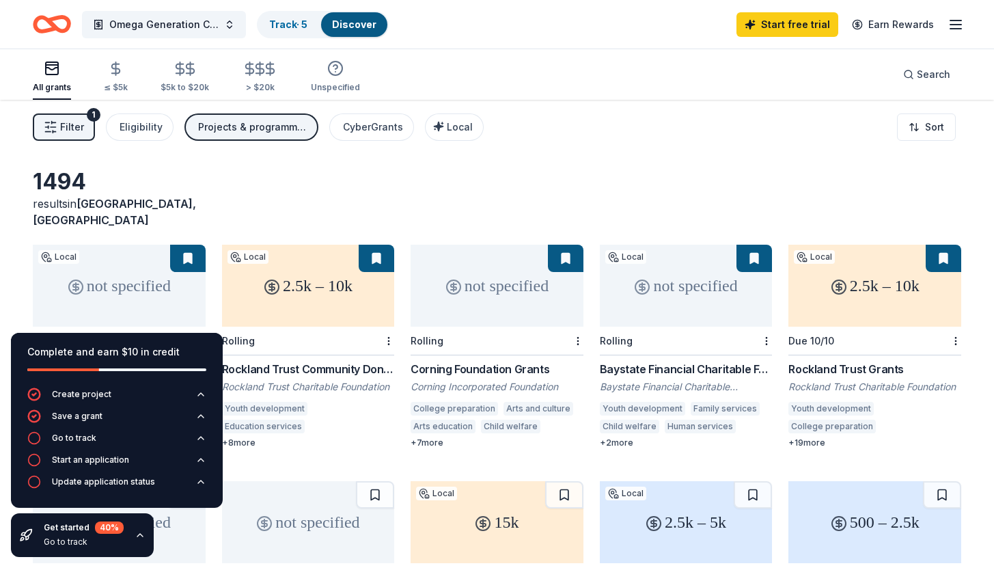
scroll to position [50, 0]
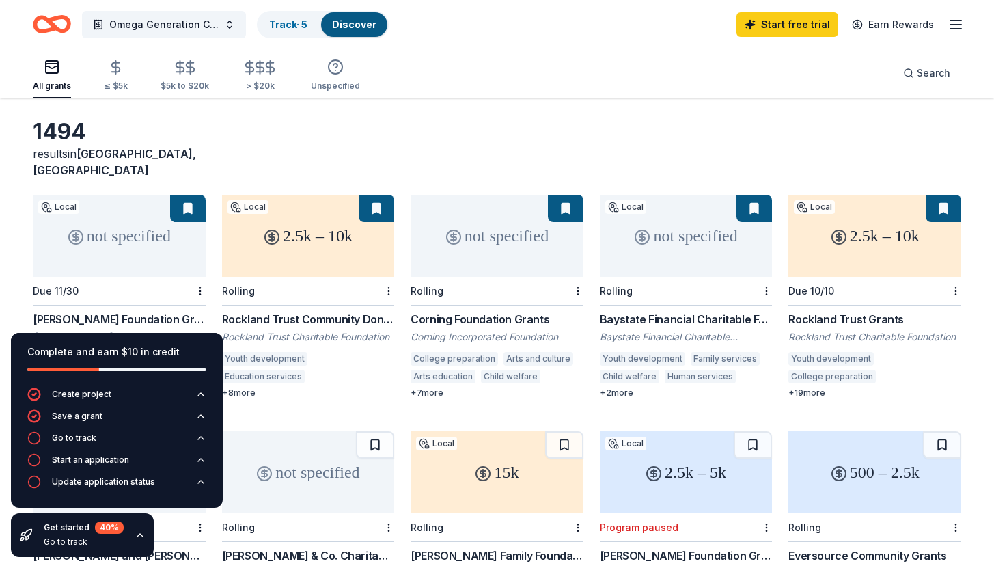
click at [144, 215] on div "not specified" at bounding box center [119, 236] width 173 height 82
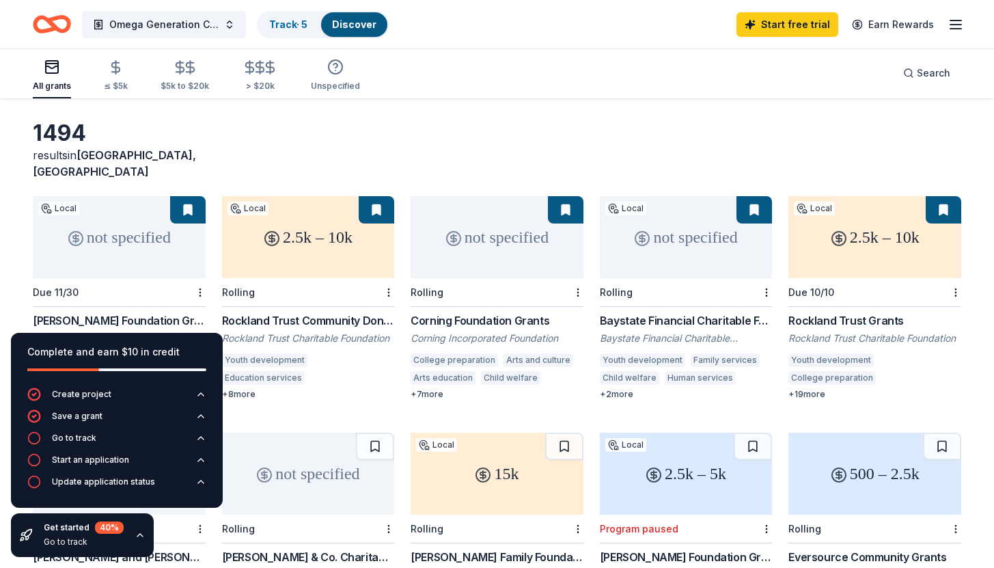
scroll to position [0, 0]
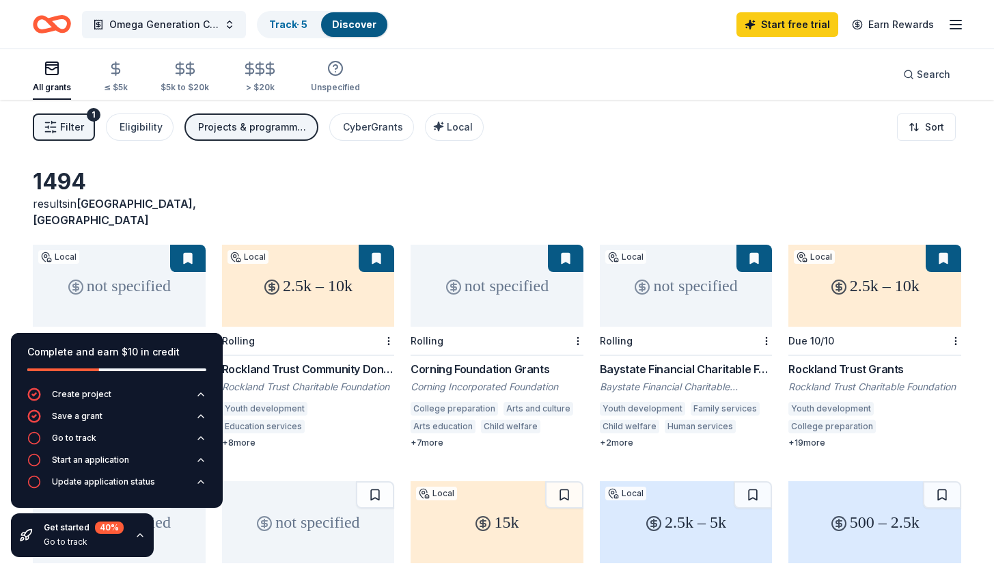
click at [183, 245] on button at bounding box center [188, 258] width 36 height 27
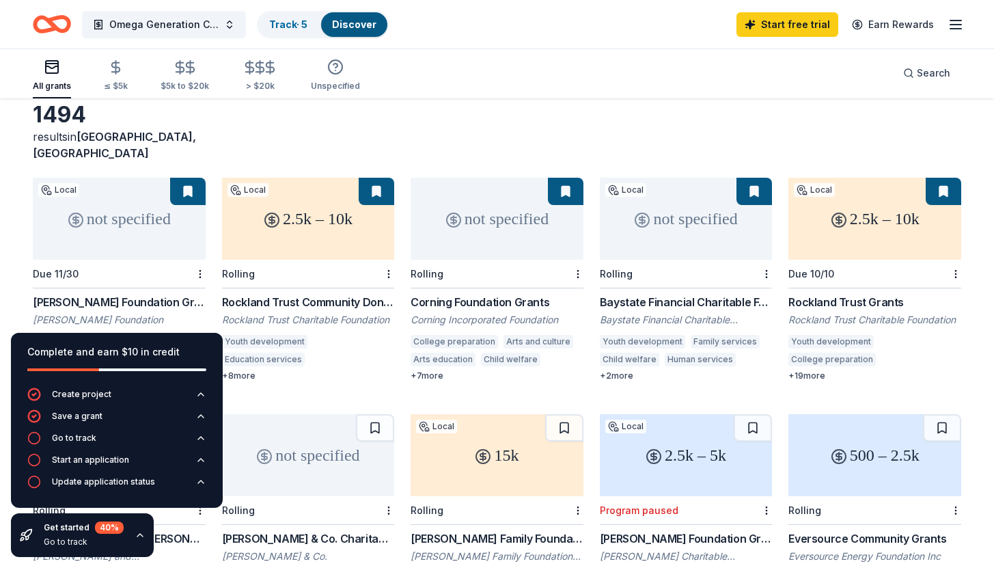
scroll to position [89, 0]
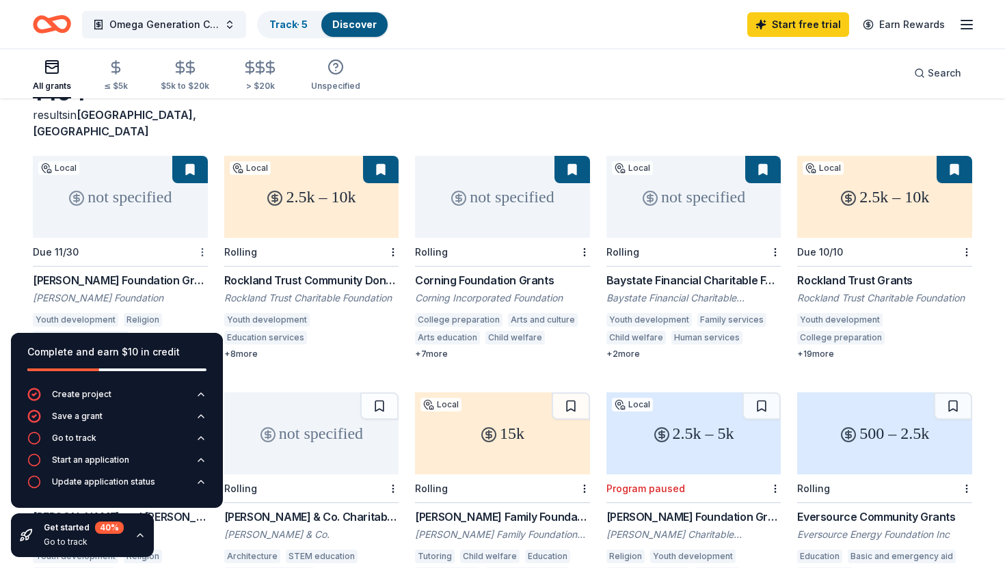
click at [198, 234] on html "Omega Generation Camp 2026 Track · 5 Discover Start free trial Earn Rewards All…" at bounding box center [502, 195] width 1005 height 568
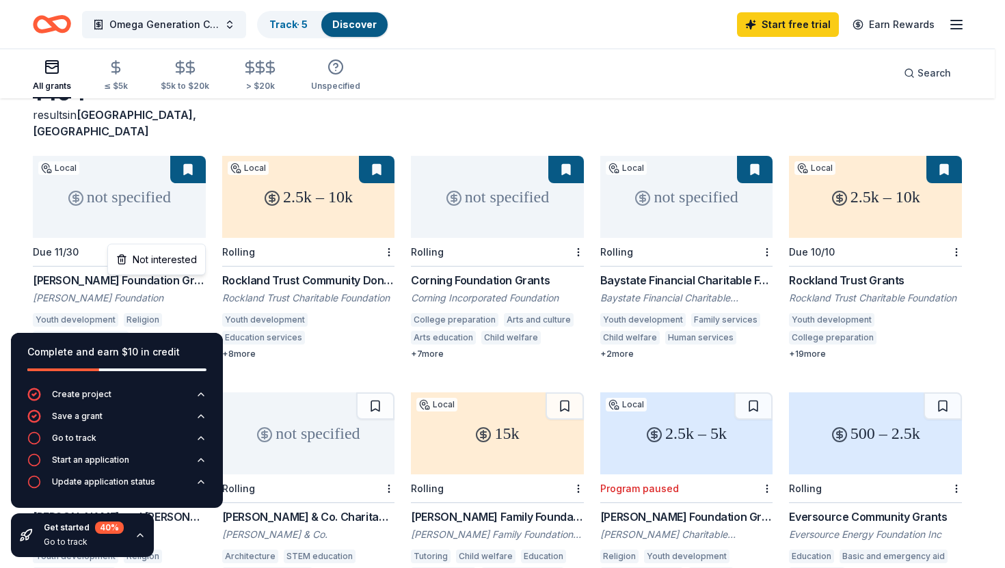
click at [198, 234] on html "Omega Generation Camp 2026 Track · 5 Discover Start free trial Earn Rewards All…" at bounding box center [502, 195] width 1005 height 568
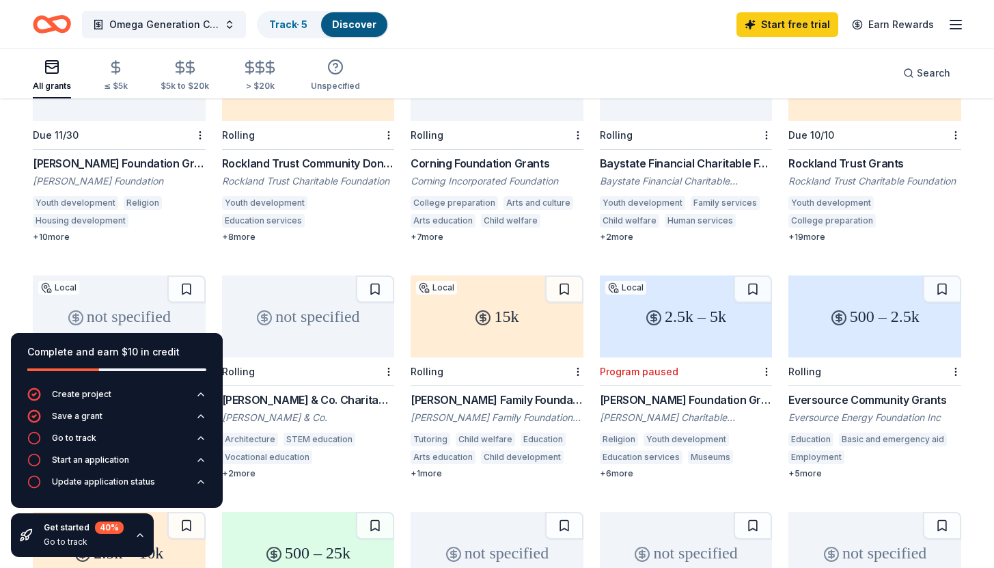
scroll to position [206, 0]
click at [59, 231] on div "+ 10 more" at bounding box center [119, 236] width 173 height 11
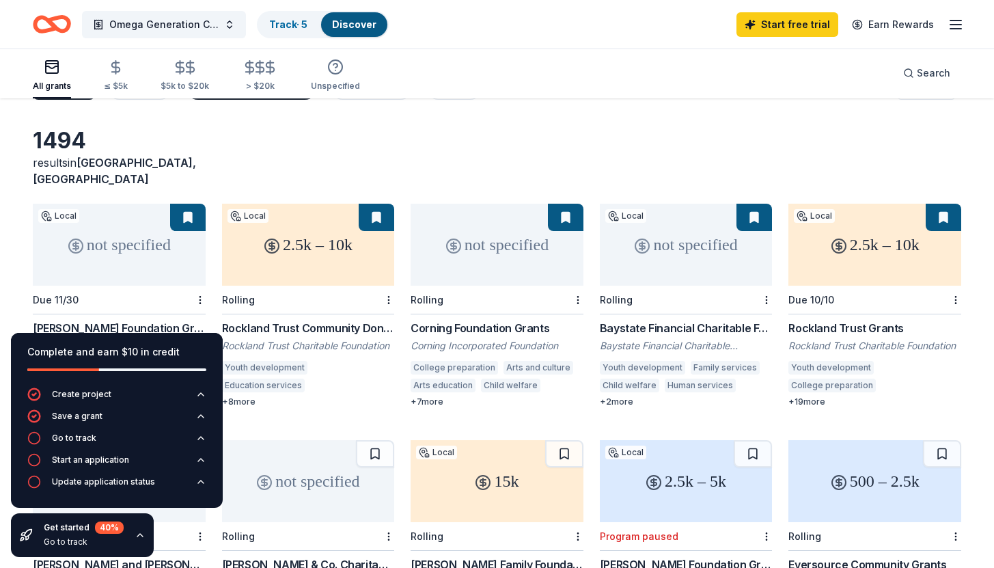
scroll to position [0, 0]
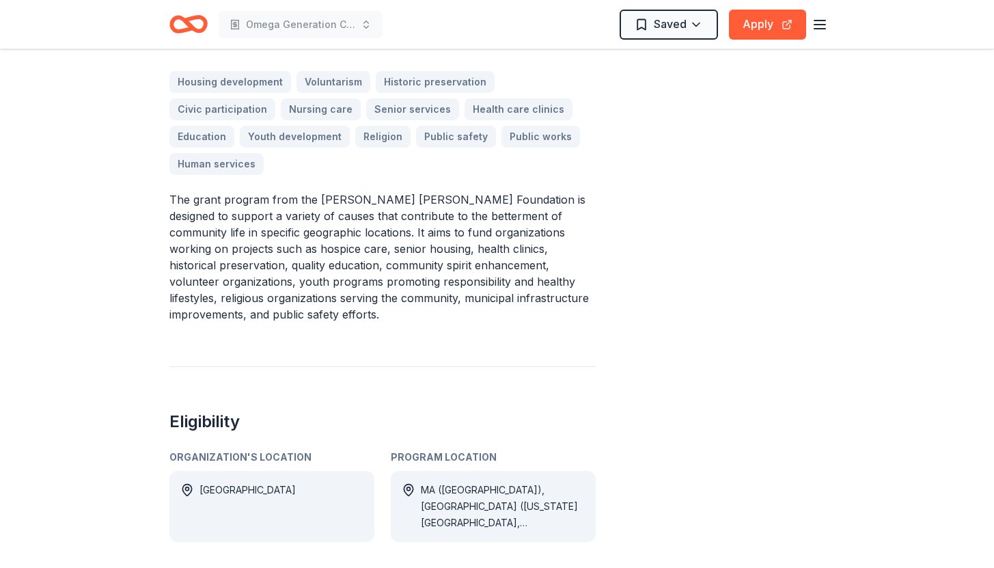
scroll to position [461, 0]
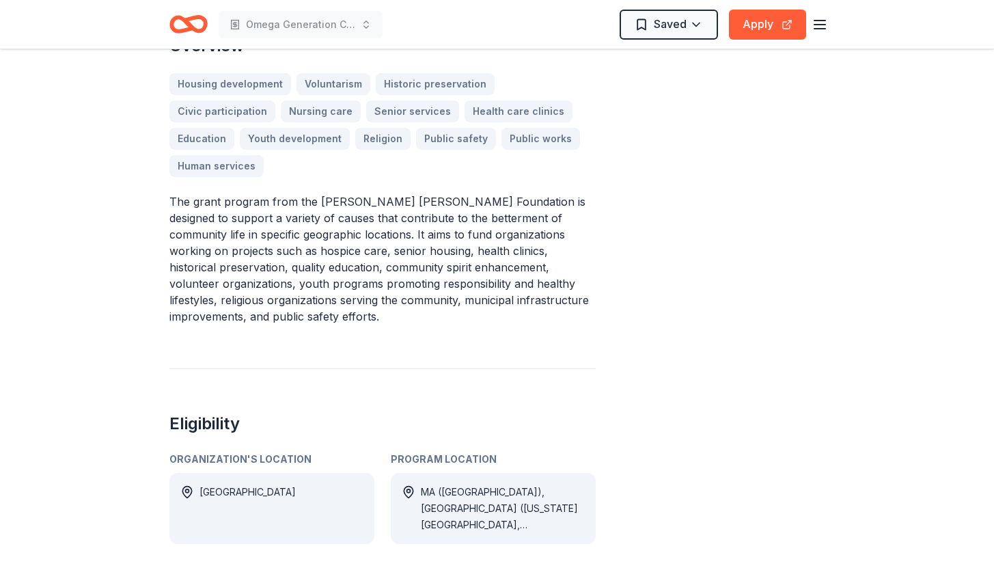
drag, startPoint x: 379, startPoint y: 198, endPoint x: 396, endPoint y: 226, distance: 32.8
click at [397, 226] on p "The grant program from the [PERSON_NAME] [PERSON_NAME] Foundation is designed t…" at bounding box center [382, 258] width 426 height 131
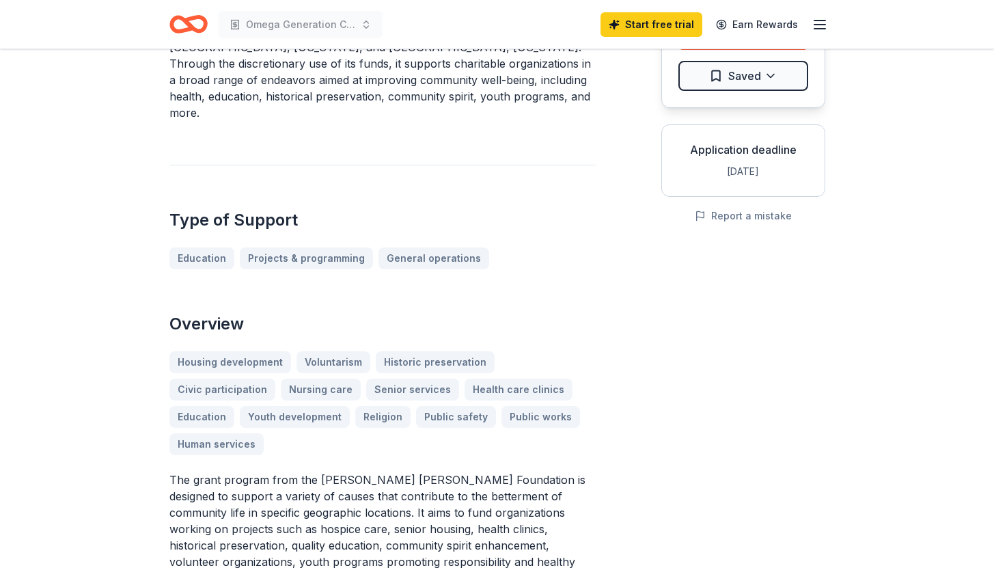
scroll to position [0, 0]
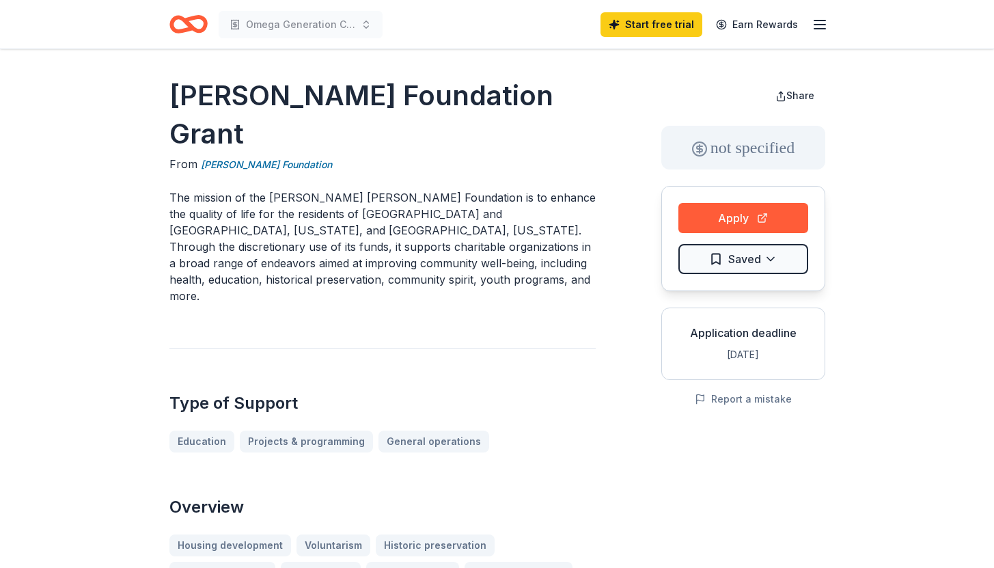
drag, startPoint x: 572, startPoint y: 208, endPoint x: 571, endPoint y: 226, distance: 17.8
click at [571, 225] on p "The mission of the [PERSON_NAME] [PERSON_NAME] Foundation is to enhance the qua…" at bounding box center [382, 246] width 426 height 115
click at [571, 241] on p "The mission of the [PERSON_NAME] [PERSON_NAME] Foundation is to enhance the qua…" at bounding box center [382, 246] width 426 height 115
click at [701, 217] on button "Apply" at bounding box center [744, 218] width 130 height 30
